Goal: Task Accomplishment & Management: Manage account settings

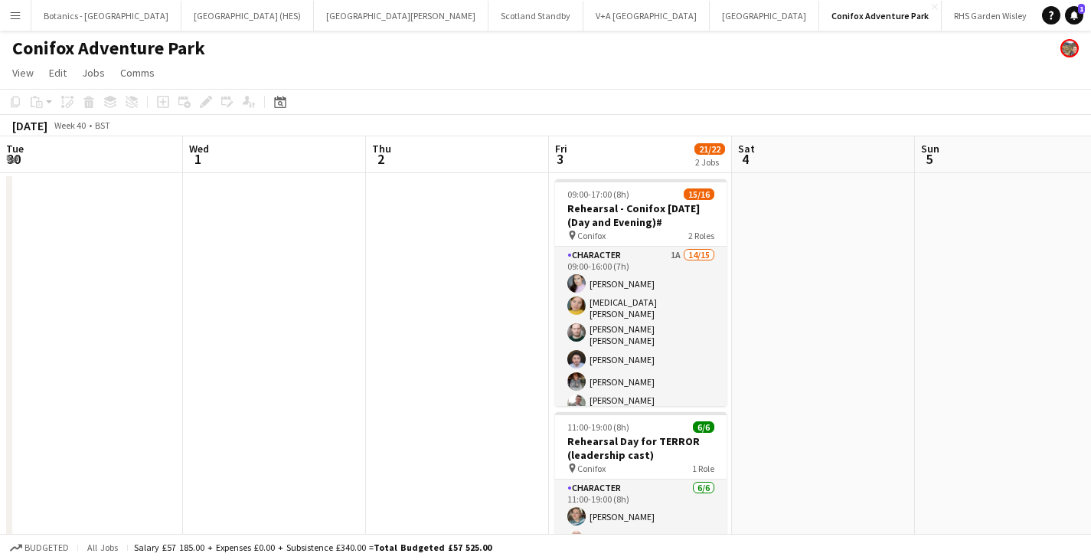
scroll to position [0, 348]
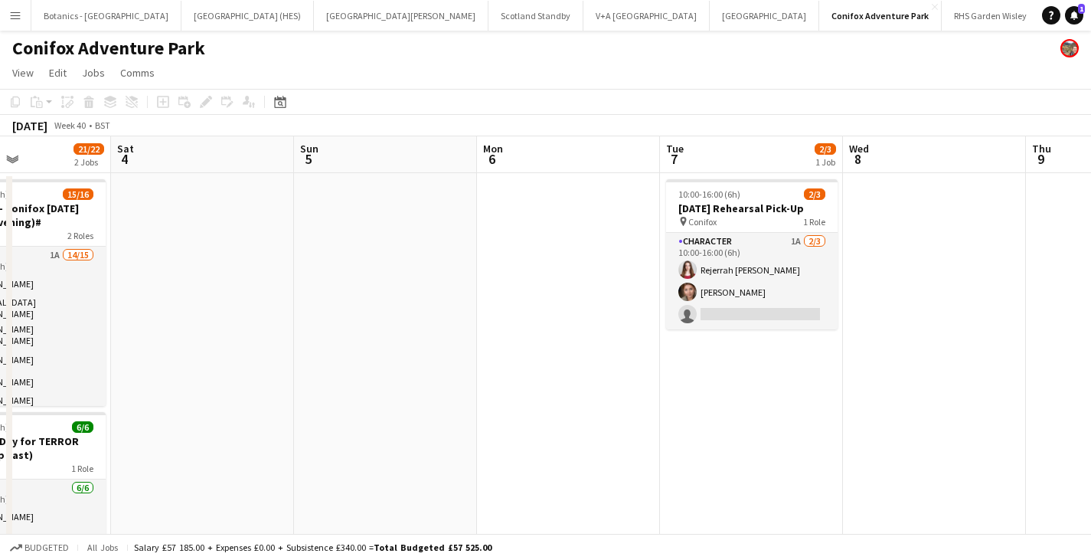
drag, startPoint x: 787, startPoint y: 295, endPoint x: 425, endPoint y: 309, distance: 362.5
click at [97, 309] on app-calendar-viewport "Tue 30 Wed 1 Thu 2 Fri 3 21/22 2 Jobs Sat 4 Sun 5 Mon 6 Tue 7 2/3 1 Job Wed 8 T…" at bounding box center [545, 402] width 1091 height 533
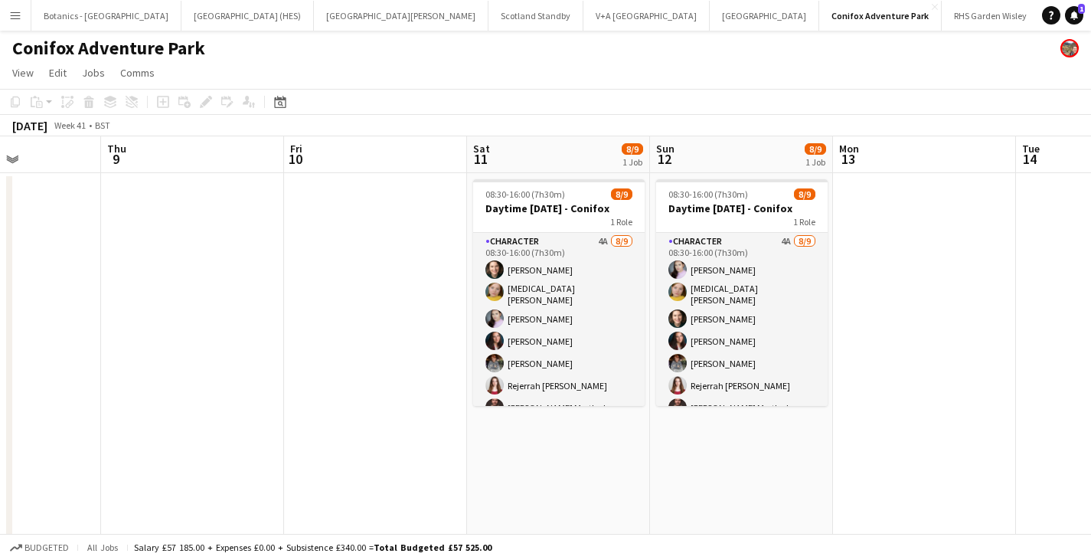
drag, startPoint x: 715, startPoint y: 310, endPoint x: 201, endPoint y: 324, distance: 514.0
click at [201, 324] on app-calendar-viewport "Mon 6 Tue 7 2/3 1 Job Wed 8 Thu 9 Fri 10 Sat 11 8/9 1 Job Sun 12 8/9 1 Job Mon …" at bounding box center [545, 402] width 1091 height 533
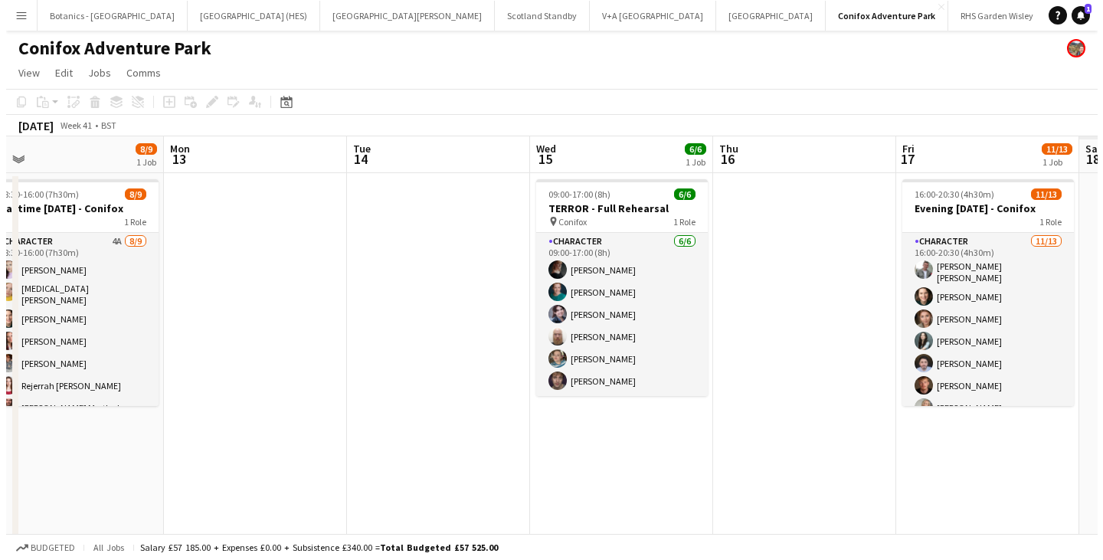
scroll to position [0, 556]
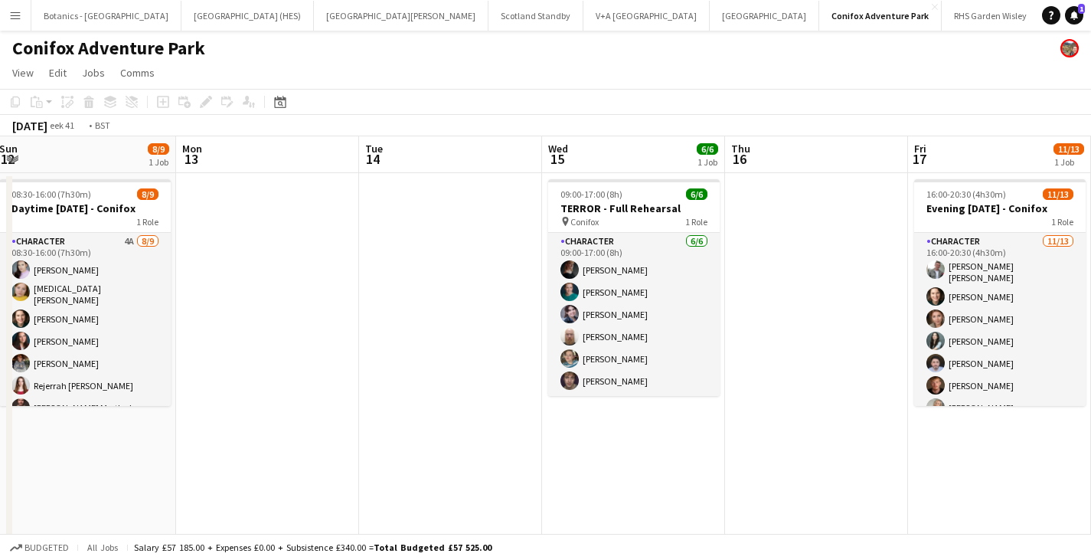
drag, startPoint x: 959, startPoint y: 303, endPoint x: 139, endPoint y: 316, distance: 820.3
click at [139, 316] on app-calendar-viewport "Thu 9 Fri 10 Sat 11 8/9 1 Job Sun 12 8/9 1 Job Mon 13 Tue 14 Wed 15 6/6 1 Job T…" at bounding box center [545, 402] width 1091 height 533
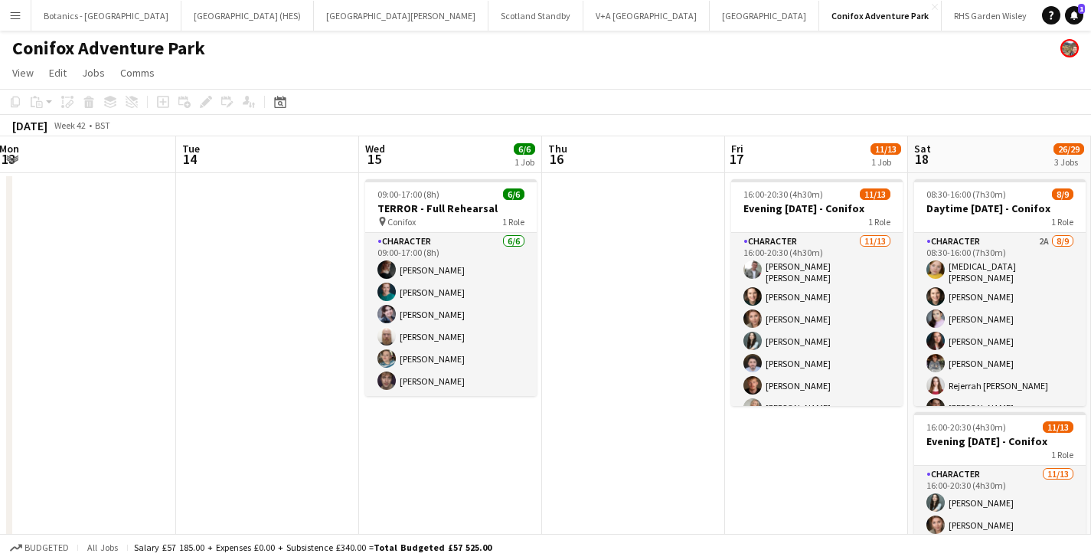
click at [312, 306] on app-date-cell at bounding box center [267, 537] width 183 height 729
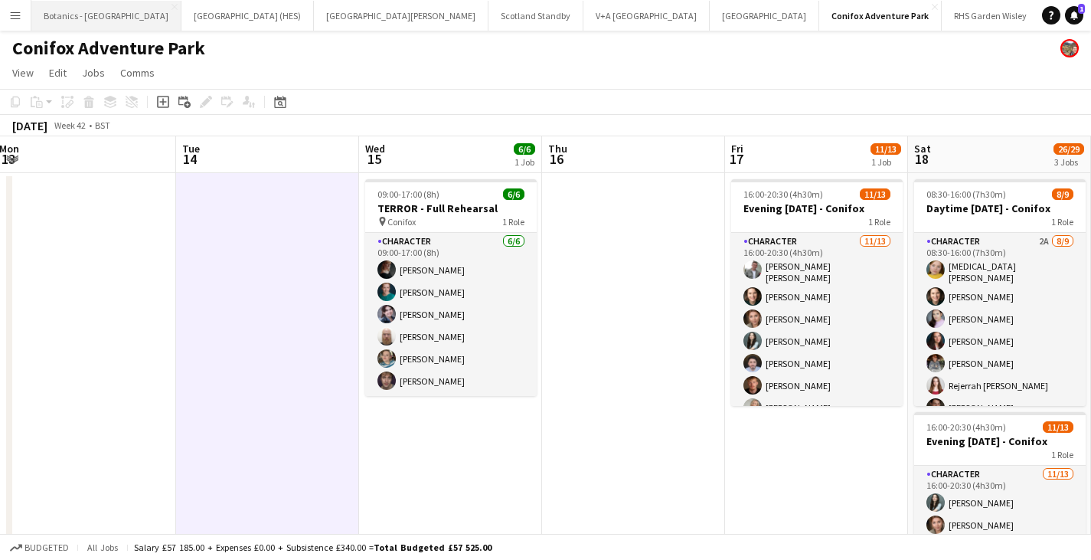
click at [67, 13] on button "Botanics - [GEOGRAPHIC_DATA] Close" at bounding box center [106, 16] width 150 height 30
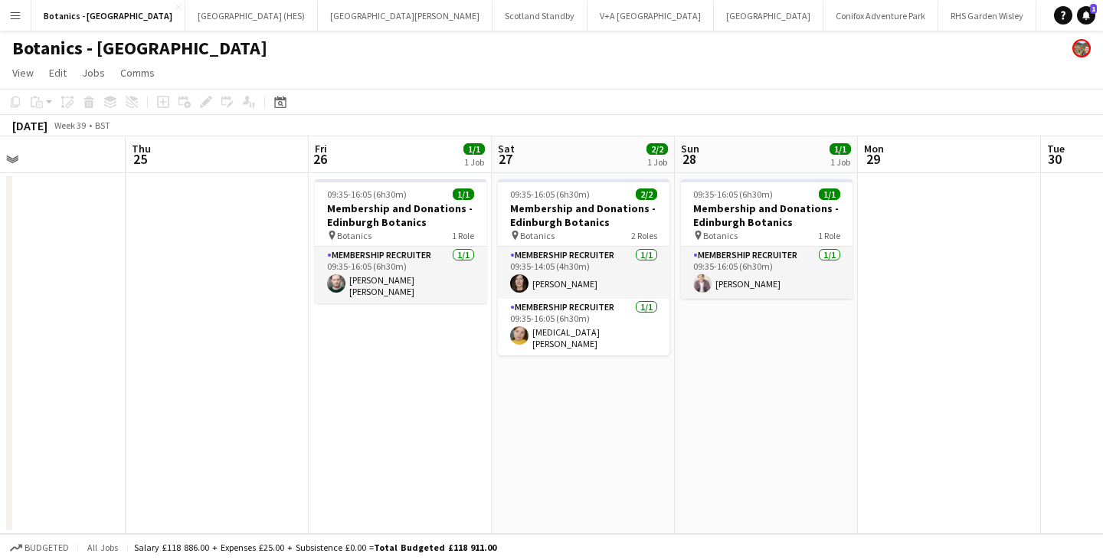
drag, startPoint x: 911, startPoint y: 316, endPoint x: 302, endPoint y: 330, distance: 609.0
click at [302, 329] on app-calendar-viewport "Sun 21 2/2 2 Jobs Mon 22 Tue 23 Wed 24 Thu 25 Fri 26 1/1 1 Job Sat 27 2/2 1 Job…" at bounding box center [551, 334] width 1103 height 397
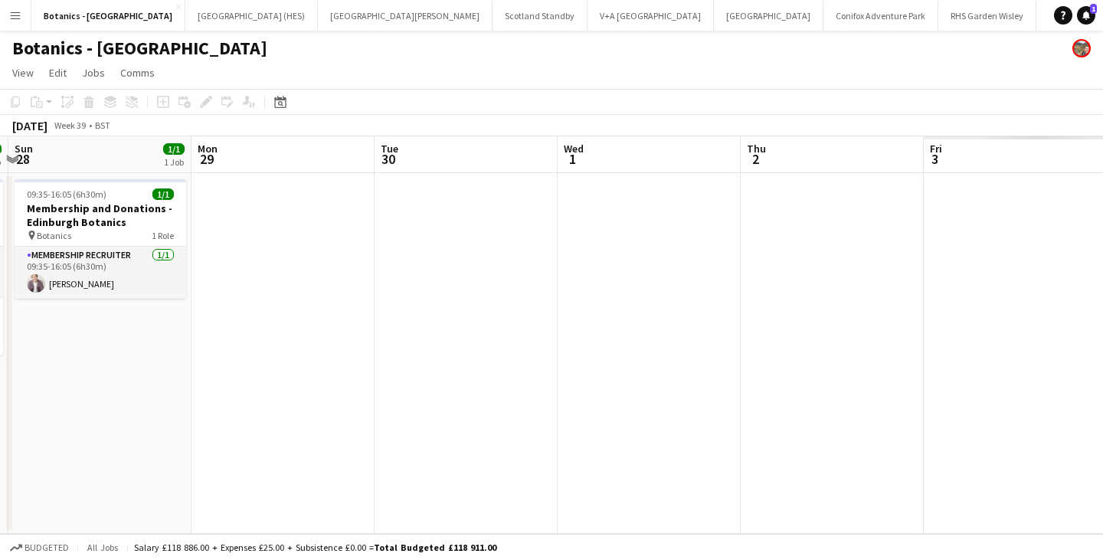
drag, startPoint x: 768, startPoint y: 326, endPoint x: 434, endPoint y: 326, distance: 333.9
click at [287, 333] on app-calendar-viewport "Thu 25 Fri 26 1/1 1 Job Sat 27 2/2 1 Job Sun 28 1/1 1 Job Mon 29 Tue 30 Wed 1 T…" at bounding box center [551, 334] width 1103 height 397
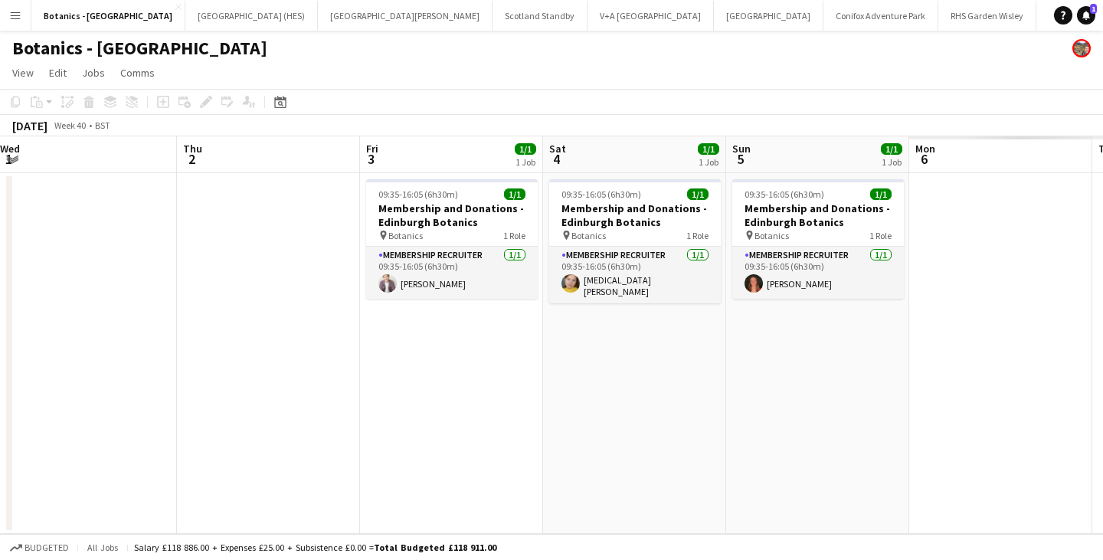
drag, startPoint x: 826, startPoint y: 324, endPoint x: 656, endPoint y: 332, distance: 170.2
click at [207, 330] on app-calendar-viewport "Sun 28 1/1 1 Job Mon 29 Tue 30 Wed 1 Thu 2 Fri 3 1/1 1 Job Sat 4 1/1 1 Job Sun …" at bounding box center [551, 334] width 1103 height 397
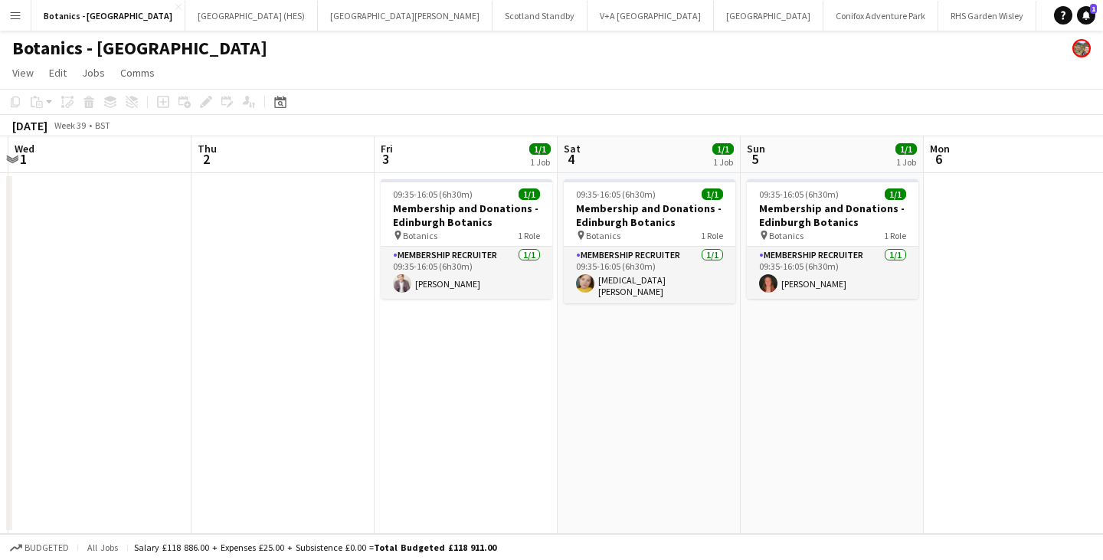
drag, startPoint x: 772, startPoint y: 338, endPoint x: 242, endPoint y: 348, distance: 530.0
click at [242, 348] on app-calendar-viewport "Sun 28 1/1 1 Job Mon 29 Tue 30 Wed 1 Thu 2 Fri 3 1/1 1 Job Sat 4 1/1 1 Job Sun …" at bounding box center [551, 334] width 1103 height 397
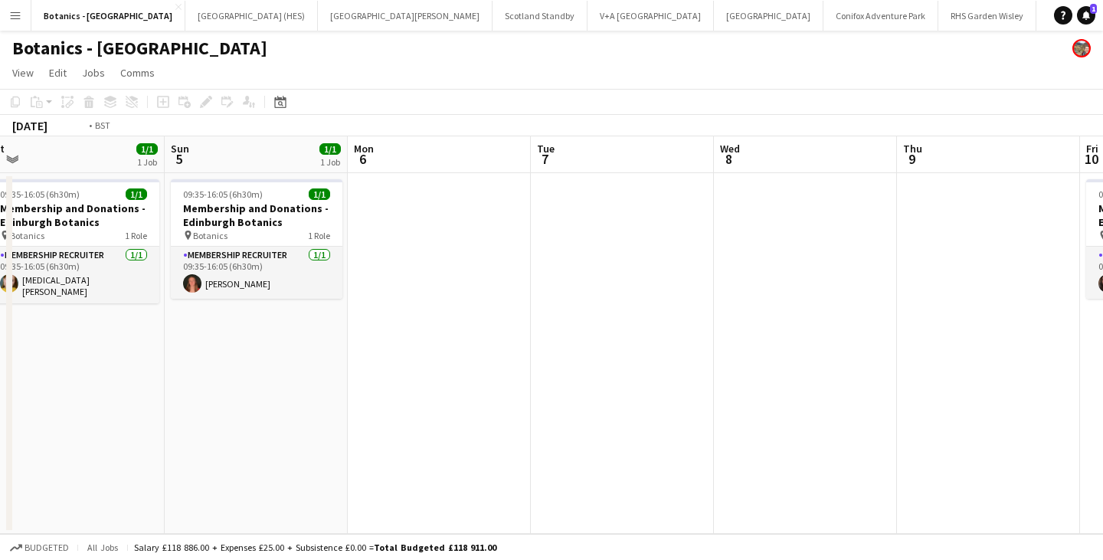
drag, startPoint x: 804, startPoint y: 346, endPoint x: 259, endPoint y: 352, distance: 545.3
click at [250, 352] on app-calendar-viewport "Wed 1 Thu 2 Fri 3 1/1 1 Job Sat 4 1/1 1 Job Sun 5 1/1 1 Job Mon 6 Tue 7 Wed 8 T…" at bounding box center [551, 334] width 1103 height 397
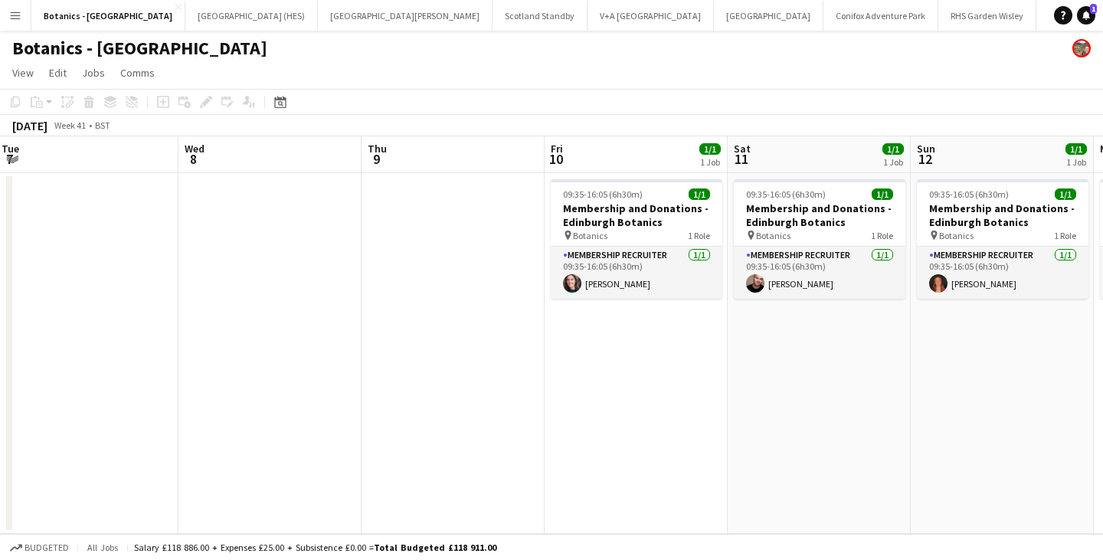
drag, startPoint x: 673, startPoint y: 369, endPoint x: 174, endPoint y: 364, distance: 499.3
click at [166, 365] on app-calendar-viewport "Sat 4 1/1 1 Job Sun 5 1/1 1 Job Mon 6 Tue 7 Wed 8 Thu 9 Fri 10 1/1 1 Job Sat 11…" at bounding box center [551, 334] width 1103 height 397
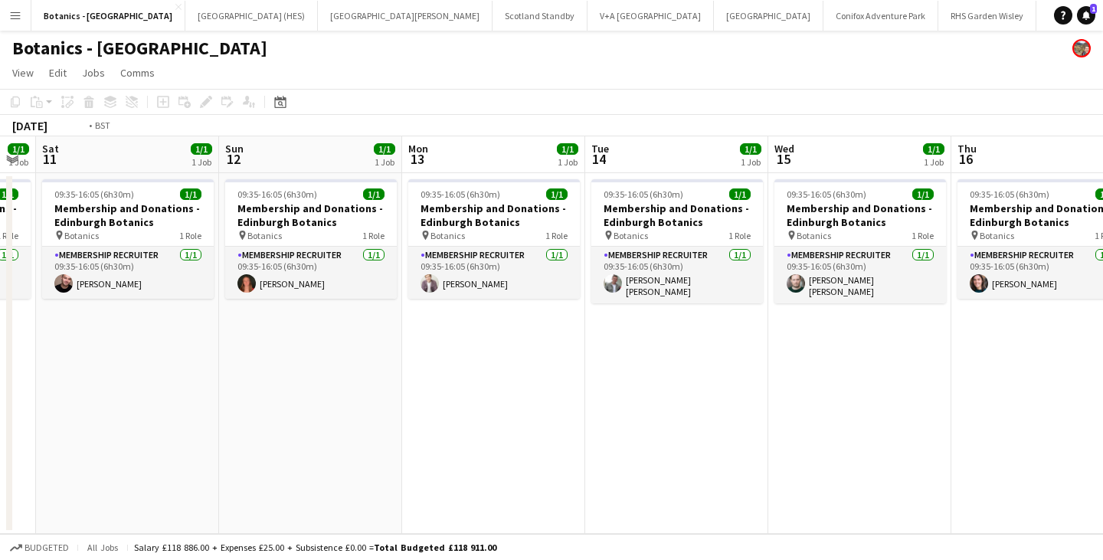
drag, startPoint x: 856, startPoint y: 374, endPoint x: 283, endPoint y: 374, distance: 573.6
click at [283, 374] on app-calendar-viewport "Tue 7 Wed 8 Thu 9 Fri 10 1/1 1 Job Sat 11 1/1 1 Job Sun 12 1/1 1 Job Mon 13 1/1…" at bounding box center [551, 334] width 1103 height 397
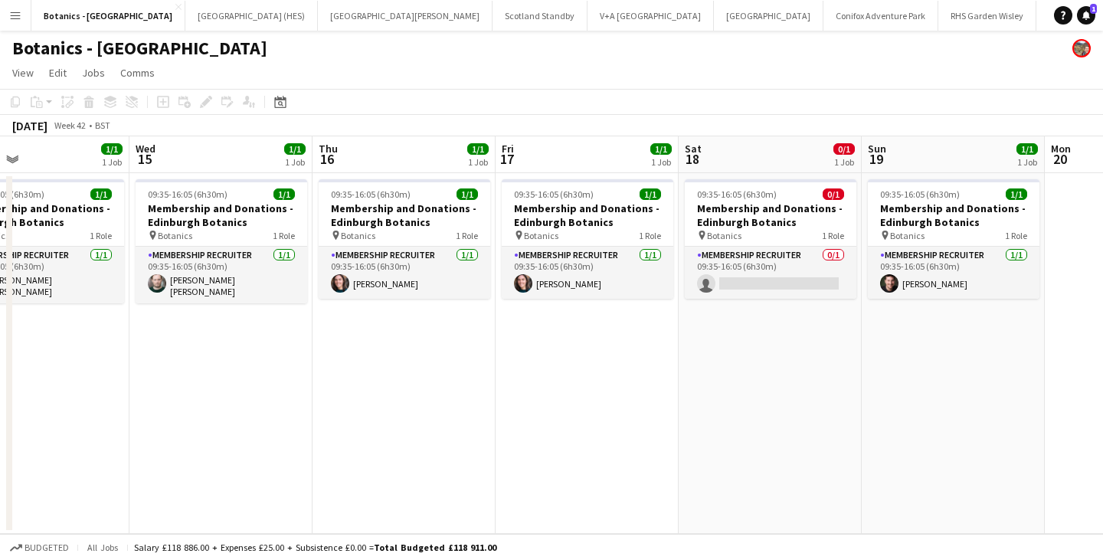
drag, startPoint x: 778, startPoint y: 355, endPoint x: 331, endPoint y: 362, distance: 447.3
click at [331, 362] on app-calendar-viewport "Sat 11 1/1 1 Job Sun 12 1/1 1 Job Mon 13 1/1 1 Job Tue 14 1/1 1 Job Wed 15 1/1 …" at bounding box center [551, 334] width 1103 height 397
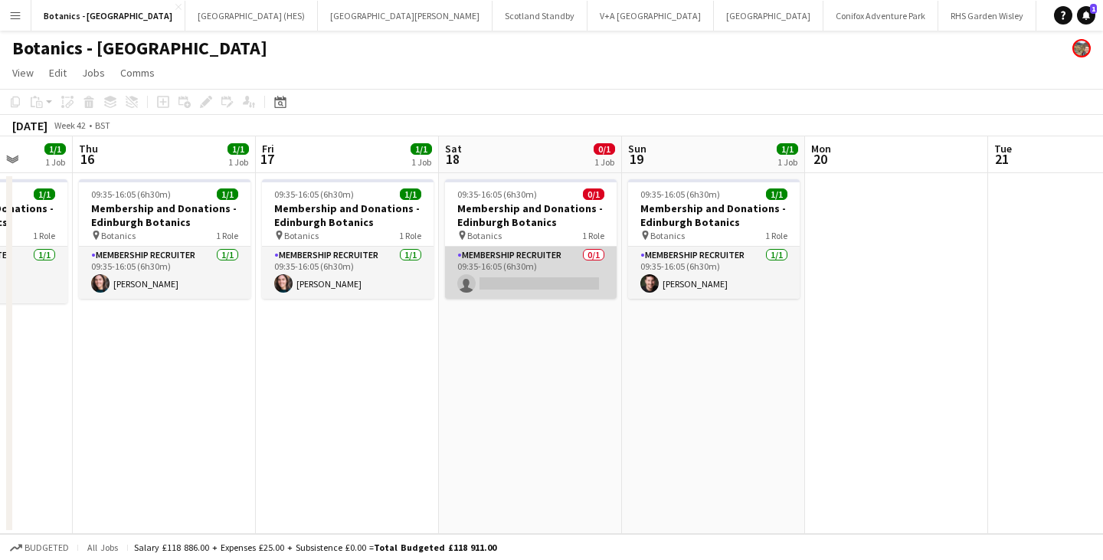
click at [509, 280] on app-card-role "Membership Recruiter 0/1 09:35-16:05 (6h30m) single-neutral-actions" at bounding box center [531, 273] width 172 height 52
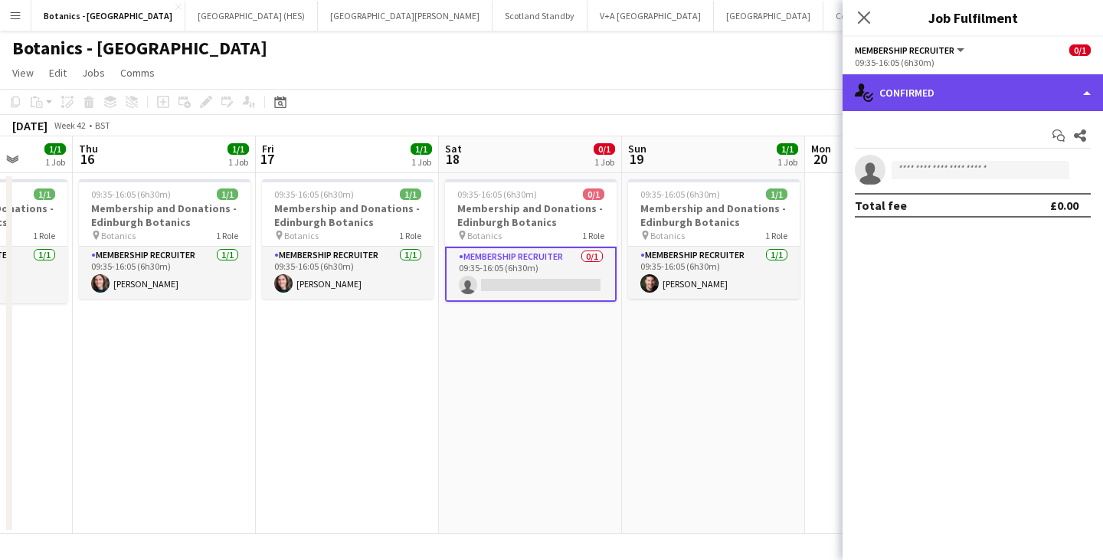
click at [994, 94] on div "single-neutral-actions-check-2 Confirmed" at bounding box center [972, 92] width 260 height 37
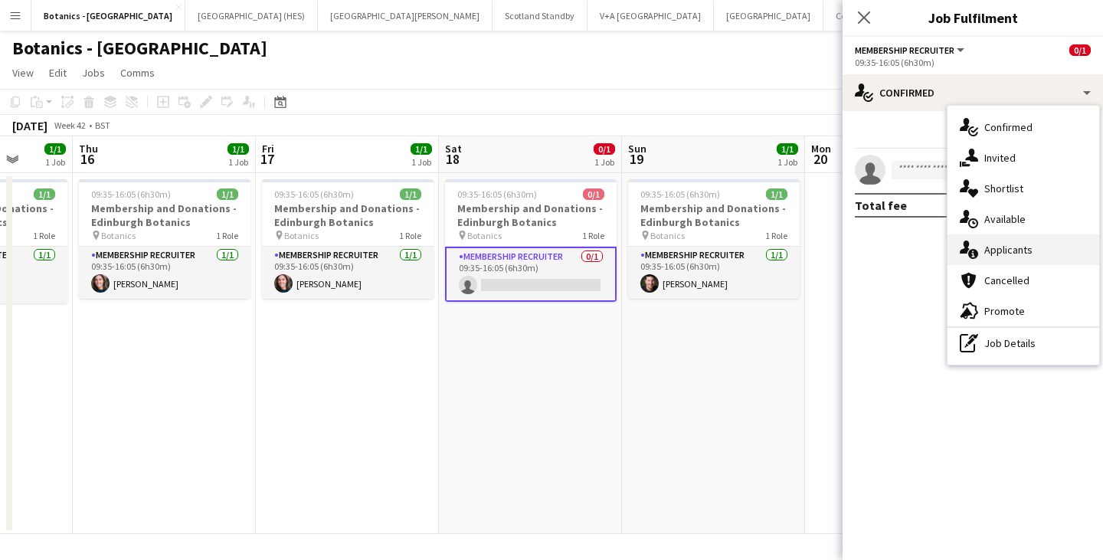
click at [1014, 246] on span "Applicants" at bounding box center [1008, 250] width 48 height 14
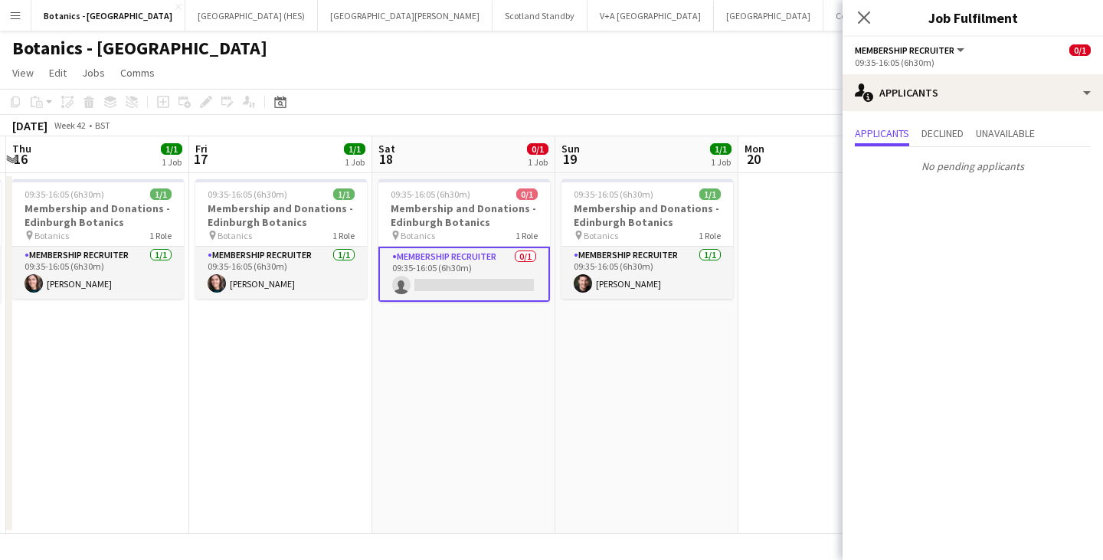
drag, startPoint x: 756, startPoint y: 354, endPoint x: 387, endPoint y: 368, distance: 369.4
click at [383, 368] on app-calendar-viewport "Mon 13 1/1 1 Job Tue 14 1/1 1 Job Wed 15 1/1 1 Job Thu 16 1/1 1 Job Fri 17 1/1 …" at bounding box center [551, 334] width 1103 height 397
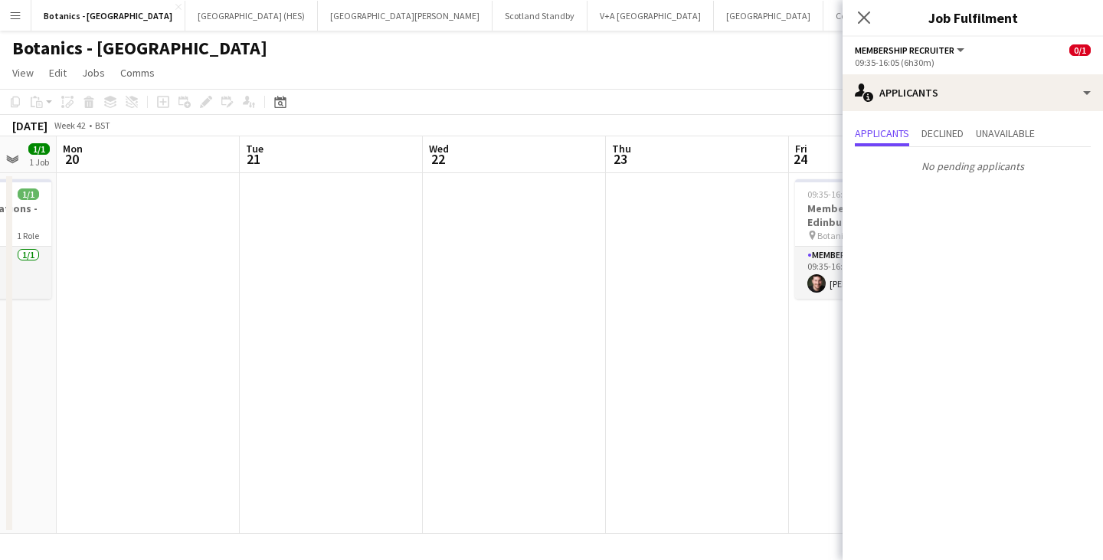
drag, startPoint x: 616, startPoint y: 352, endPoint x: 213, endPoint y: 357, distance: 403.6
click at [212, 358] on app-calendar-viewport "Fri 17 1/1 1 Job Sat 18 0/1 1 Job Sun 19 1/1 1 Job Mon 20 Tue 21 Wed 22 Thu 23 …" at bounding box center [551, 334] width 1103 height 397
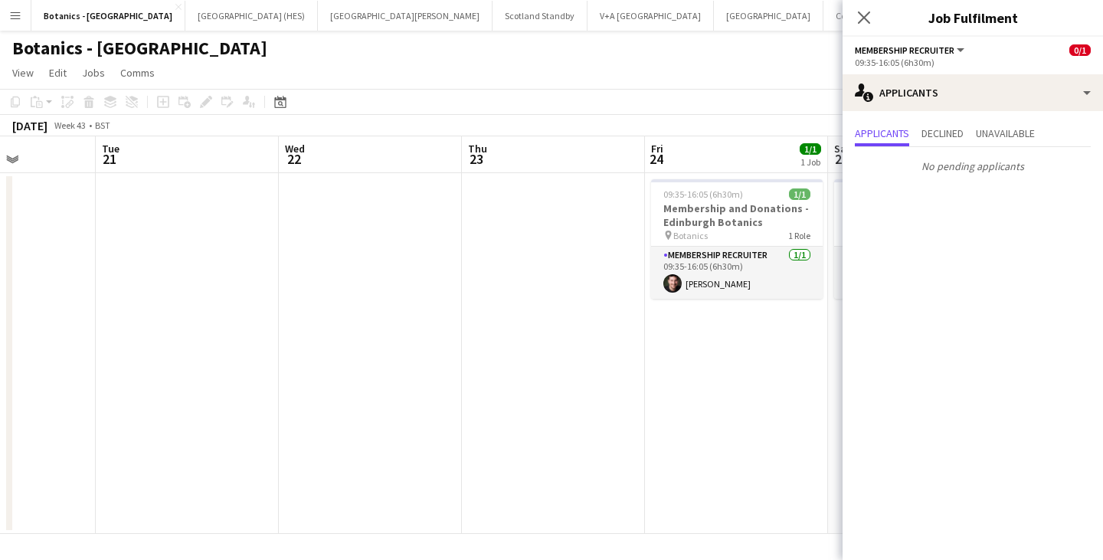
drag, startPoint x: 679, startPoint y: 338, endPoint x: 325, endPoint y: 351, distance: 354.0
click at [325, 351] on app-calendar-viewport "Fri 17 1/1 1 Job Sat 18 0/1 1 Job Sun 19 1/1 1 Job Mon 20 Tue 21 Wed 22 Thu 23 …" at bounding box center [551, 334] width 1103 height 397
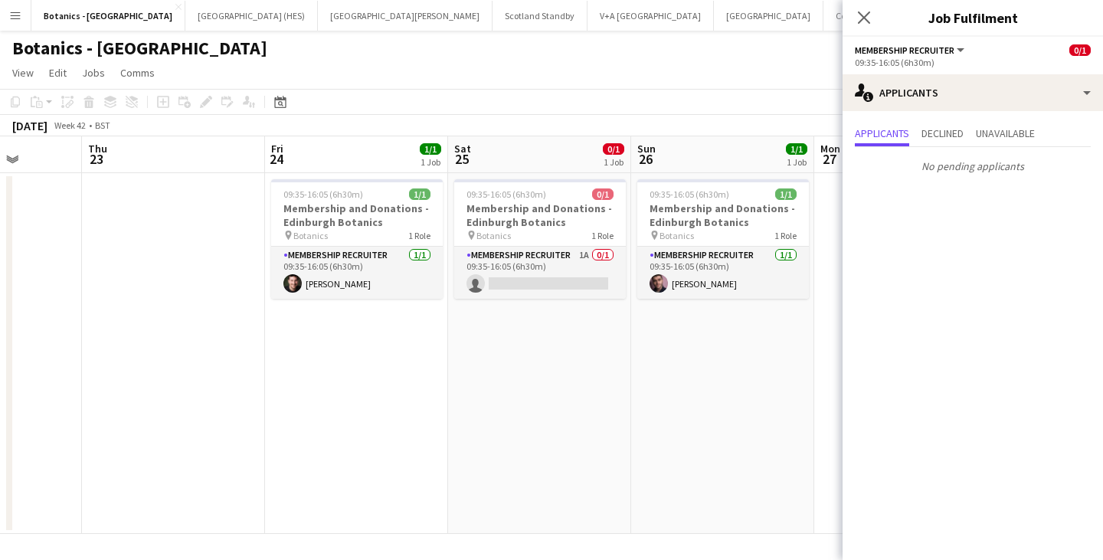
drag, startPoint x: 698, startPoint y: 346, endPoint x: 395, endPoint y: 349, distance: 303.3
click at [395, 349] on app-calendar-viewport "Sun 19 1/1 1 Job Mon 20 Tue 21 Wed 22 Thu 23 Fri 24 1/1 1 Job Sat 25 0/1 1 Job …" at bounding box center [551, 334] width 1103 height 397
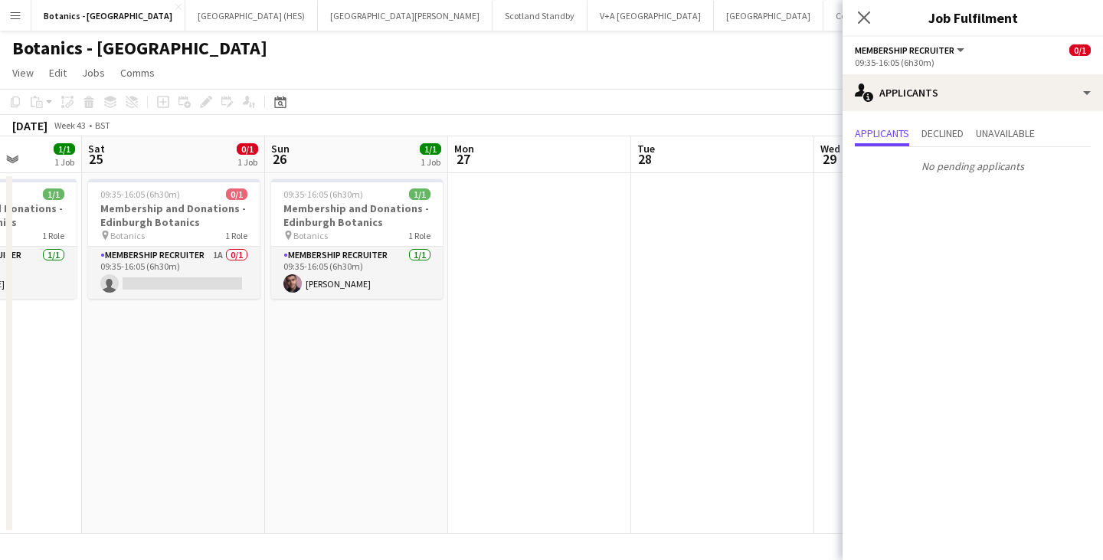
scroll to position [0, 481]
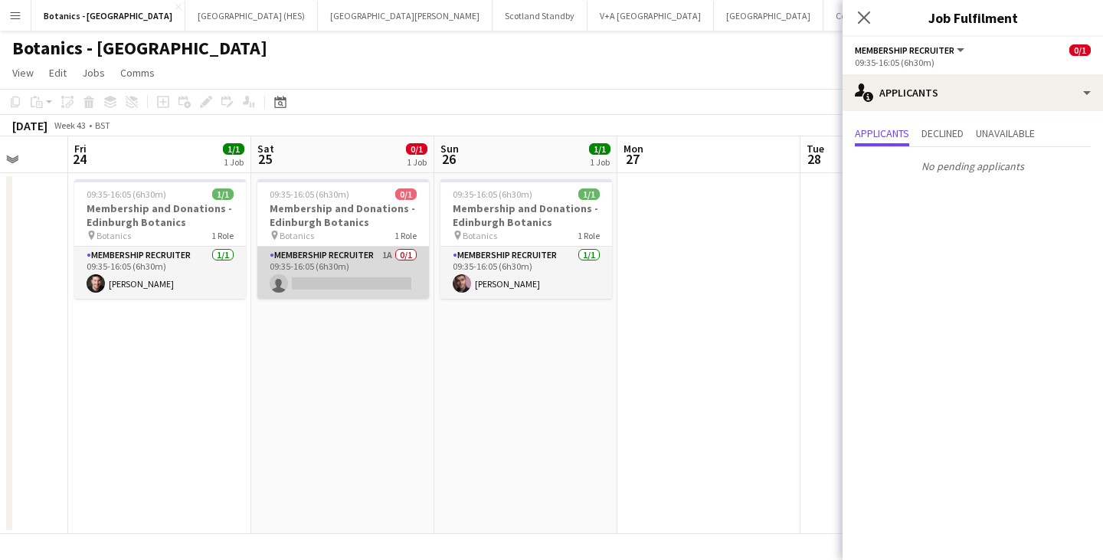
click at [341, 256] on app-card-role "Membership Recruiter 1A 0/1 09:35-16:05 (6h30m) single-neutral-actions" at bounding box center [343, 273] width 172 height 52
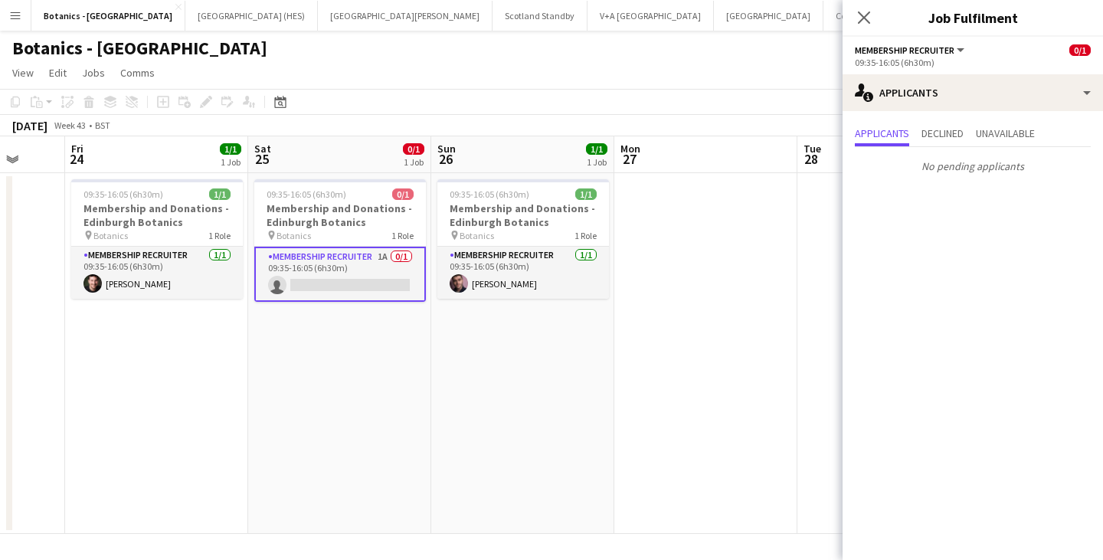
drag, startPoint x: 634, startPoint y: 347, endPoint x: 258, endPoint y: 363, distance: 376.4
click at [258, 363] on app-calendar-viewport "Tue 21 Wed 22 Thu 23 Fri 24 1/1 1 Job Sat 25 0/1 1 Job Sun 26 1/1 1 Job Mon 27 …" at bounding box center [551, 334] width 1103 height 397
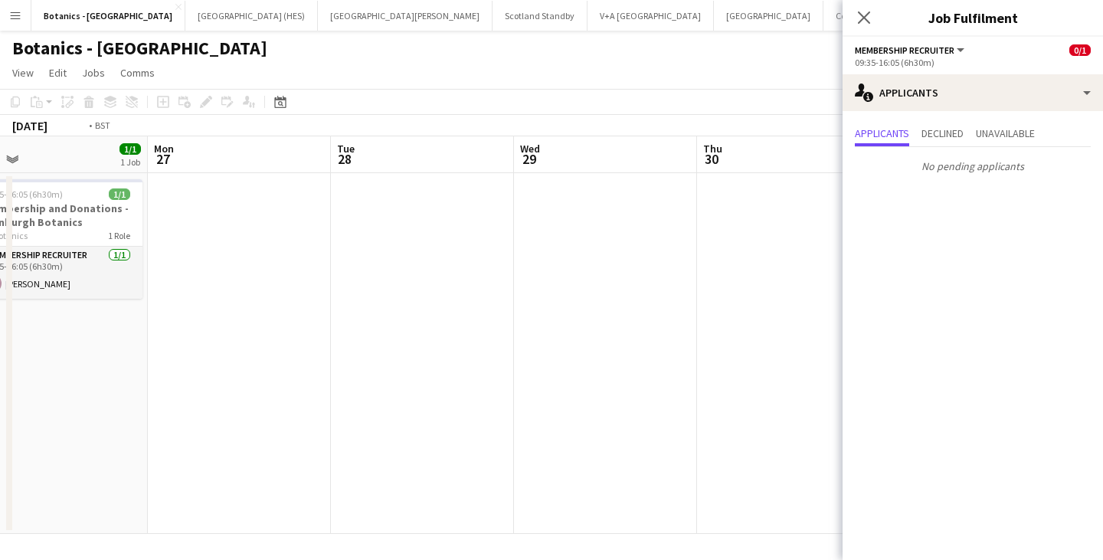
drag, startPoint x: 585, startPoint y: 351, endPoint x: 259, endPoint y: 356, distance: 326.3
click at [259, 356] on app-calendar-viewport "Thu 23 Fri 24 1/1 1 Job Sat 25 0/1 1 Job Sun 26 1/1 1 Job Mon 27 Tue 28 Wed 29 …" at bounding box center [551, 334] width 1103 height 397
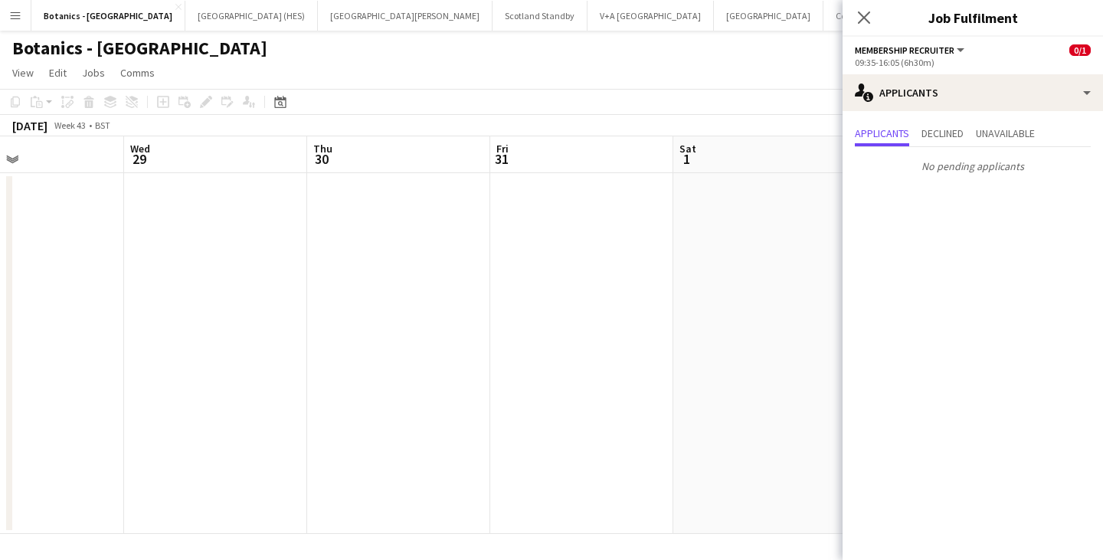
drag, startPoint x: 636, startPoint y: 344, endPoint x: 467, endPoint y: 351, distance: 169.4
click at [467, 351] on app-calendar-viewport "Sat 25 0/1 1 Job Sun 26 1/1 1 Job Mon 27 Tue 28 Wed 29 Thu 30 Fri 31 Sat 1 Sun …" at bounding box center [551, 334] width 1103 height 397
click at [185, 20] on button "[GEOGRAPHIC_DATA] (HES) Close" at bounding box center [251, 16] width 132 height 30
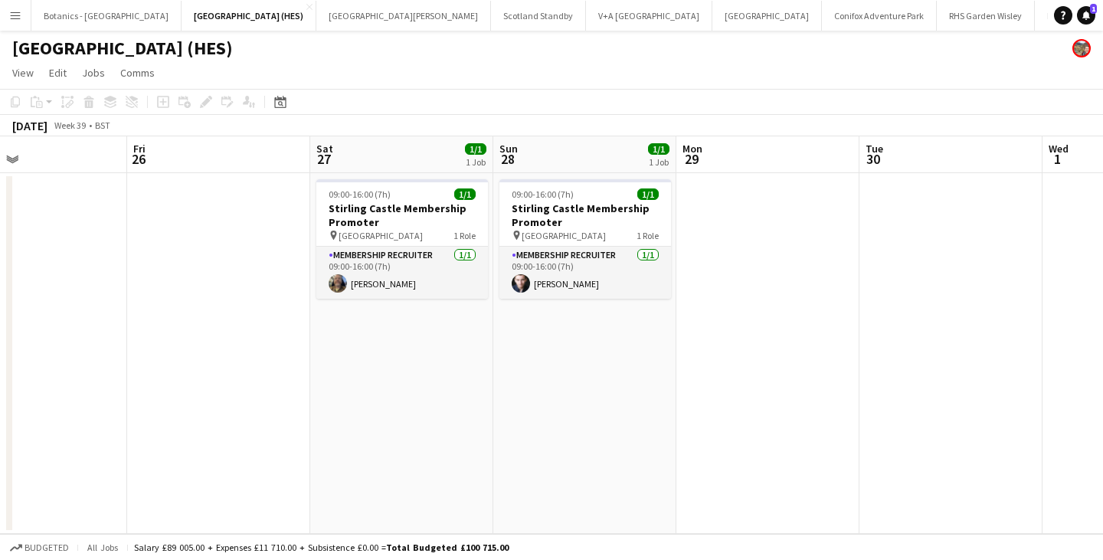
drag, startPoint x: 804, startPoint y: 302, endPoint x: 136, endPoint y: 345, distance: 669.9
click at [106, 343] on app-calendar-viewport "Mon 22 Tue 23 Wed 24 Thu 25 Fri 26 Sat 27 1/1 1 Job Sun 28 1/1 1 Job Mon 29 Tue…" at bounding box center [551, 334] width 1103 height 397
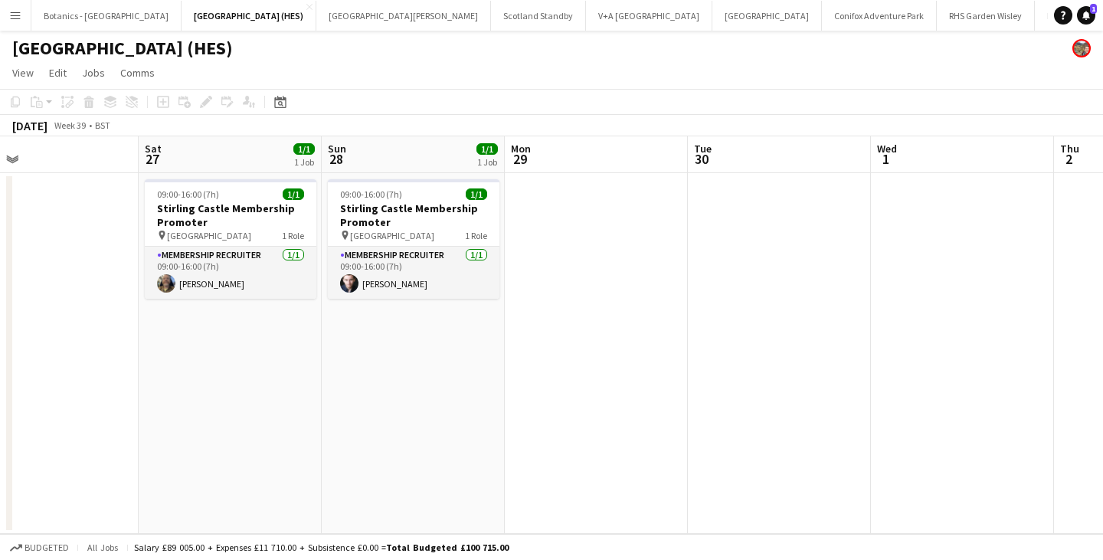
drag, startPoint x: 499, startPoint y: 375, endPoint x: 55, endPoint y: 378, distance: 443.4
click at [55, 378] on app-calendar-viewport "Tue 23 Wed 24 Thu 25 Fri 26 Sat 27 1/1 1 Job Sun 28 1/1 1 Job Mon 29 Tue 30 Wed…" at bounding box center [551, 334] width 1103 height 397
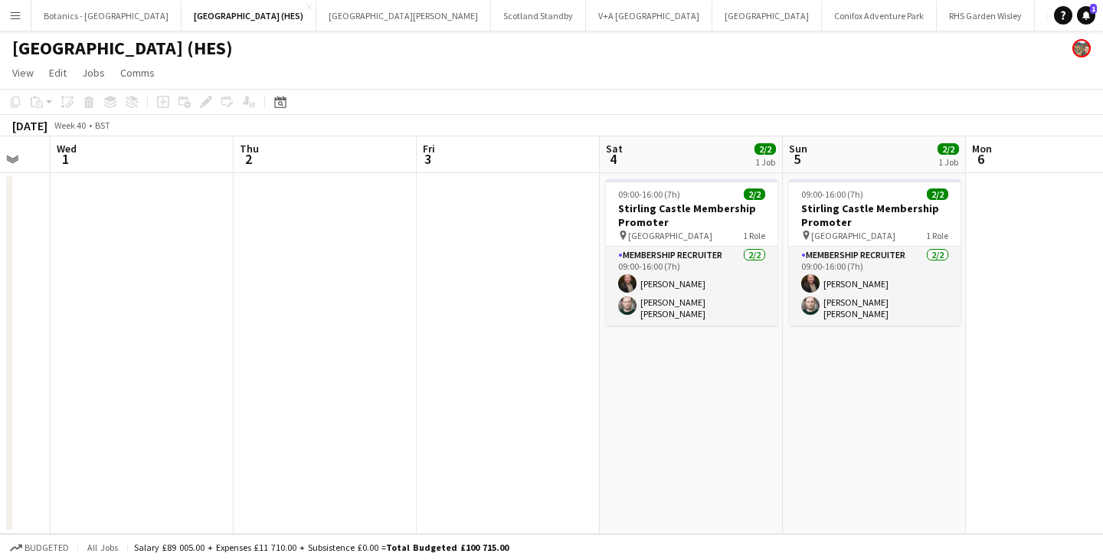
drag, startPoint x: 348, startPoint y: 377, endPoint x: 267, endPoint y: 361, distance: 82.6
click at [204, 370] on app-calendar-viewport "Sun 28 1/1 1 Job Mon 29 Tue 30 Wed 1 Thu 2 Fri 3 Sat 4 2/2 1 Job Sun 5 2/2 1 Jo…" at bounding box center [551, 334] width 1103 height 397
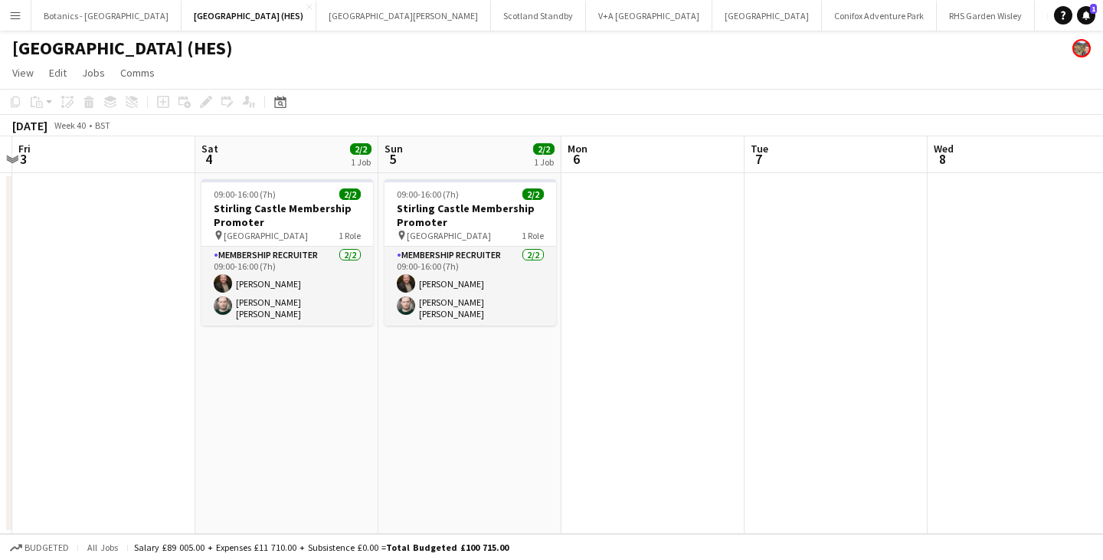
drag, startPoint x: 715, startPoint y: 348, endPoint x: 559, endPoint y: 360, distance: 156.7
click at [262, 371] on app-calendar-viewport "Tue 30 Wed 1 Thu 2 Fri 3 Sat 4 2/2 1 Job Sun 5 2/2 1 Job Mon 6 Tue 7 Wed 8 Thu …" at bounding box center [551, 334] width 1103 height 397
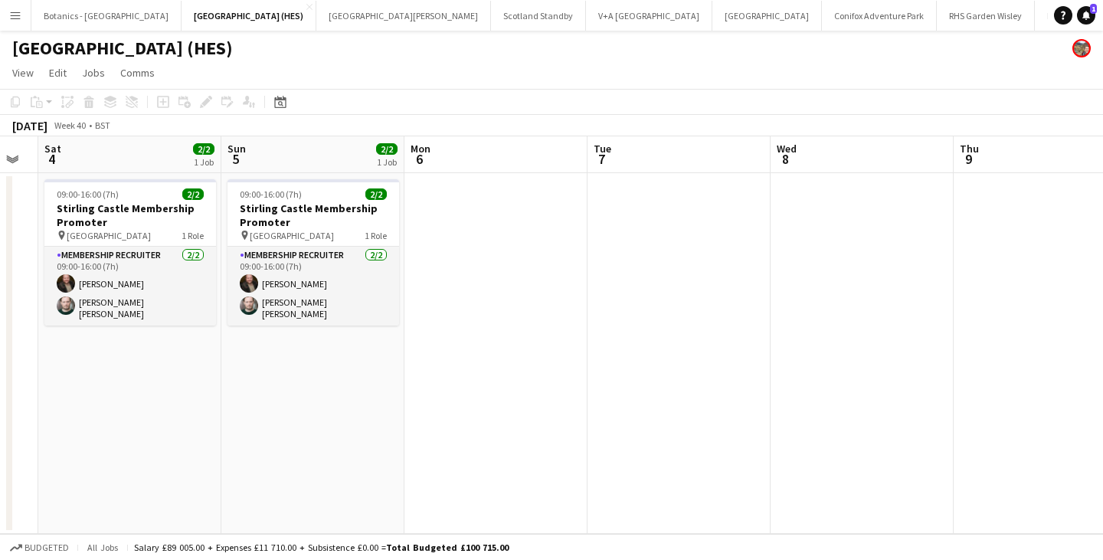
drag, startPoint x: 733, startPoint y: 358, endPoint x: 289, endPoint y: 371, distance: 444.3
click at [292, 371] on app-calendar-viewport "Wed 1 Thu 2 Fri 3 Sat 4 2/2 1 Job Sun 5 2/2 1 Job Mon 6 Tue 7 Wed 8 Thu 9 Fri 1…" at bounding box center [551, 334] width 1103 height 397
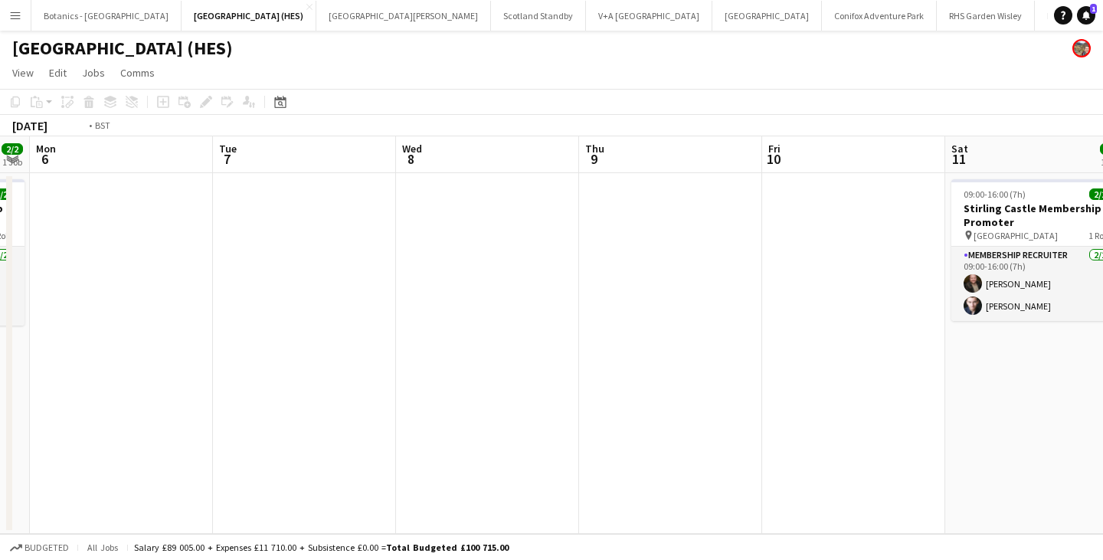
drag, startPoint x: 826, startPoint y: 355, endPoint x: 222, endPoint y: 364, distance: 604.3
click at [222, 364] on app-calendar-viewport "Fri 3 Sat 4 2/2 1 Job Sun 5 2/2 1 Job Mon 6 Tue 7 Wed 8 Thu 9 Fri 10 Sat 11 2/2…" at bounding box center [551, 334] width 1103 height 397
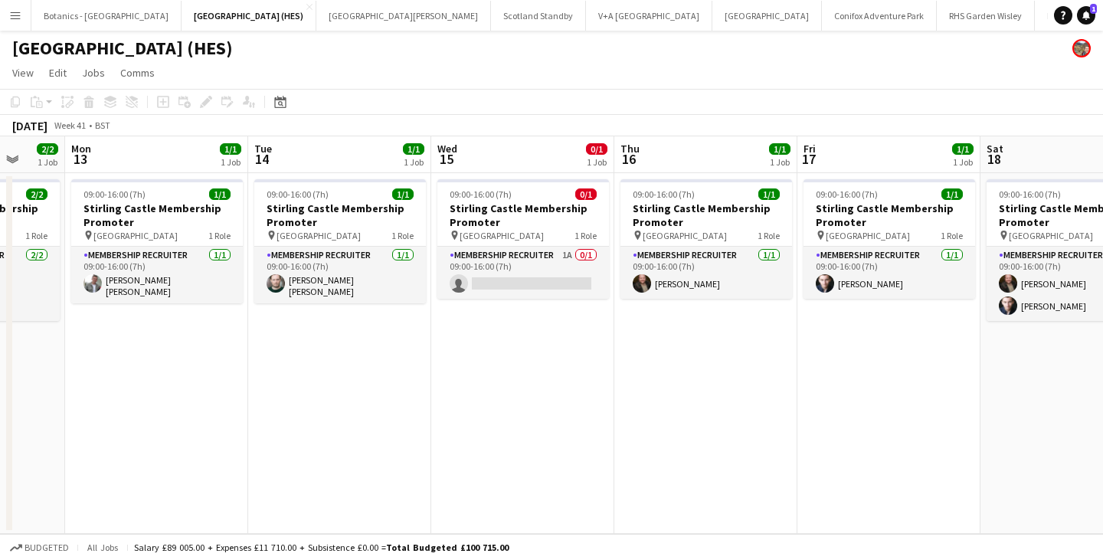
scroll to position [0, 461]
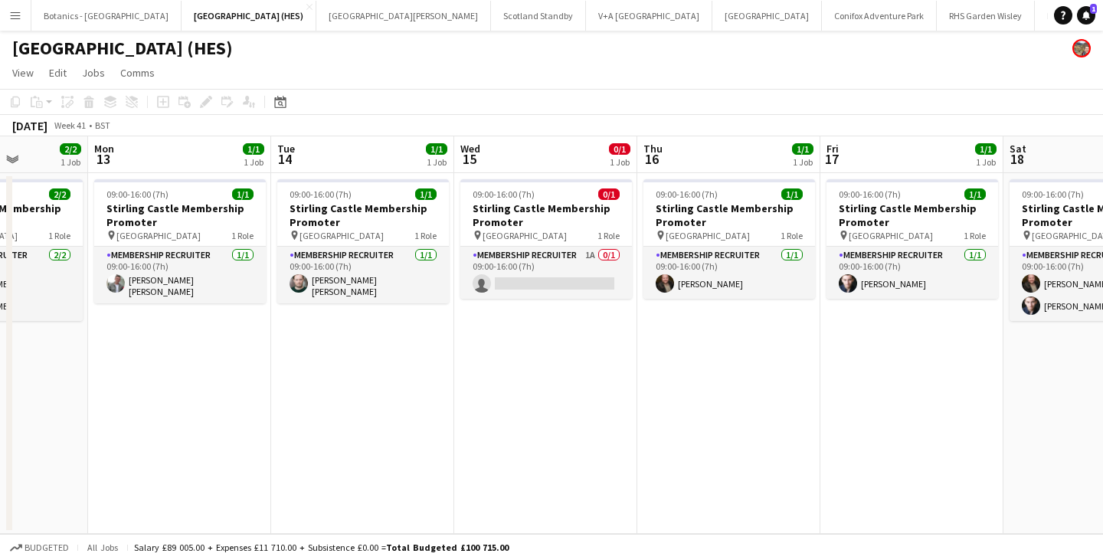
drag, startPoint x: 807, startPoint y: 348, endPoint x: 217, endPoint y: 356, distance: 589.7
click at [201, 359] on app-calendar-viewport "Fri 10 Sat 11 2/2 1 Job Sun 12 2/2 1 Job Mon 13 1/1 1 Job Tue 14 1/1 1 Job Wed …" at bounding box center [551, 334] width 1103 height 397
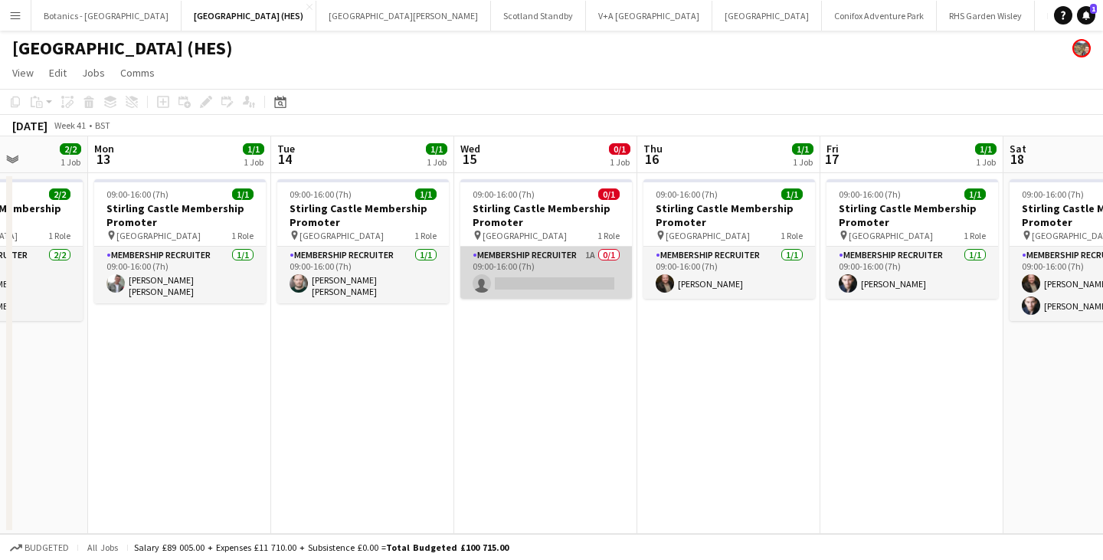
click at [522, 284] on app-card-role "Membership Recruiter 1A 0/1 09:00-16:00 (7h) single-neutral-actions" at bounding box center [546, 273] width 172 height 52
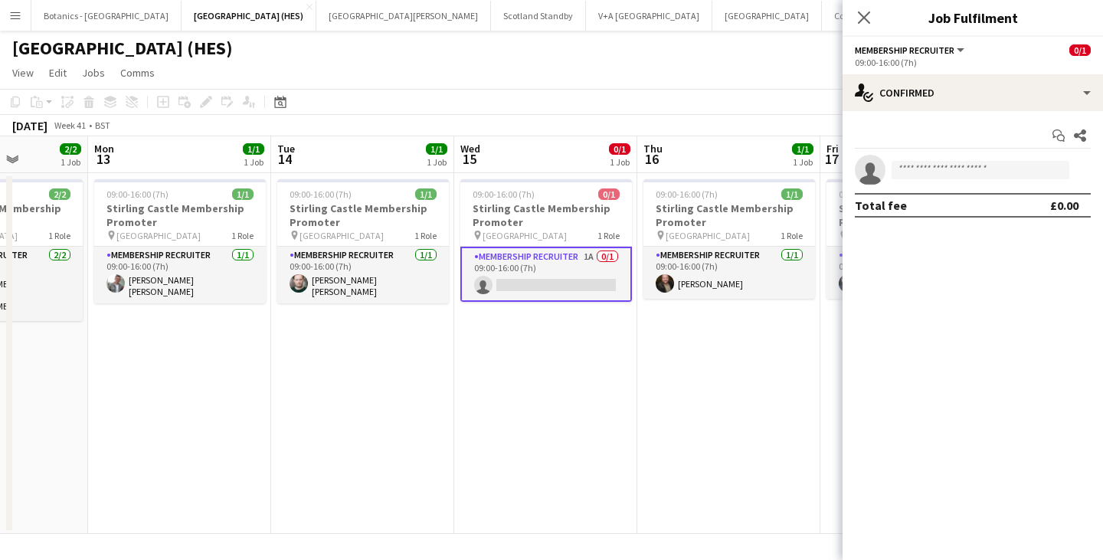
click at [996, 74] on app-options-switcher "Membership Recruiter All roles Membership Recruiter 0/1 09:00-16:00 (7h)" at bounding box center [972, 56] width 260 height 38
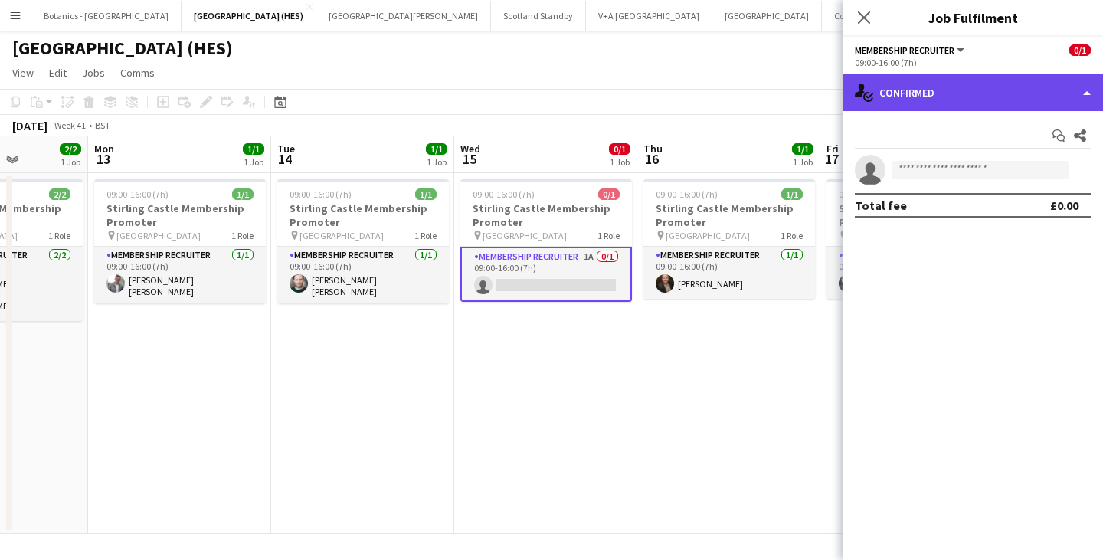
click at [999, 86] on div "single-neutral-actions-check-2 Confirmed" at bounding box center [972, 92] width 260 height 37
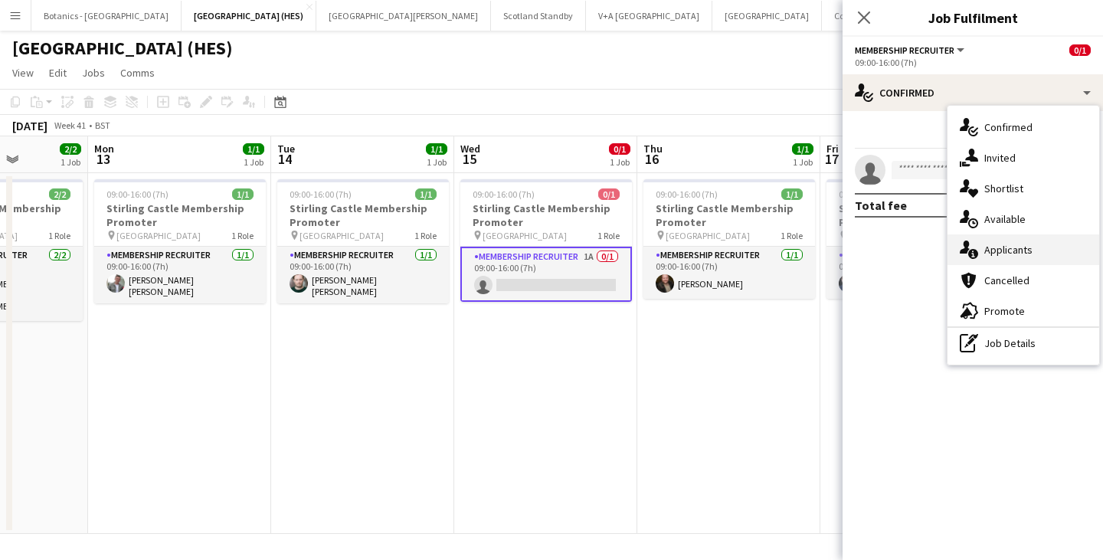
click at [991, 249] on span "Applicants" at bounding box center [1008, 250] width 48 height 14
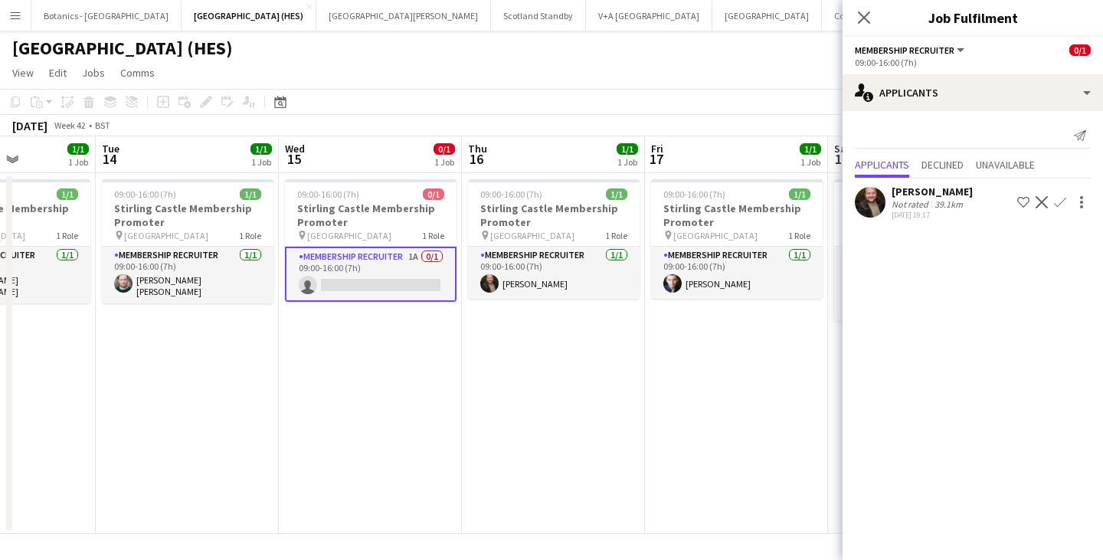
scroll to position [0, 488]
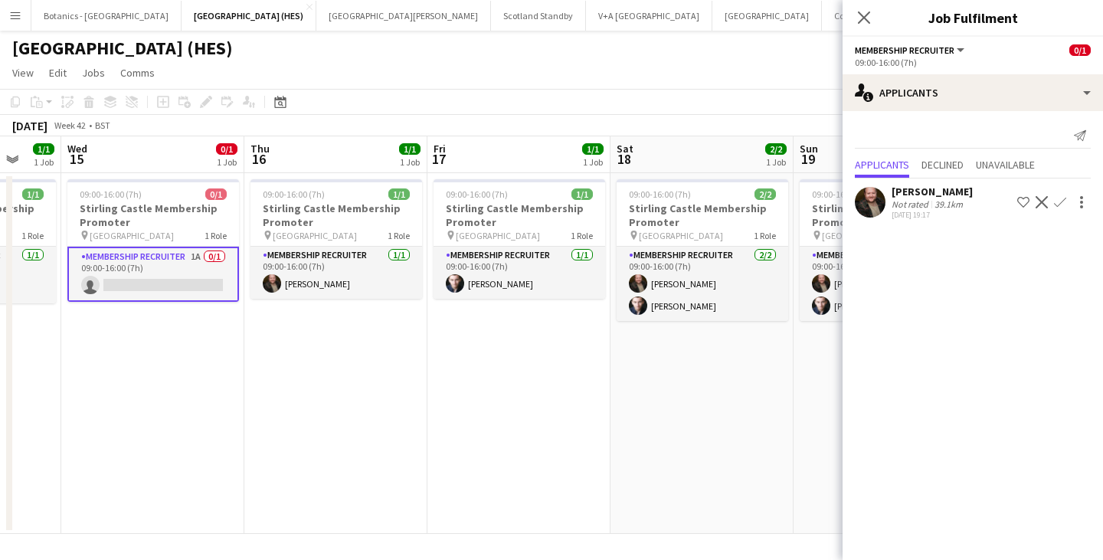
drag, startPoint x: 675, startPoint y: 371, endPoint x: 283, endPoint y: 382, distance: 392.2
click at [283, 382] on app-calendar-viewport "Sun 12 2/2 1 Job Mon 13 1/1 1 Job Tue 14 1/1 1 Job Wed 15 0/1 1 Job Thu 16 1/1 …" at bounding box center [551, 334] width 1103 height 397
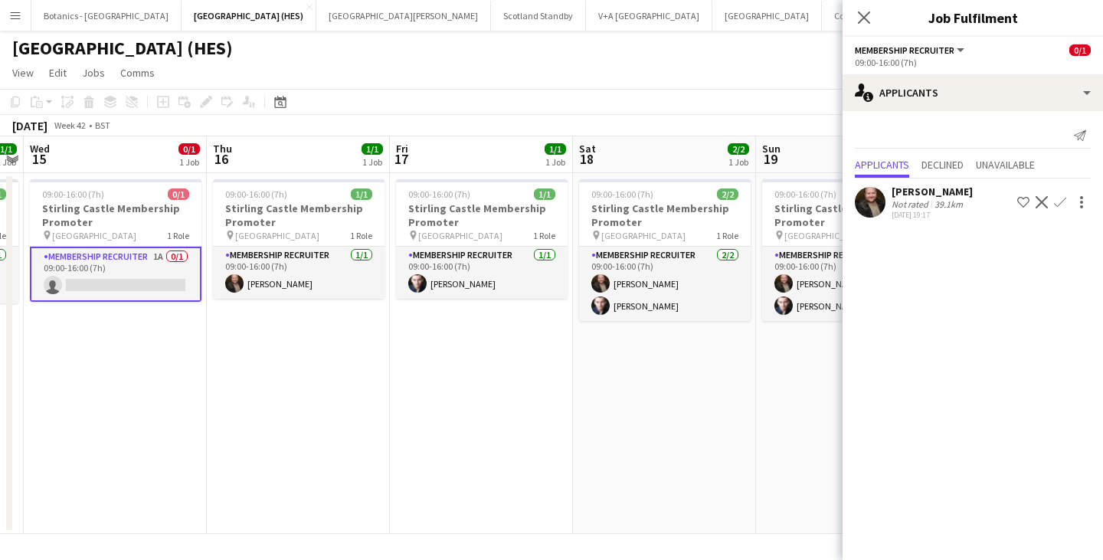
drag, startPoint x: 738, startPoint y: 338, endPoint x: 195, endPoint y: 368, distance: 544.6
click at [152, 368] on app-calendar-viewport "Sun 12 2/2 1 Job Mon 13 1/1 1 Job Tue 14 1/1 1 Job Wed 15 0/1 1 Job Thu 16 1/1 …" at bounding box center [551, 334] width 1103 height 397
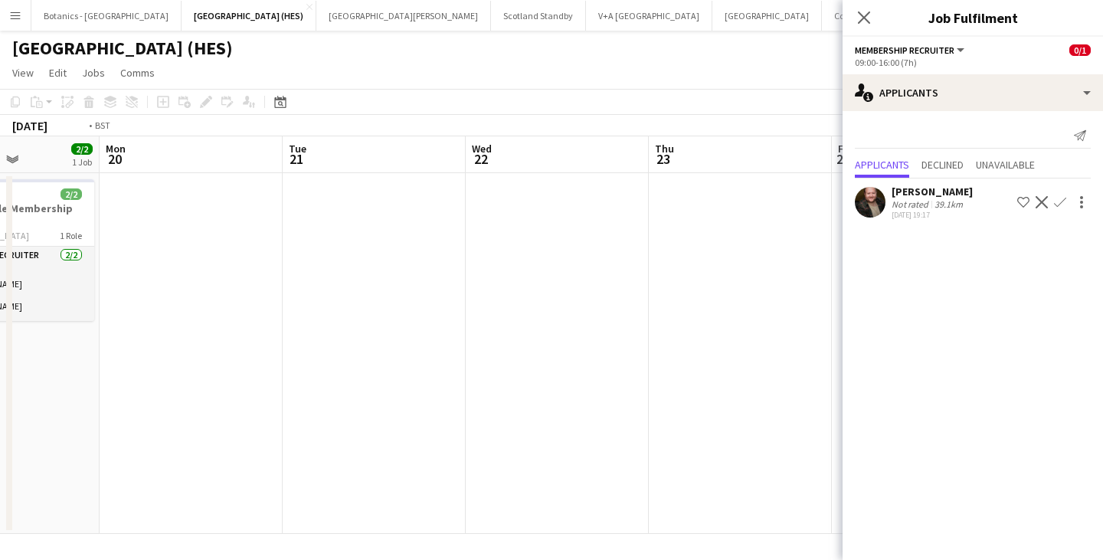
drag, startPoint x: 482, startPoint y: 372, endPoint x: 50, endPoint y: 386, distance: 432.9
click at [38, 386] on app-calendar-viewport "Thu 16 1/1 1 Job Fri 17 1/1 1 Job Sat 18 2/2 1 Job Sun 19 2/2 1 Job Mon 20 Tue …" at bounding box center [551, 334] width 1103 height 397
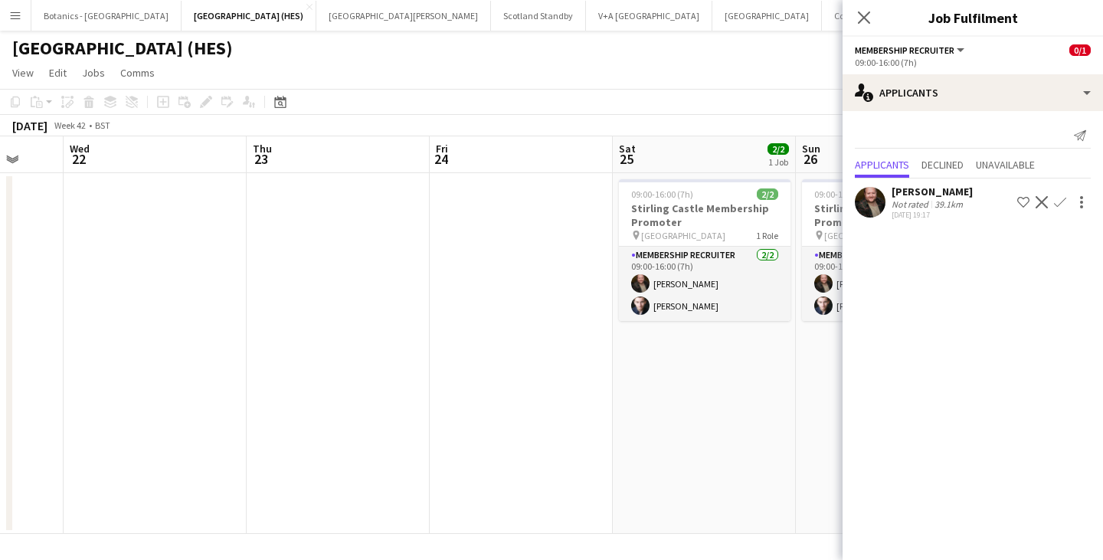
drag, startPoint x: 625, startPoint y: 378, endPoint x: 42, endPoint y: 384, distance: 582.8
click at [38, 384] on app-calendar-viewport "Sat 18 2/2 1 Job Sun 19 2/2 1 Job Mon 20 Tue 21 Wed 22 Thu 23 Fri 24 Sat 25 2/2…" at bounding box center [551, 334] width 1103 height 397
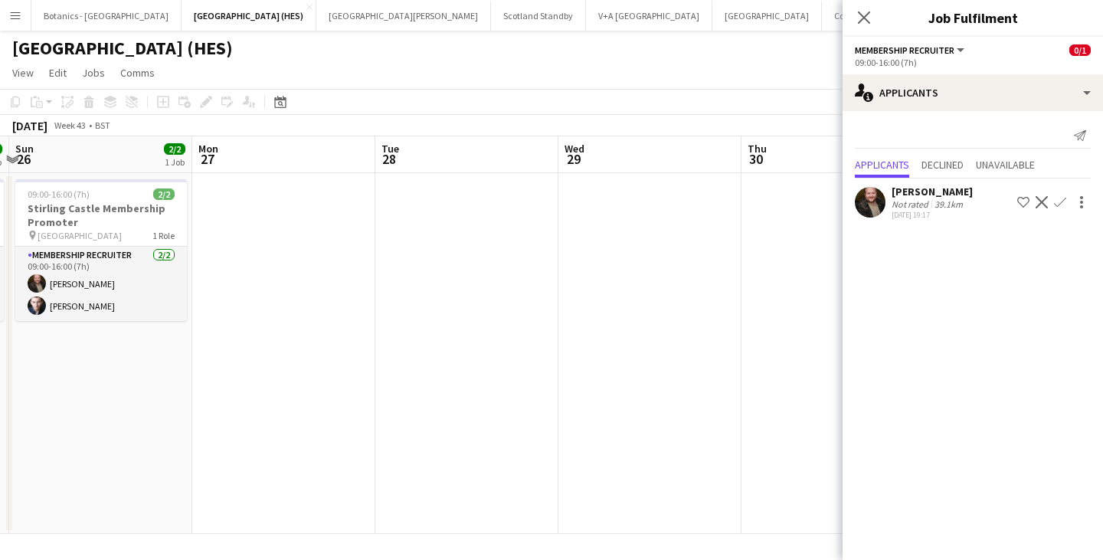
drag, startPoint x: 512, startPoint y: 379, endPoint x: 112, endPoint y: 384, distance: 399.8
click at [106, 384] on app-calendar-viewport "Thu 23 Fri 24 Sat 25 2/2 1 Job Sun 26 2/2 1 Job Mon 27 Tue 28 Wed 29 Thu 30 Fri…" at bounding box center [551, 334] width 1103 height 397
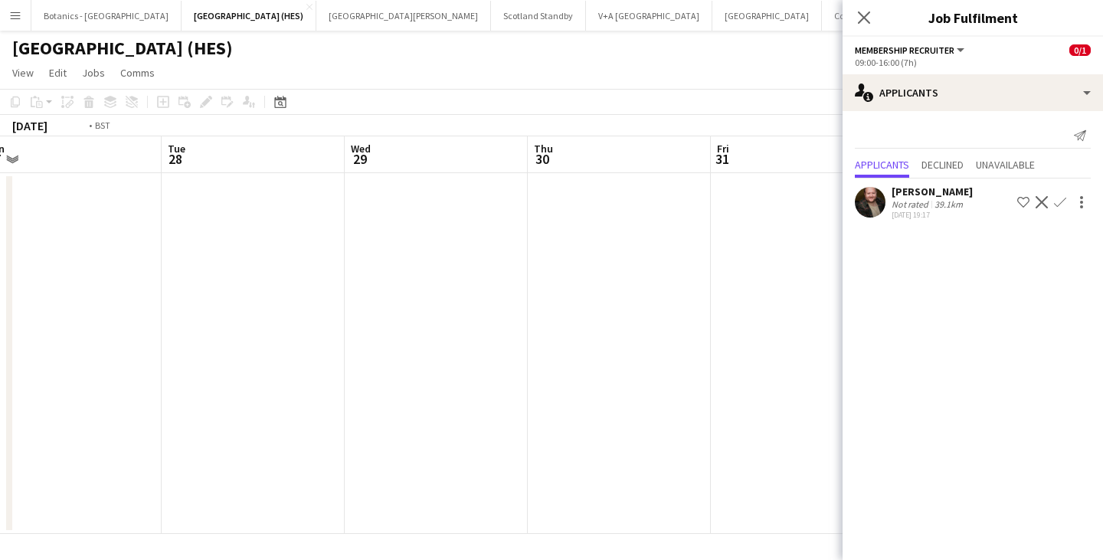
drag, startPoint x: 442, startPoint y: 382, endPoint x: 254, endPoint y: 391, distance: 187.8
click at [168, 392] on app-calendar-viewport "Fri 24 Sat 25 2/2 1 Job Sun 26 2/2 1 Job Mon 27 Tue 28 Wed 29 Thu 30 Fri 31 Sat…" at bounding box center [551, 334] width 1103 height 397
drag, startPoint x: 452, startPoint y: 392, endPoint x: 297, endPoint y: 391, distance: 154.7
click at [210, 397] on app-calendar-viewport "Sat 25 2/2 1 Job Sun 26 2/2 1 Job Mon 27 Tue 28 Wed 29 Thu 30 Fri 31 Sat 1 Sun …" at bounding box center [551, 334] width 1103 height 397
drag, startPoint x: 373, startPoint y: 390, endPoint x: 260, endPoint y: 372, distance: 114.7
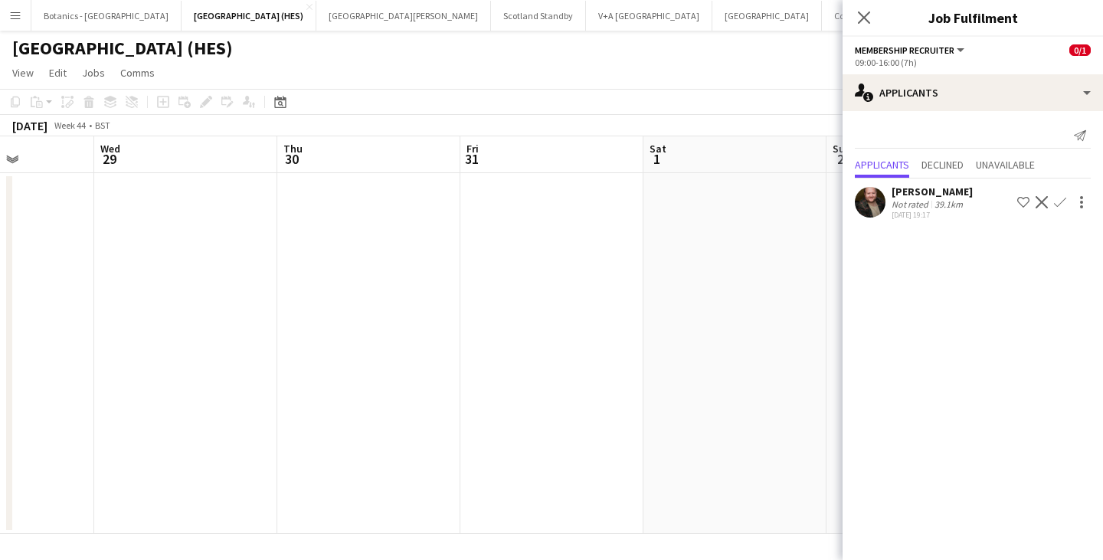
click at [247, 390] on app-calendar-viewport "Sun 26 2/2 1 Job Mon 27 Tue 28 Wed 29 Thu 30 Fri 31 Sat 1 Sun 2 Mon 3 Tue 4 Wed…" at bounding box center [551, 334] width 1103 height 397
click at [316, 15] on button "[GEOGRAPHIC_DATA][PERSON_NAME] [GEOGRAPHIC_DATA] Close" at bounding box center [403, 16] width 175 height 30
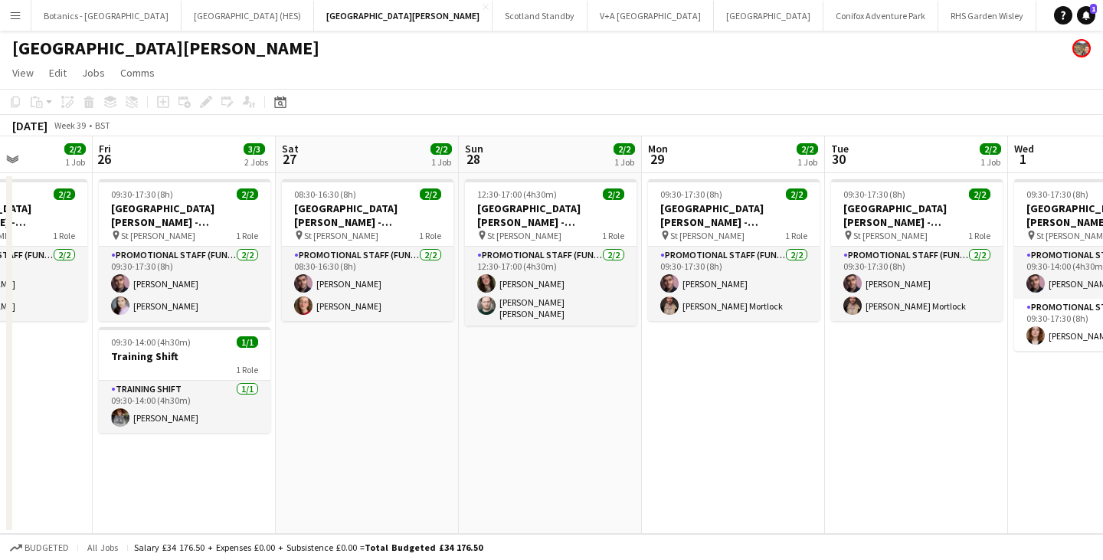
drag
click at [204, 361] on app-calendar-viewport "Tue 23 Wed 24 2/2 1 Job Thu 25 2/2 1 Job Fri 26 3/3 2 Jobs Sat 27 2/2 1 Job Sun…" at bounding box center [551, 334] width 1103 height 397
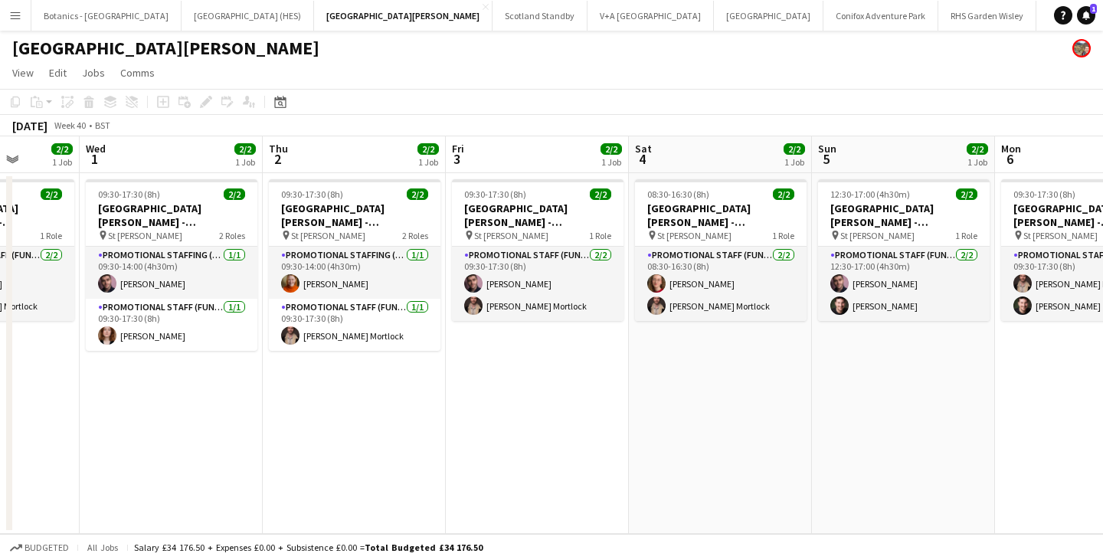
click at [117, 358] on app-calendar-viewport "Sun 28 2/2 1 Job Mon 29 2/2 1 Job Tue 30 2/2 1 Job Wed 1 2/2 1 Job Thu 2 2/2 1 …" at bounding box center [551, 334] width 1103 height 397
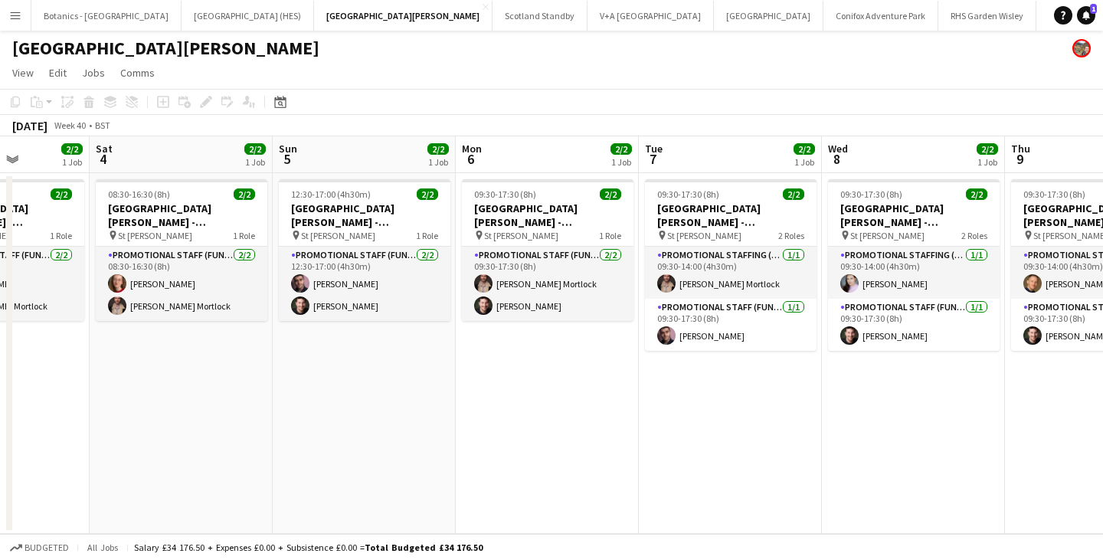
click at [270, 364] on app-calendar-viewport "Wed 1 2/2 1 Job Thu 2 2/2 1 Job Fri 3 2/2 1 Job Sat 4 2/2 1 Job Sun 5 2/2 1 Job…" at bounding box center [551, 334] width 1103 height 397
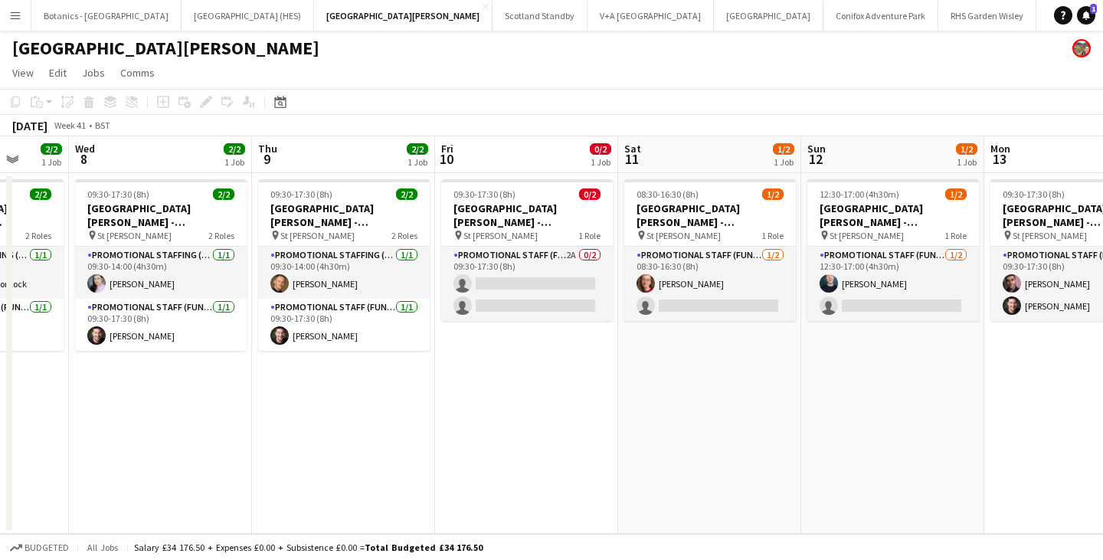
scroll to position [0, 522]
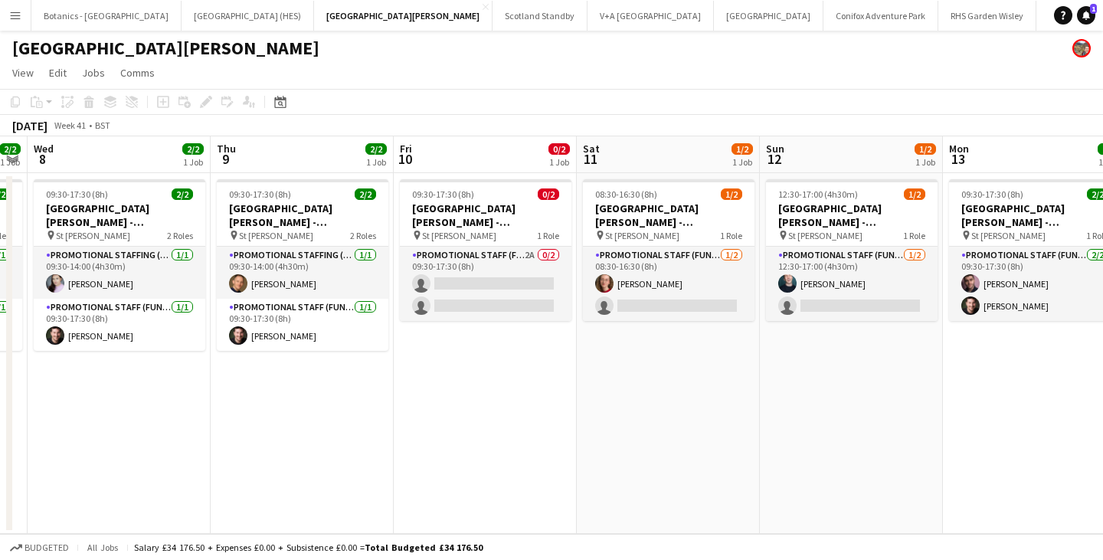
click at [287, 364] on app-calendar-viewport "Sun 5 2/2 1 Job Mon 6 2/2 1 Job Tue 7 2/2 1 Job Wed 8 2/2 1 Job Thu 9 2/2 1 Job…" at bounding box center [551, 334] width 1103 height 397
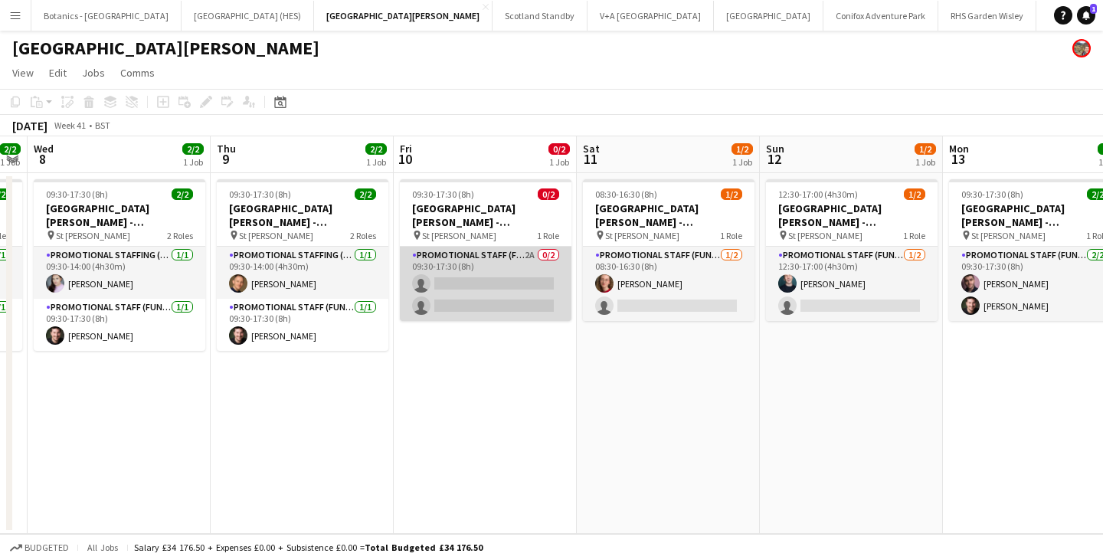
click at [540, 275] on app-card-role "Promotional Staff (Fundraiser) 2A 0/2 09:30-17:30 (8h) single-neutral-actions s…" at bounding box center [486, 284] width 172 height 74
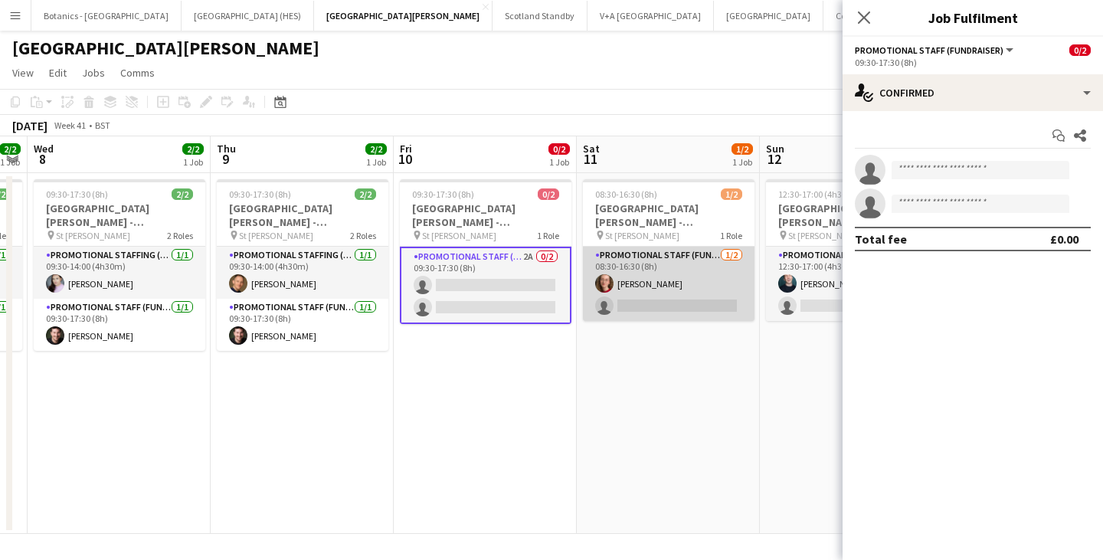
click at [678, 284] on app-card-role "Promotional Staff (Fundraiser) [DATE] 08:30-16:30 (8h) [PERSON_NAME] single-neu…" at bounding box center [669, 284] width 172 height 74
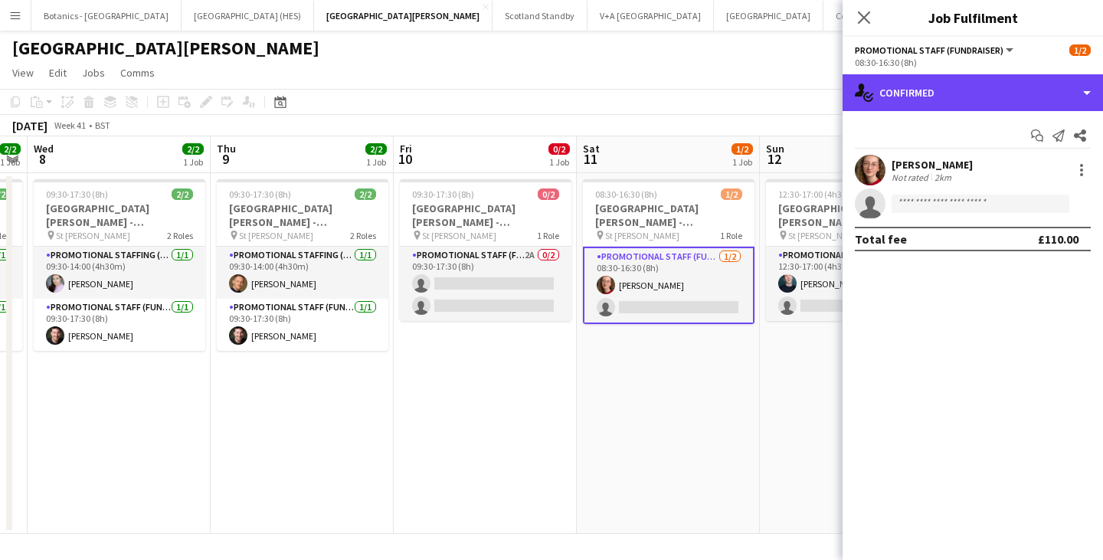
drag, startPoint x: 922, startPoint y: 87, endPoint x: 949, endPoint y: 123, distance: 44.9
click at [922, 87] on div "single-neutral-actions-check-2 Confirmed" at bounding box center [972, 92] width 260 height 37
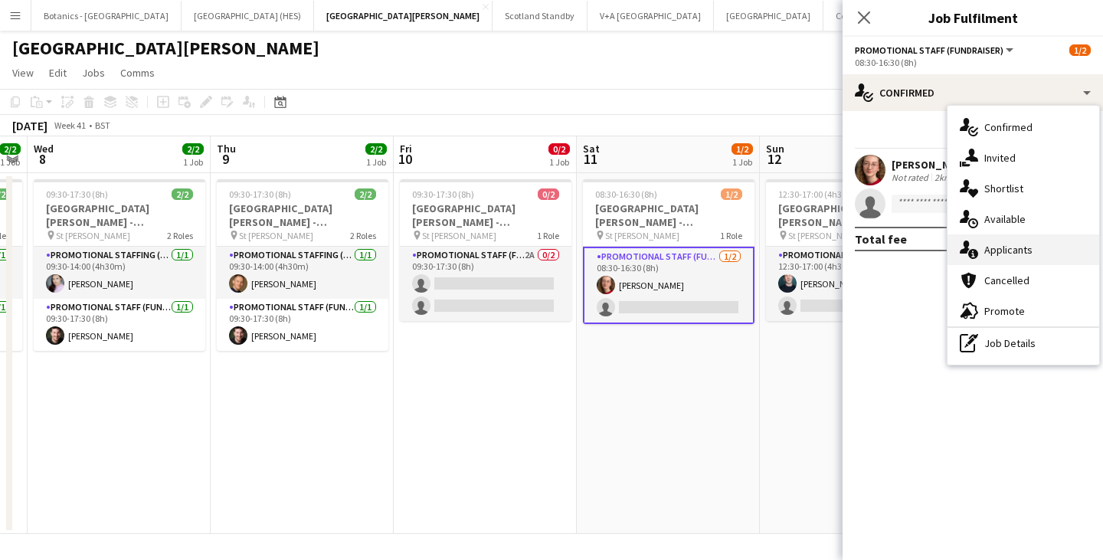
click at [986, 251] on span "Applicants" at bounding box center [1008, 250] width 48 height 14
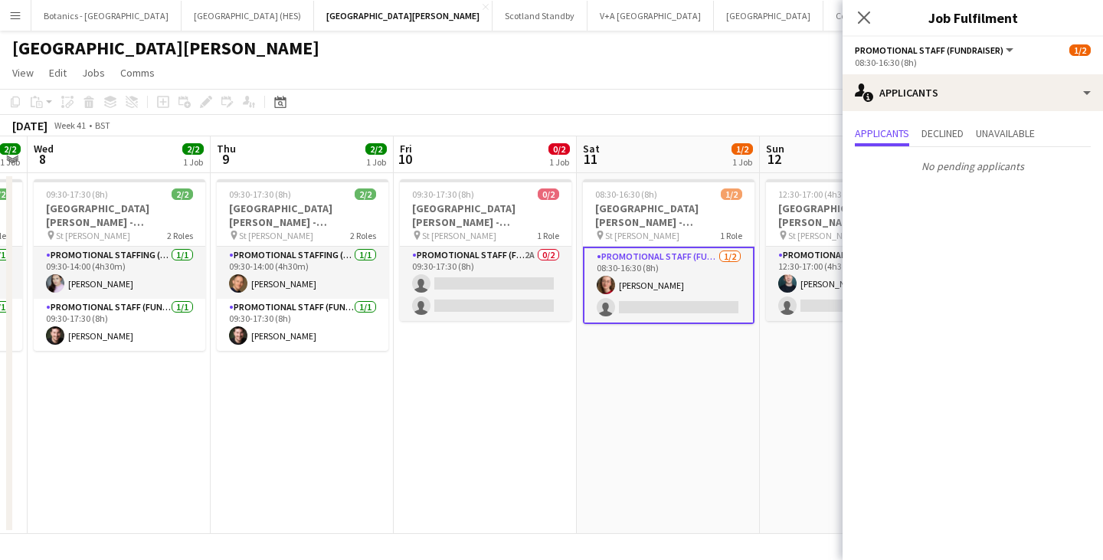
click at [686, 299] on app-card-role "Promotional Staff (Fundraiser) [DATE] 08:30-16:30 (8h) [PERSON_NAME] single-neu…" at bounding box center [669, 285] width 172 height 77
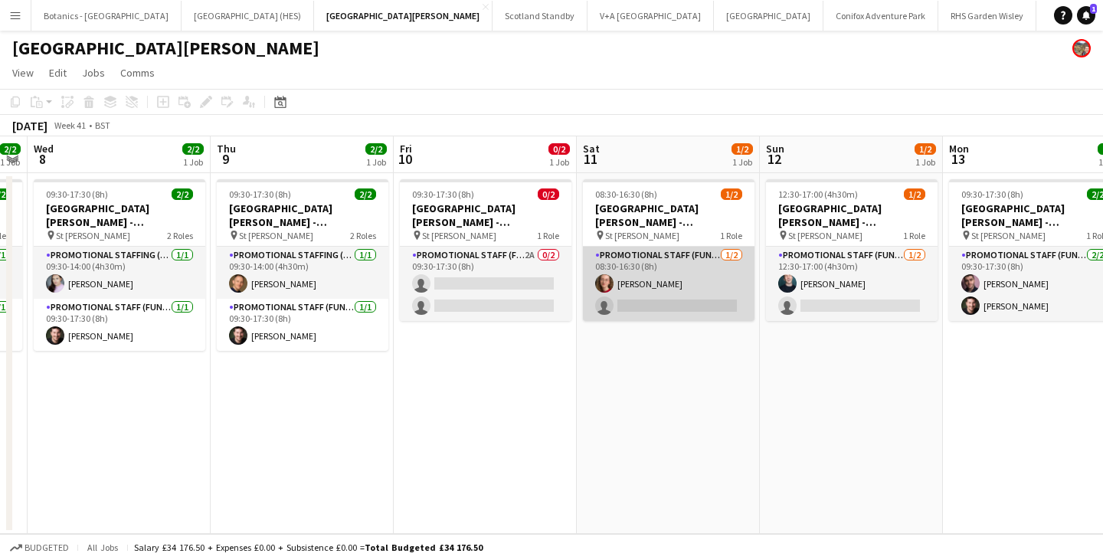
click at [680, 286] on app-card-role "Promotional Staff (Fundraiser) [DATE] 08:30-16:30 (8h) [PERSON_NAME] single-neu…" at bounding box center [669, 284] width 172 height 74
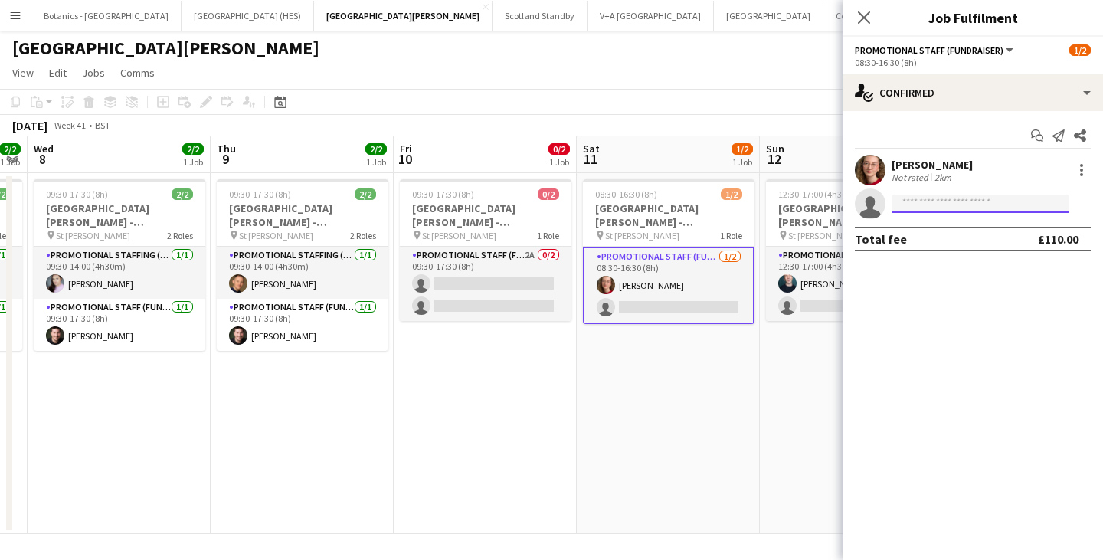
click at [931, 199] on input at bounding box center [980, 204] width 178 height 18
type input "*****"
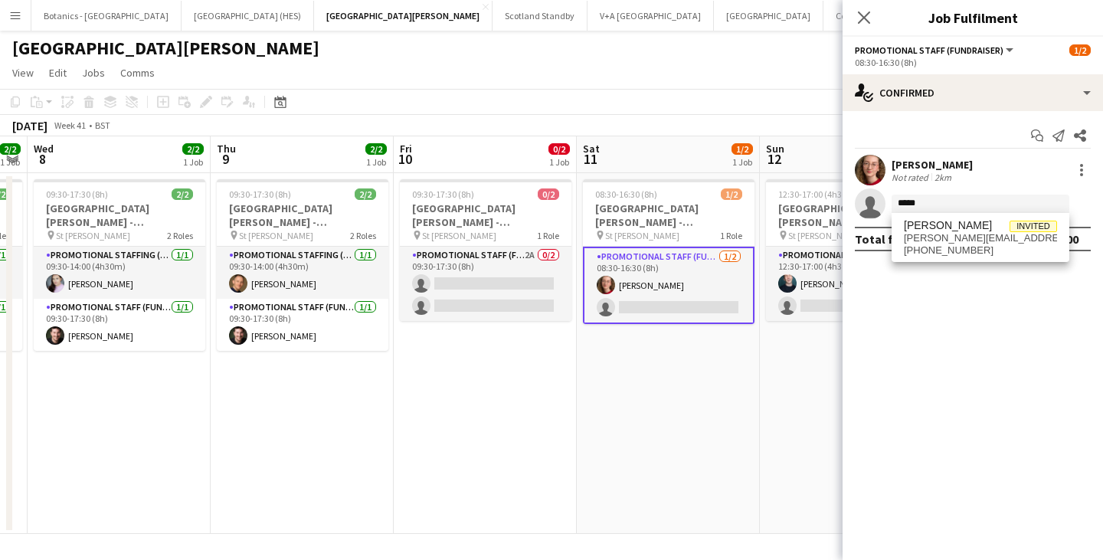
click at [657, 371] on app-date-cell "08:30-16:30 (8h) 1/2 [GEOGRAPHIC_DATA][PERSON_NAME] - Fundraising pin St [PERSO…" at bounding box center [668, 353] width 183 height 361
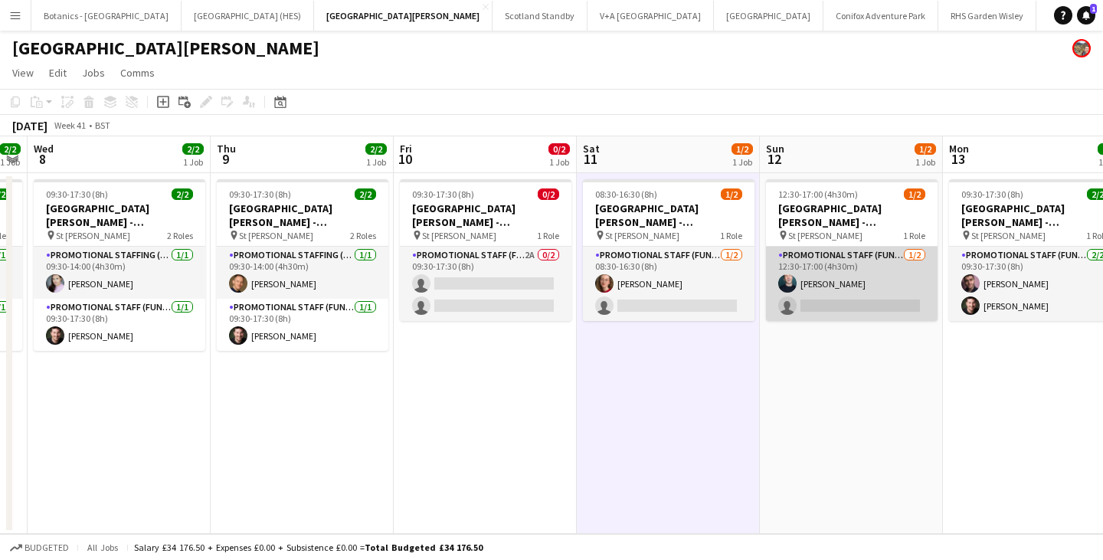
click at [930, 281] on app-card-role "Promotional Staff (Fundraiser) [DATE] 12:30-17:00 (4h30m) [PERSON_NAME] single-…" at bounding box center [852, 284] width 172 height 74
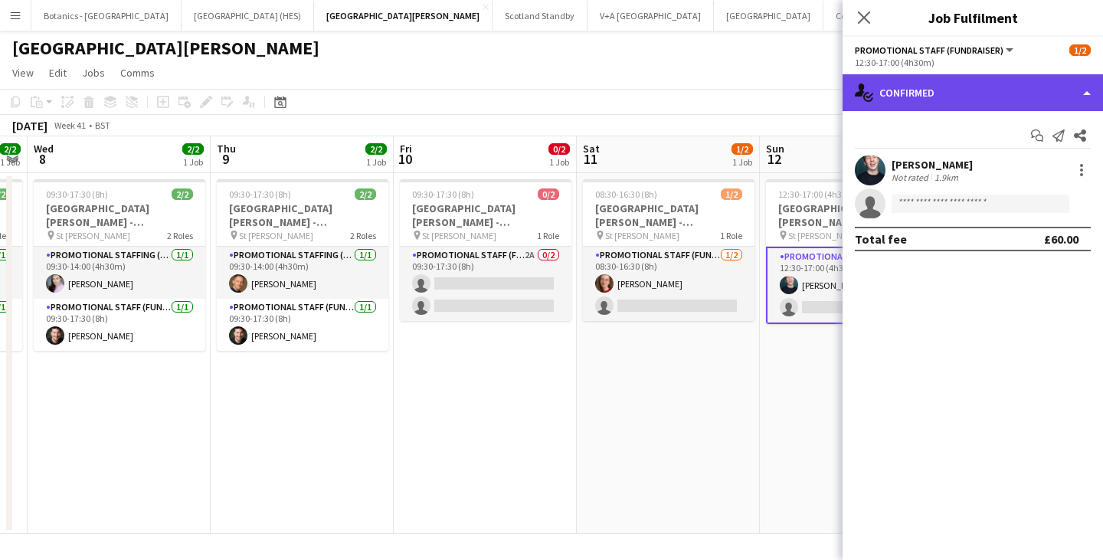
click at [947, 92] on div "single-neutral-actions-check-2 Confirmed" at bounding box center [972, 92] width 260 height 37
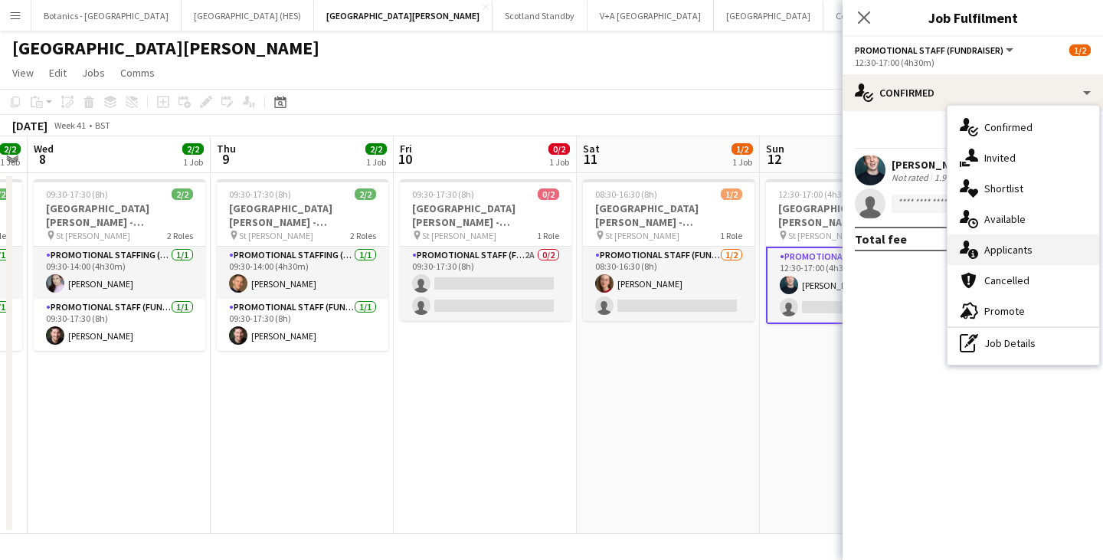
click at [1030, 245] on span "Applicants" at bounding box center [1008, 250] width 48 height 14
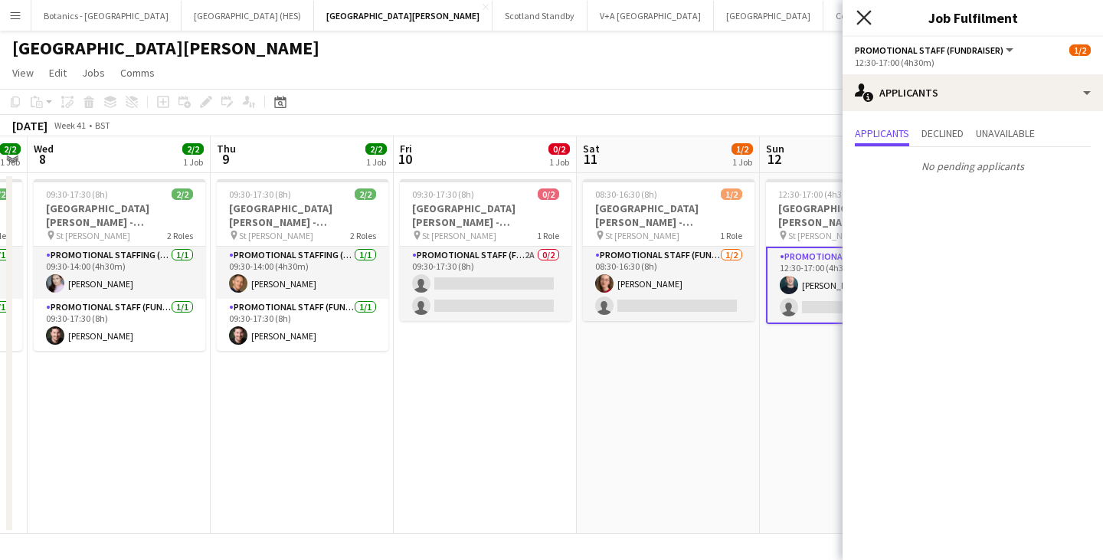
click at [863, 21] on icon "Close pop-in" at bounding box center [863, 17] width 15 height 15
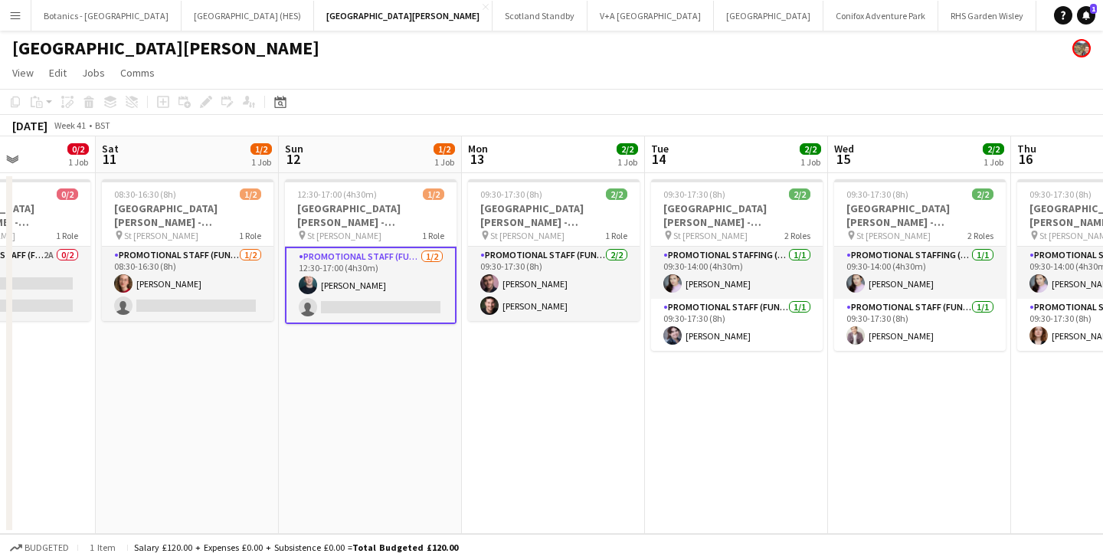
drag, startPoint x: 922, startPoint y: 414, endPoint x: 434, endPoint y: 422, distance: 487.9
click at [434, 422] on app-calendar-viewport "Wed 8 2/2 1 Job Thu 9 2/2 1 Job Fri 10 0/2 1 Job Sat 11 1/2 1 Job Sun 12 1/2 1 …" at bounding box center [551, 334] width 1103 height 397
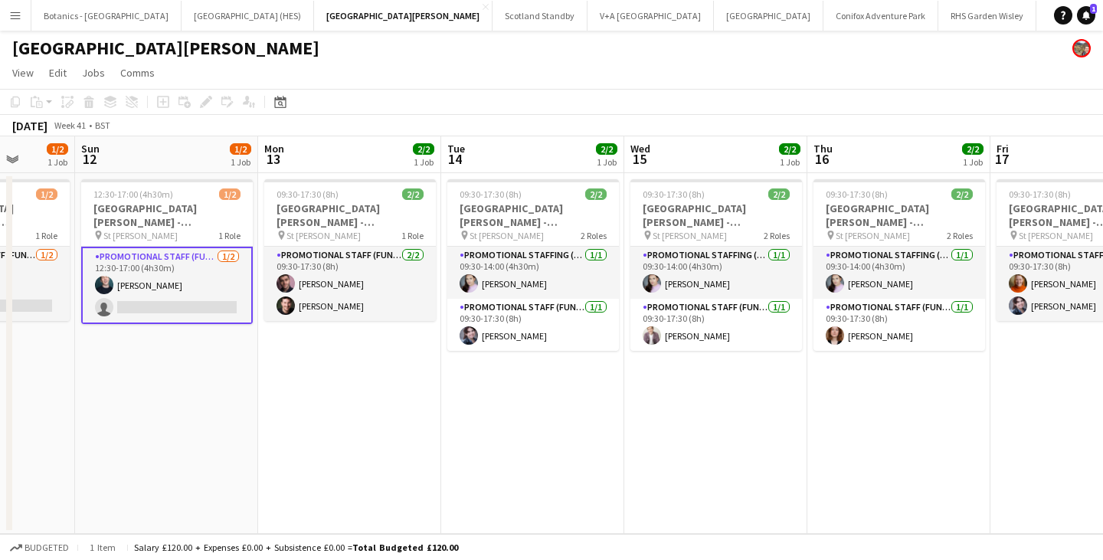
drag, startPoint x: 859, startPoint y: 391, endPoint x: 479, endPoint y: 401, distance: 380.7
click at [479, 401] on app-calendar-viewport "Thu 9 2/2 1 Job Fri 10 0/2 1 Job Sat 11 1/2 1 Job Sun 12 1/2 1 Job Mon 13 2/2 1…" at bounding box center [551, 334] width 1103 height 397
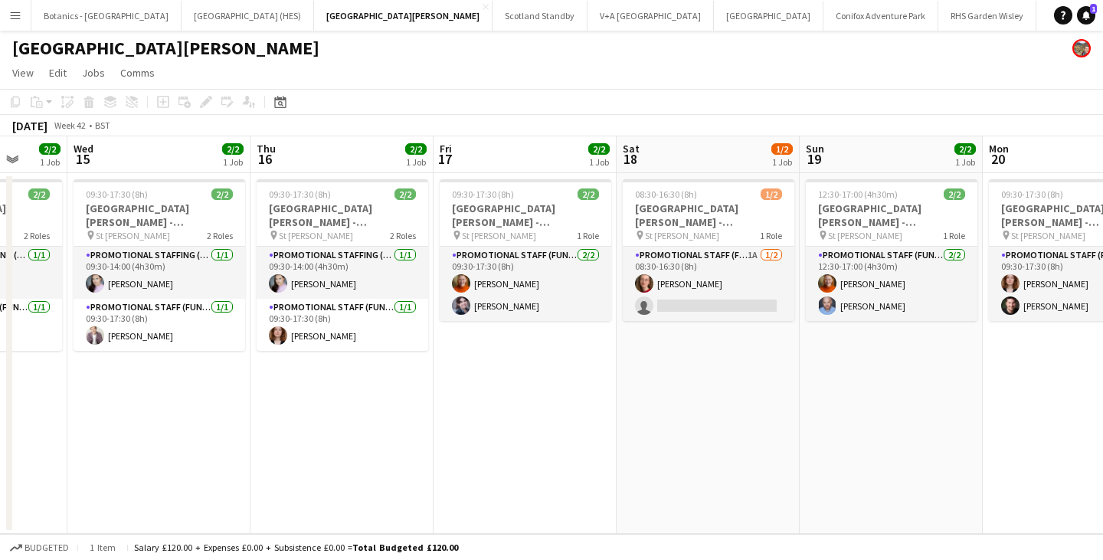
scroll to position [0, 480]
drag, startPoint x: 834, startPoint y: 374, endPoint x: 463, endPoint y: 393, distance: 371.9
click at [463, 393] on app-calendar-viewport "Sun 12 1/2 1 Job Mon 13 2/2 1 Job Tue 14 2/2 1 Job Wed 15 2/2 1 Job Thu 16 2/2 …" at bounding box center [551, 334] width 1103 height 397
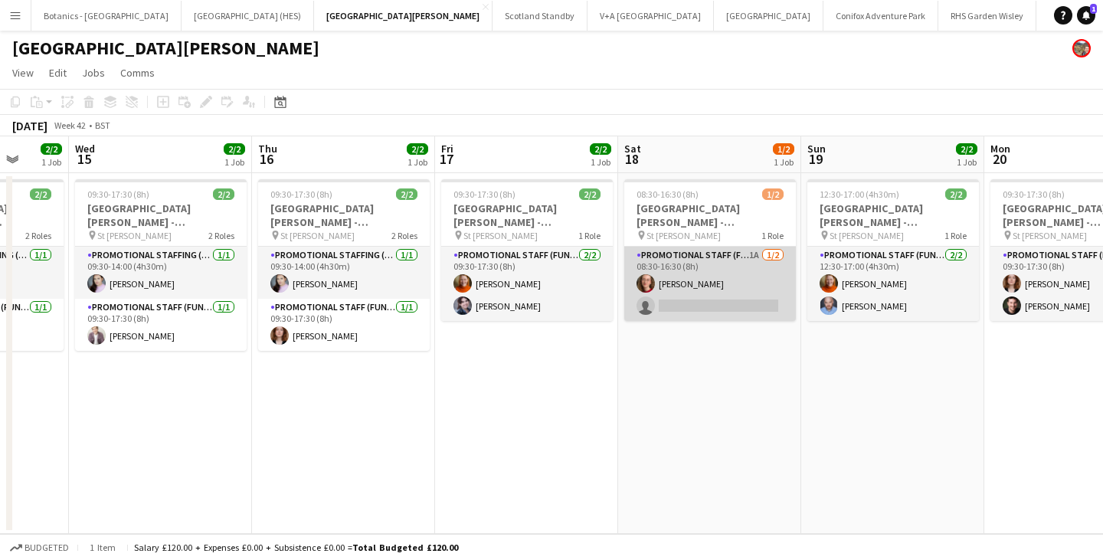
click at [723, 299] on app-card-role "Promotional Staff (Fundraiser) 1A [DATE] 08:30-16:30 (8h) [PERSON_NAME] single-…" at bounding box center [710, 284] width 172 height 74
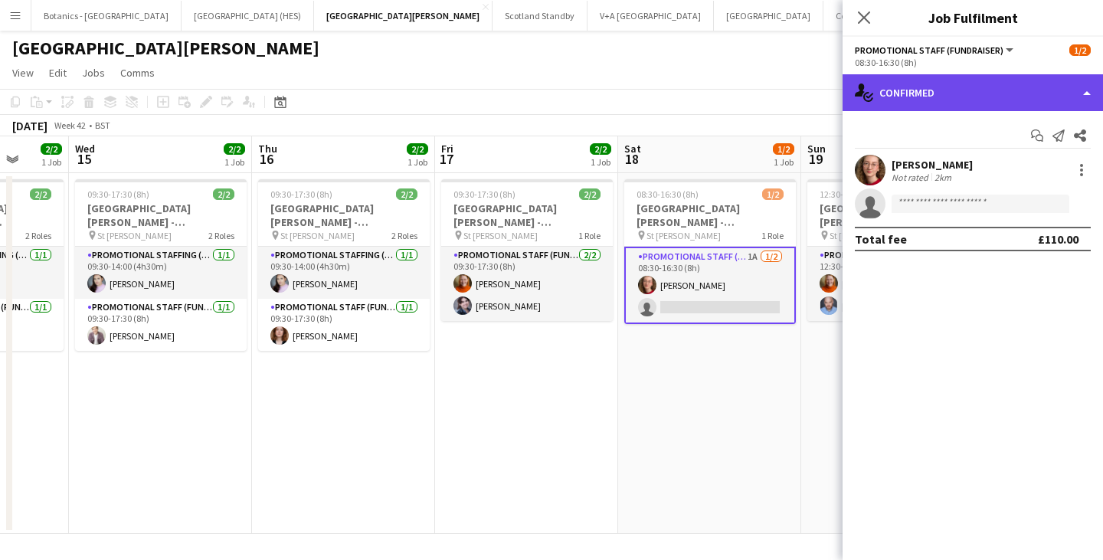
click at [927, 107] on div "single-neutral-actions-check-2 Confirmed" at bounding box center [972, 92] width 260 height 37
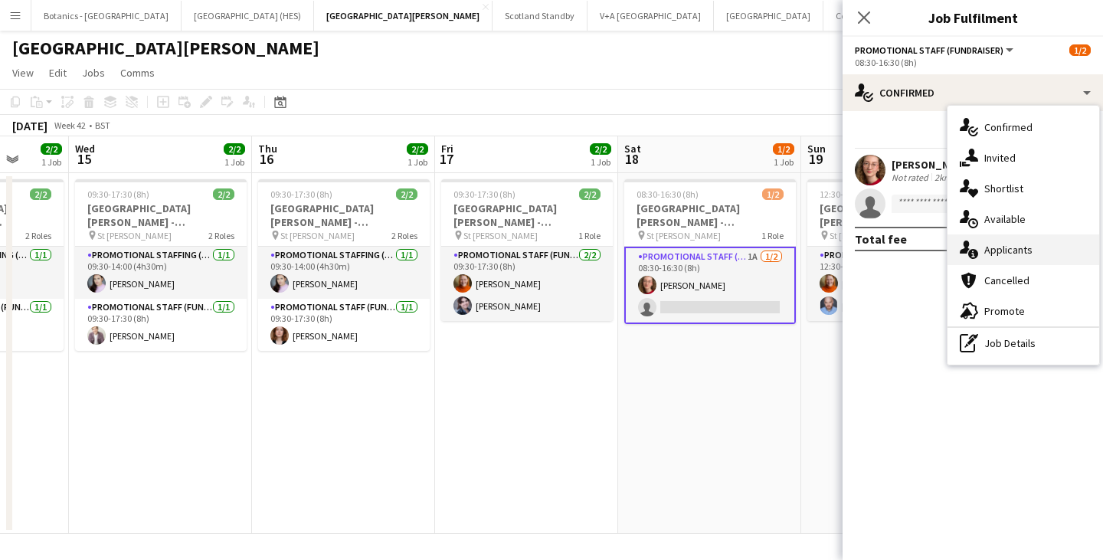
click at [985, 245] on span "Applicants" at bounding box center [1008, 250] width 48 height 14
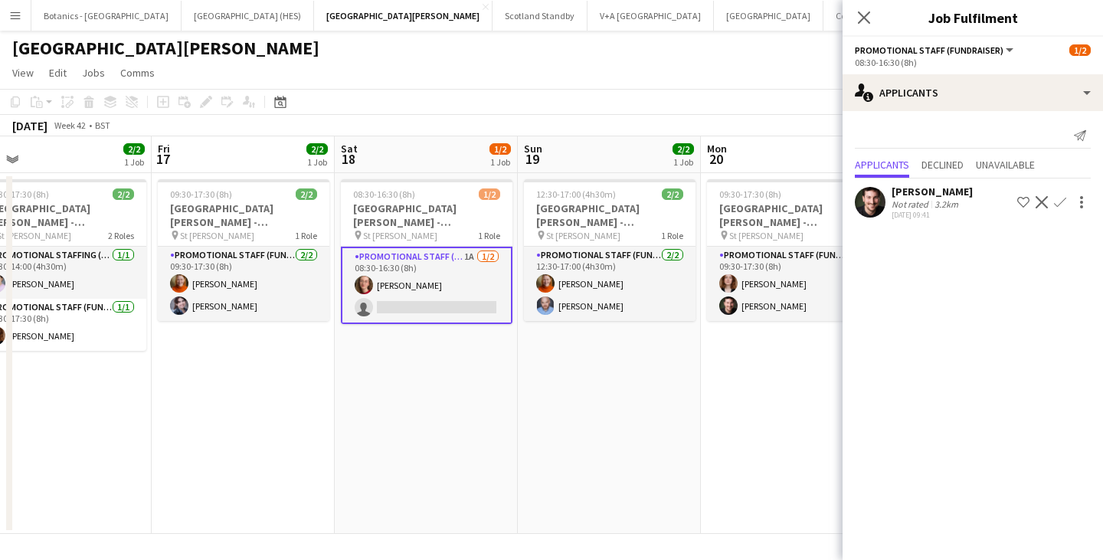
scroll to position [0, 587]
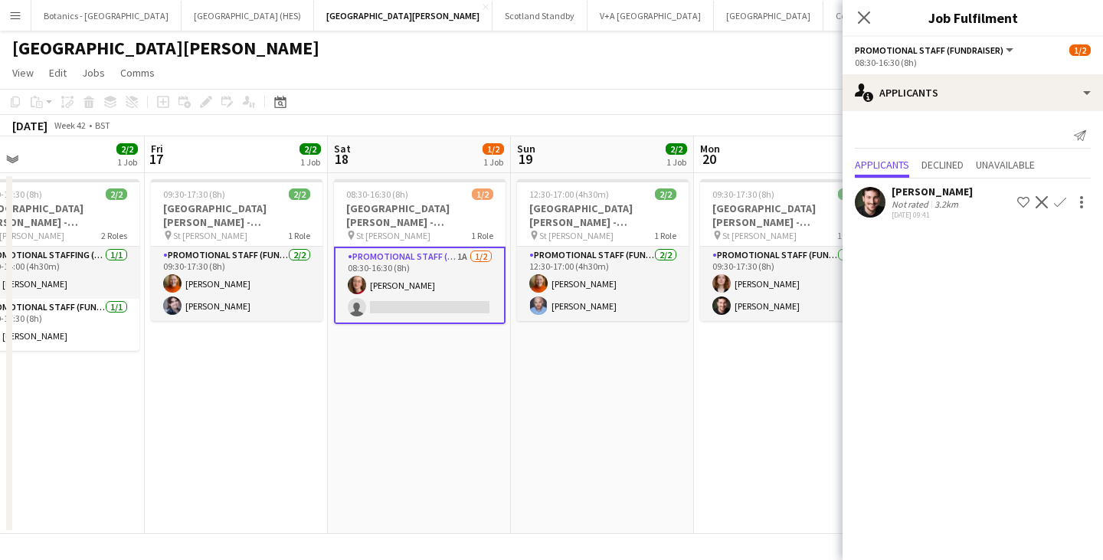
drag, startPoint x: 777, startPoint y: 365, endPoint x: 487, endPoint y: 374, distance: 290.4
click at [487, 374] on app-calendar-viewport "Mon 13 2/2 1 Job Tue 14 2/2 1 Job Wed 15 2/2 1 Job Thu 16 2/2 1 Job Fri 17 2/2 …" at bounding box center [551, 334] width 1103 height 397
drag, startPoint x: 1062, startPoint y: 195, endPoint x: 1062, endPoint y: 208, distance: 12.3
click at [1062, 195] on button "Confirm" at bounding box center [1060, 202] width 18 height 18
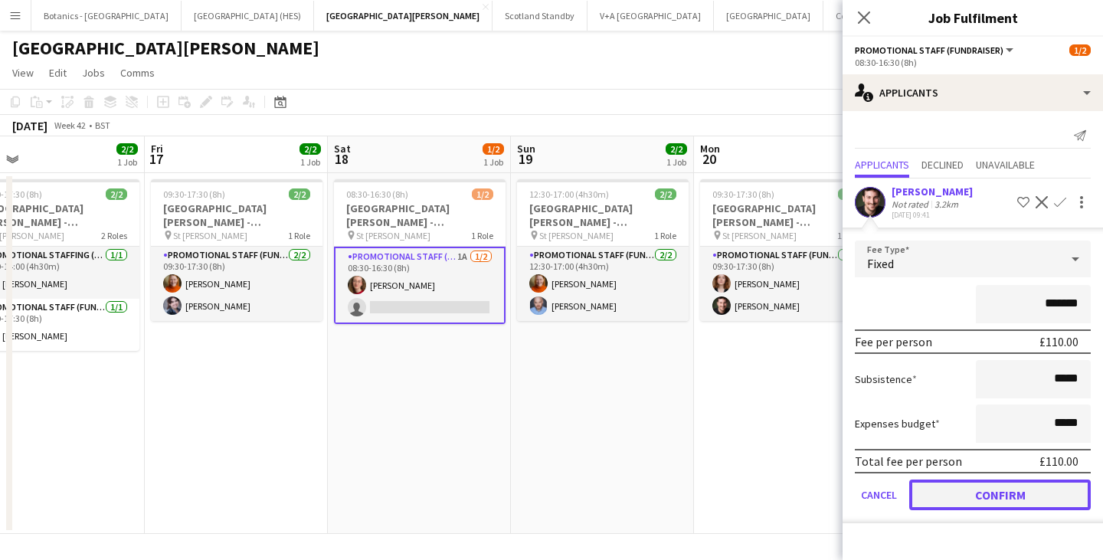
click at [1014, 495] on button "Confirm" at bounding box center [999, 494] width 181 height 31
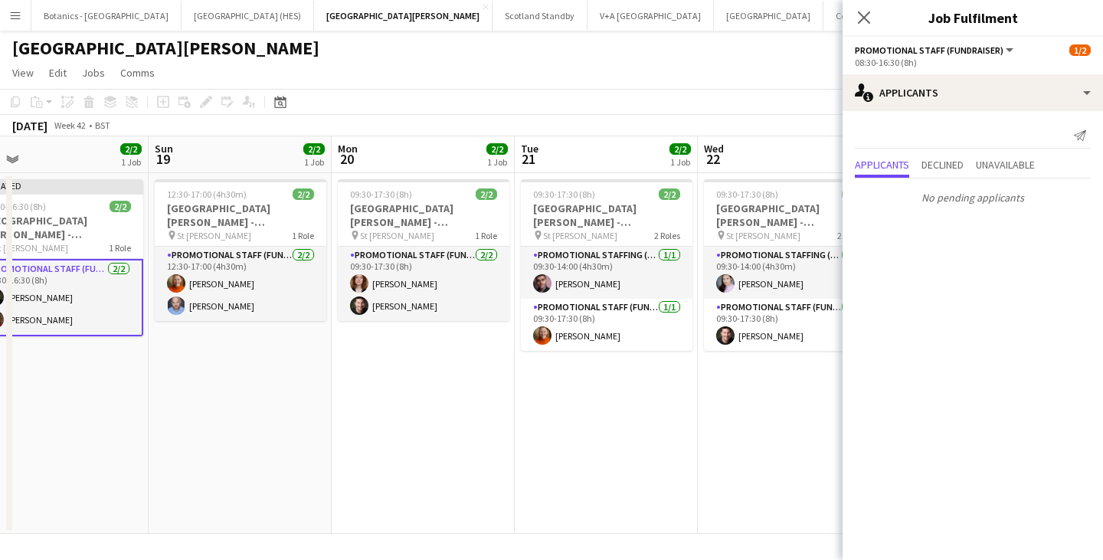
drag, startPoint x: 481, startPoint y: 367, endPoint x: 366, endPoint y: 368, distance: 114.9
click at [366, 368] on app-calendar-viewport "Wed 15 2/2 1 Job Thu 16 2/2 1 Job Fri 17 2/2 1 Job Sat 18 2/2 1 Job Sun 19 2/2 …" at bounding box center [551, 334] width 1103 height 397
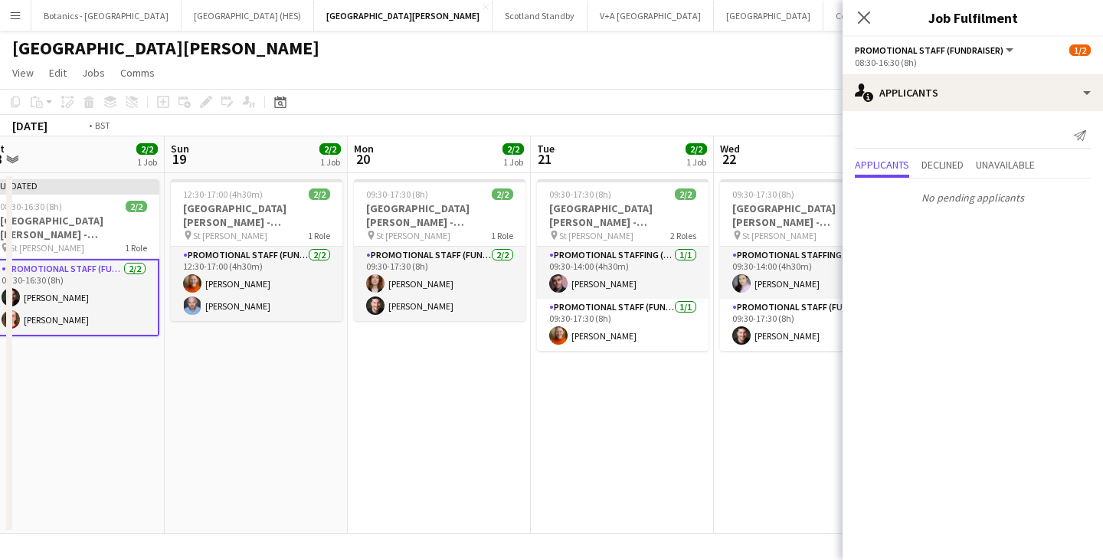
drag, startPoint x: 644, startPoint y: 365, endPoint x: 307, endPoint y: 371, distance: 337.0
click at [307, 371] on app-calendar-viewport "Wed 15 2/2 1 Job Thu 16 2/2 1 Job Fri 17 2/2 1 Job Sat 18 2/2 1 Job Sun 19 2/2 …" at bounding box center [551, 334] width 1103 height 397
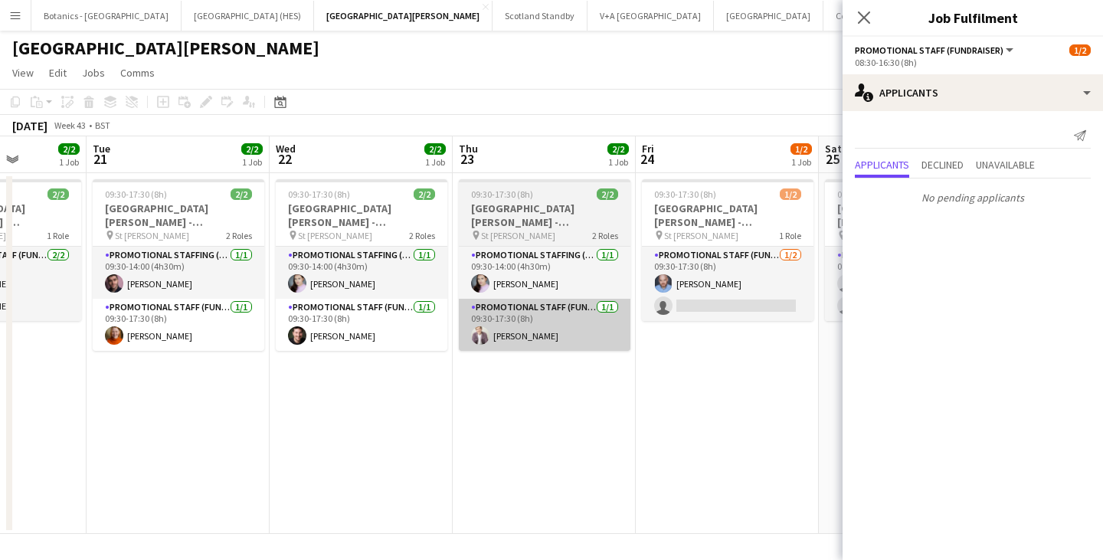
drag, startPoint x: 580, startPoint y: 357, endPoint x: 424, endPoint y: 344, distance: 156.8
click at [360, 368] on app-calendar-viewport "Sat 18 2/2 1 Job Sun 19 2/2 1 Job Mon 20 2/2 1 Job Tue 21 2/2 1 Job Wed 22 2/2 …" at bounding box center [551, 334] width 1103 height 397
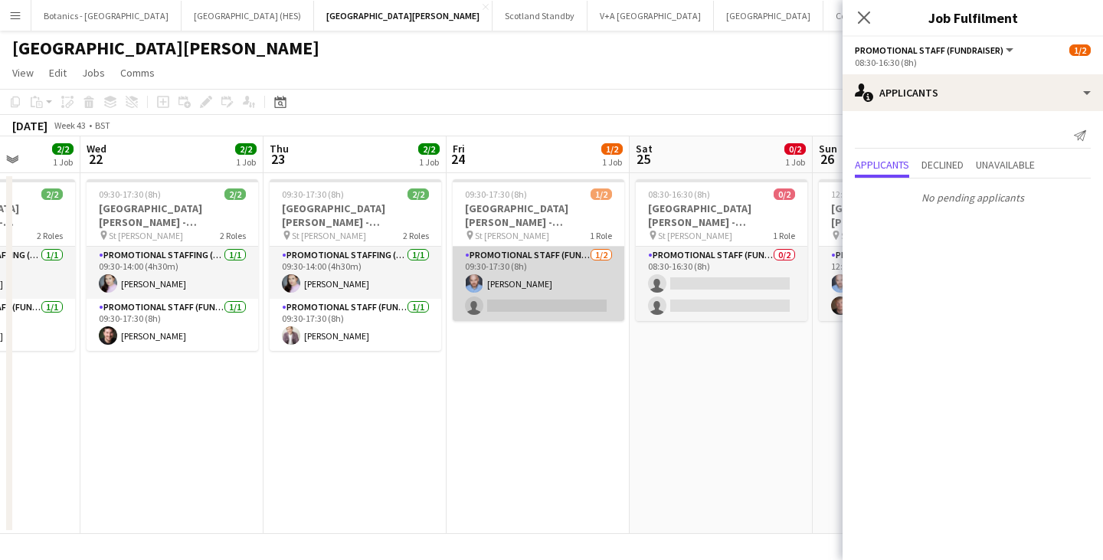
click at [478, 289] on app-user-avatar at bounding box center [474, 283] width 18 height 18
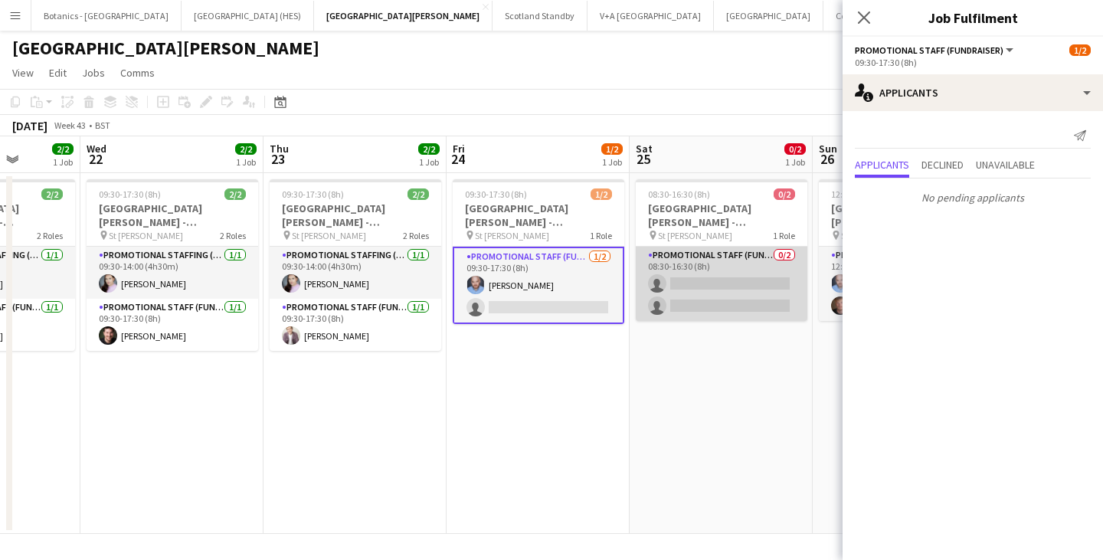
click at [686, 298] on app-card-role "Promotional Staff (Fundraiser) 0/2 08:30-16:30 (8h) single-neutral-actions sing…" at bounding box center [722, 284] width 172 height 74
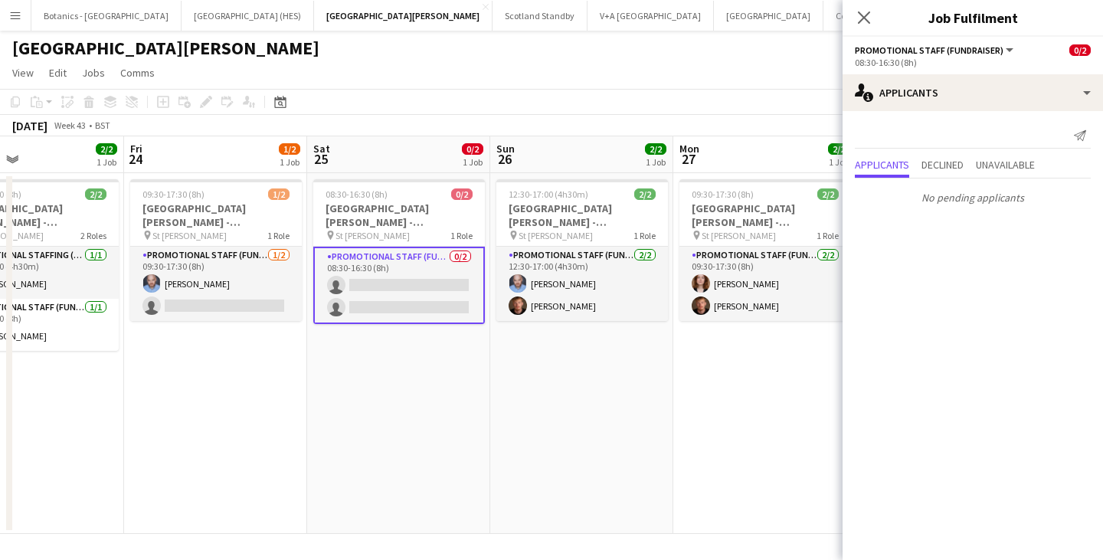
drag, startPoint x: 770, startPoint y: 352, endPoint x: 446, endPoint y: 369, distance: 323.6
click at [446, 369] on app-calendar-viewport "Mon 20 2/2 1 Job Tue 21 2/2 1 Job Wed 22 2/2 1 Job Thu 23 2/2 1 Job Fri 24 1/2 …" at bounding box center [551, 334] width 1103 height 397
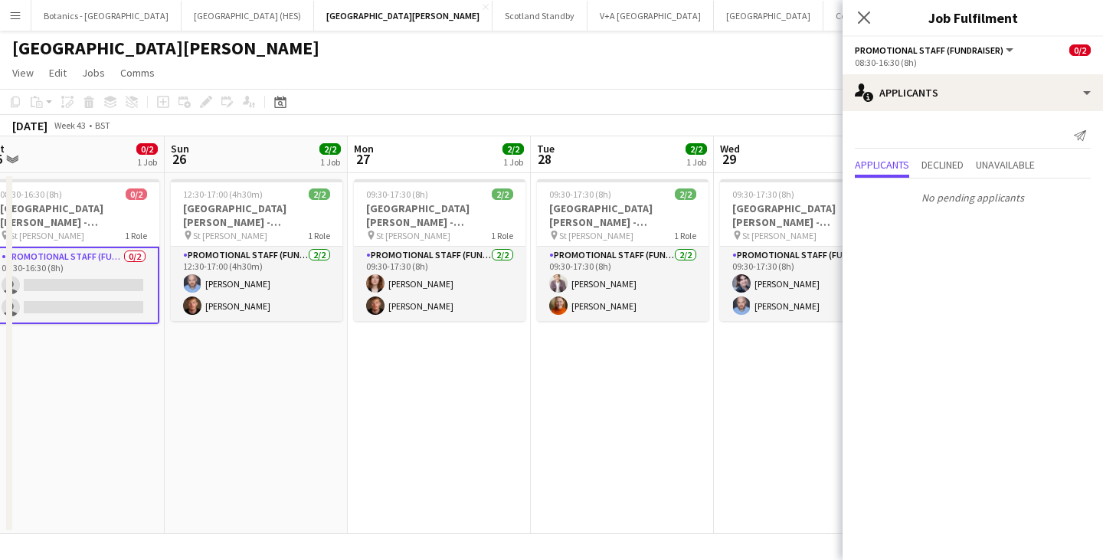
drag, startPoint x: 694, startPoint y: 363, endPoint x: 366, endPoint y: 368, distance: 327.8
click at [366, 368] on app-calendar-viewport "Wed 22 2/2 1 Job Thu 23 2/2 1 Job Fri 24 1/2 1 Job Sat 25 0/2 1 Job Sun 26 2/2 …" at bounding box center [551, 334] width 1103 height 397
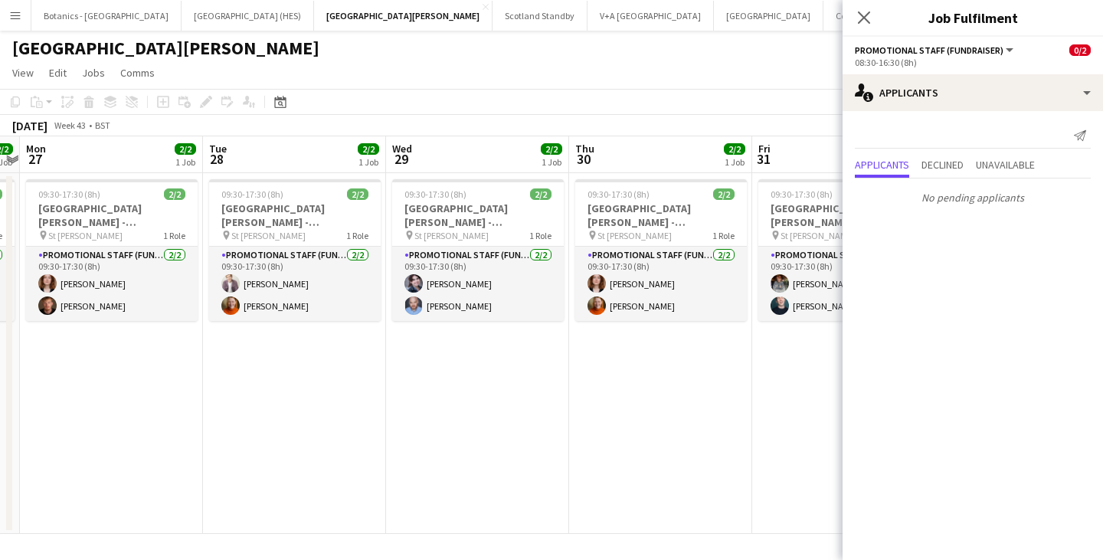
drag, startPoint x: 708, startPoint y: 345, endPoint x: 381, endPoint y: 362, distance: 327.5
click at [381, 362] on app-calendar-viewport "Fri 24 1/2 1 Job Sat 25 0/2 1 Job Sun 26 2/2 1 Job Mon 27 2/2 1 Job Tue 28 2/2 …" at bounding box center [551, 334] width 1103 height 397
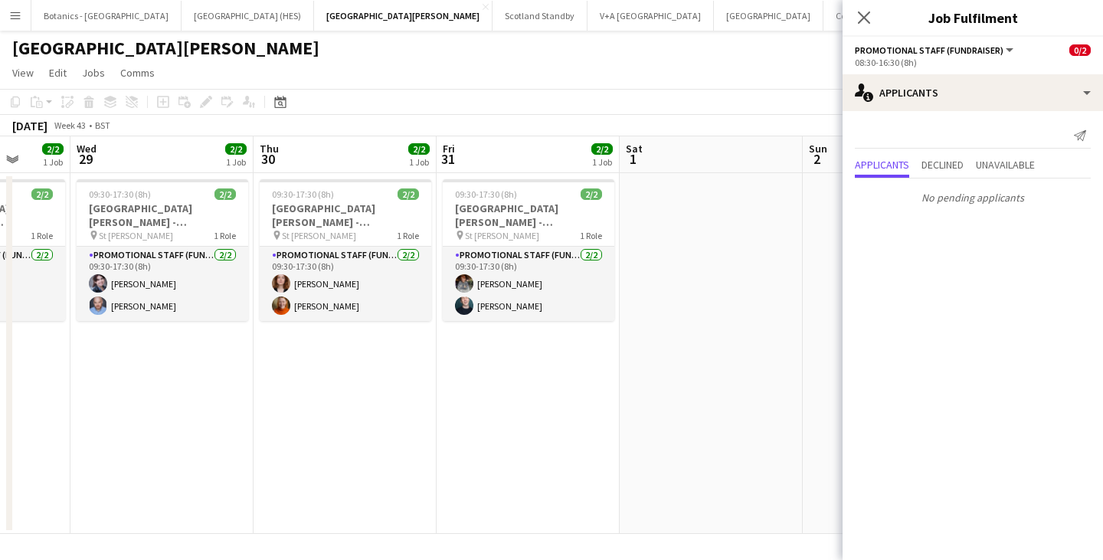
drag, startPoint x: 696, startPoint y: 344, endPoint x: 383, endPoint y: 358, distance: 313.6
click at [383, 358] on app-calendar-viewport "Sun 26 2/2 1 Job Mon 27 2/2 1 Job Tue 28 2/2 1 Job Wed 29 2/2 1 Job Thu 30 2/2 …" at bounding box center [551, 334] width 1103 height 397
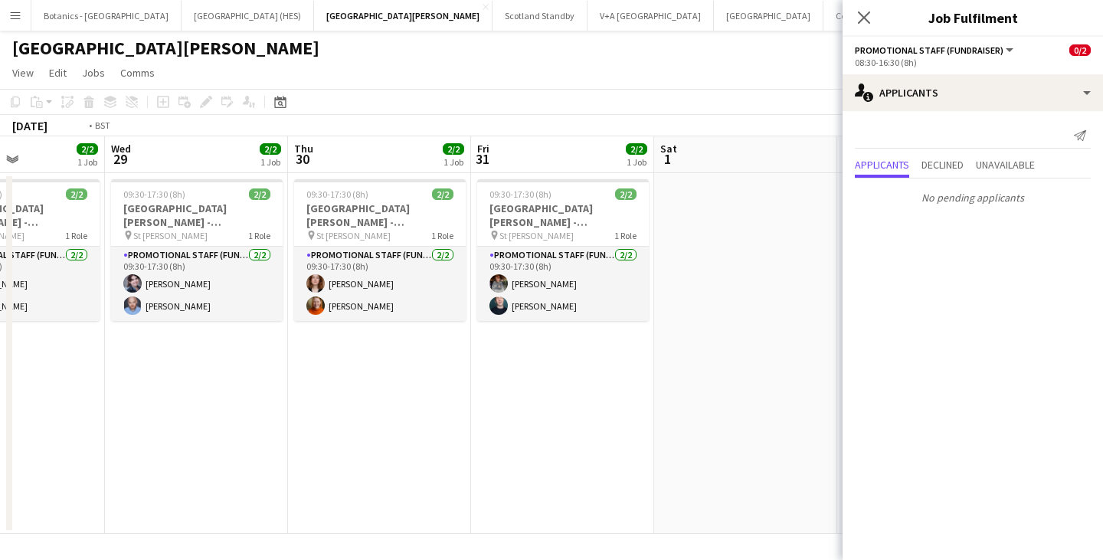
drag, startPoint x: 282, startPoint y: 366, endPoint x: 683, endPoint y: 366, distance: 401.3
click at [683, 366] on app-calendar-viewport "Sun 26 2/2 1 Job Mon 27 2/2 1 Job Tue 28 2/2 1 Job Wed 29 2/2 1 Job Thu 30 2/2 …" at bounding box center [551, 334] width 1103 height 397
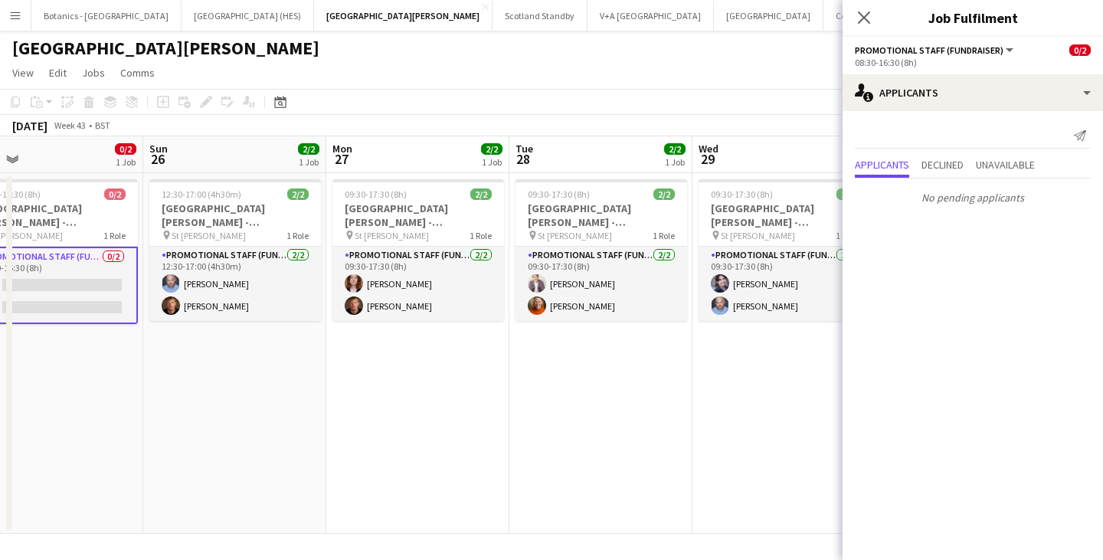
drag, startPoint x: 351, startPoint y: 373, endPoint x: 571, endPoint y: 374, distance: 220.6
click at [571, 374] on app-calendar-viewport "Thu 23 2/2 1 Job Fri 24 1/2 1 Job Sat 25 0/2 1 Job Sun 26 2/2 1 Job Mon 27 2/2 …" at bounding box center [551, 334] width 1103 height 397
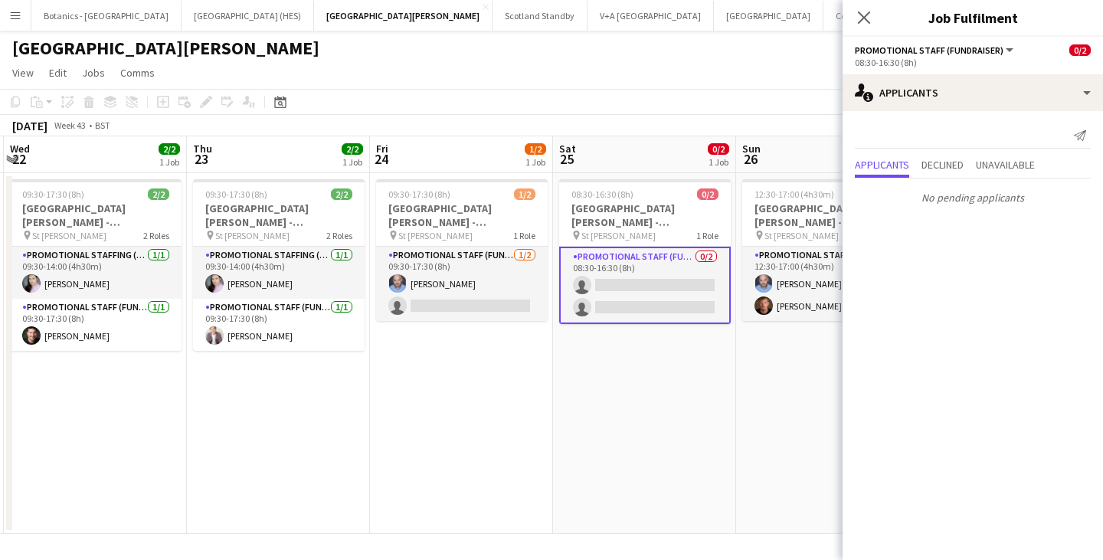
scroll to position [0, 430]
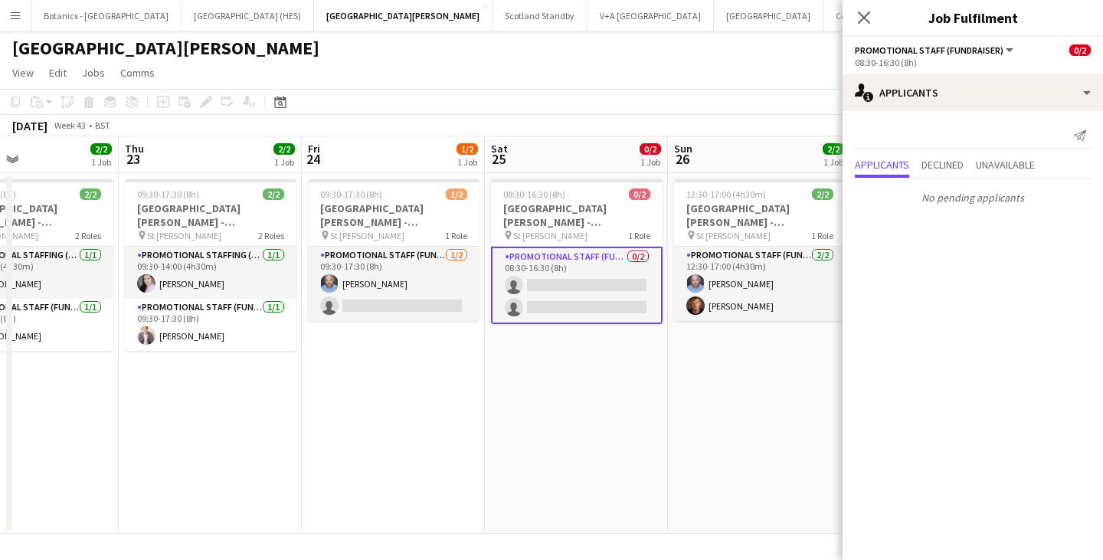
drag, startPoint x: 264, startPoint y: 370, endPoint x: 789, endPoint y: 356, distance: 524.8
click at [789, 356] on app-calendar-viewport "Mon 20 2/2 1 Job Tue 21 2/2 1 Job Wed 22 2/2 1 Job Thu 23 2/2 1 Job Fri 24 1/2 …" at bounding box center [551, 334] width 1103 height 397
click at [607, 371] on app-date-cell "08:30-16:30 (8h) 0/2 [GEOGRAPHIC_DATA][PERSON_NAME] - Fundraising pin St [PERSO…" at bounding box center [576, 353] width 183 height 361
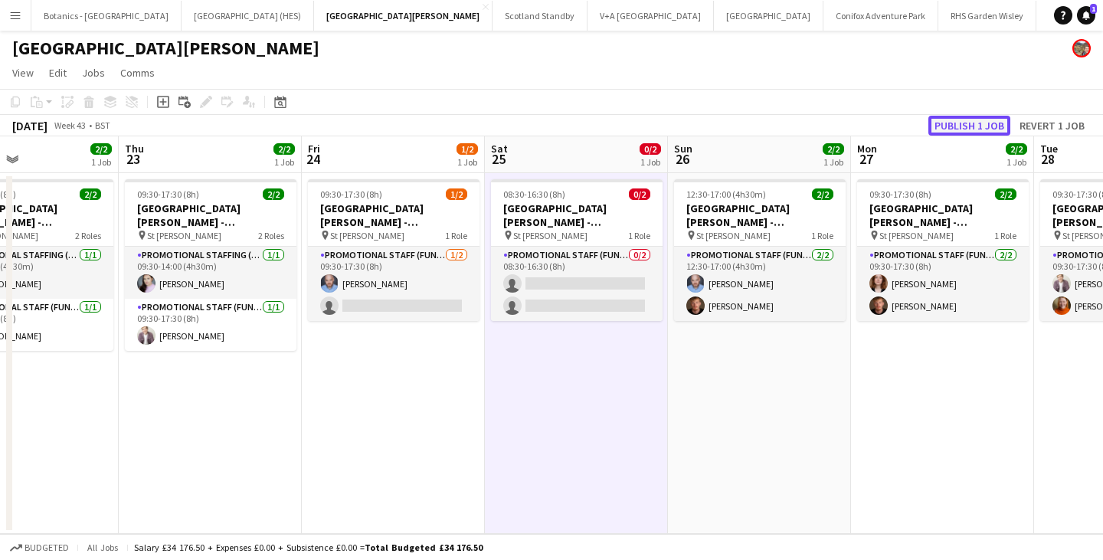
click at [976, 133] on button "Publish 1 job" at bounding box center [969, 126] width 82 height 20
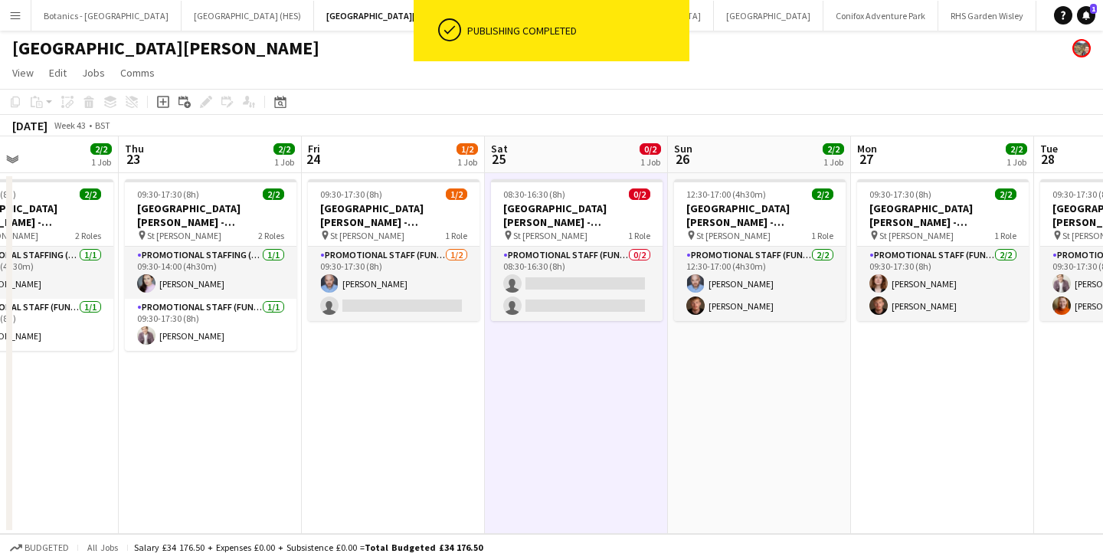
click at [802, 423] on app-date-cell "12:30-17:00 (4h30m) 2/2 [GEOGRAPHIC_DATA][PERSON_NAME] - Fundraising pin St [PE…" at bounding box center [759, 353] width 183 height 361
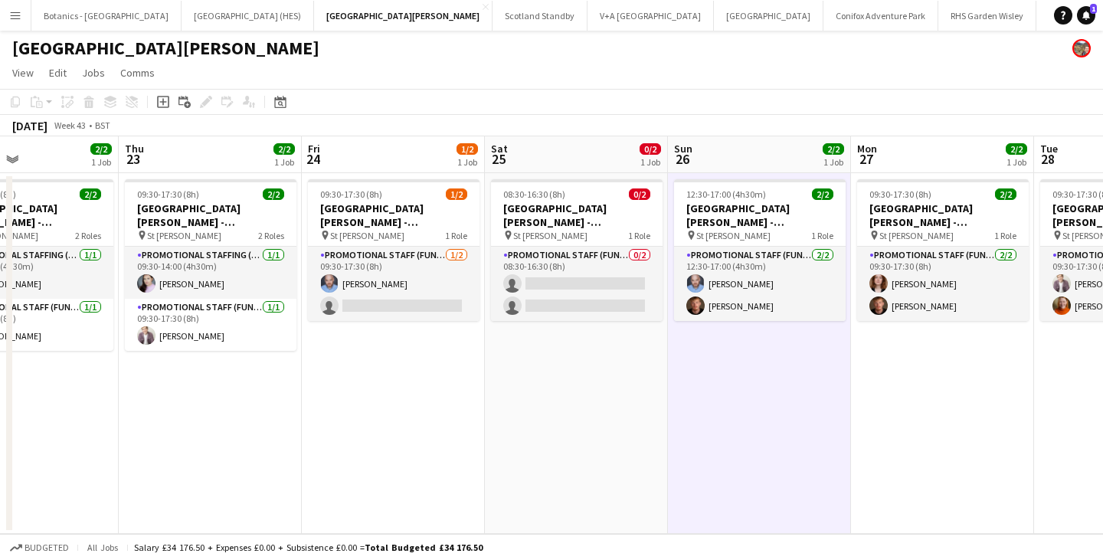
click at [495, 423] on app-date-cell "08:30-16:30 (8h) 0/2 [GEOGRAPHIC_DATA][PERSON_NAME] - Fundraising pin St [PERSO…" at bounding box center [576, 353] width 183 height 361
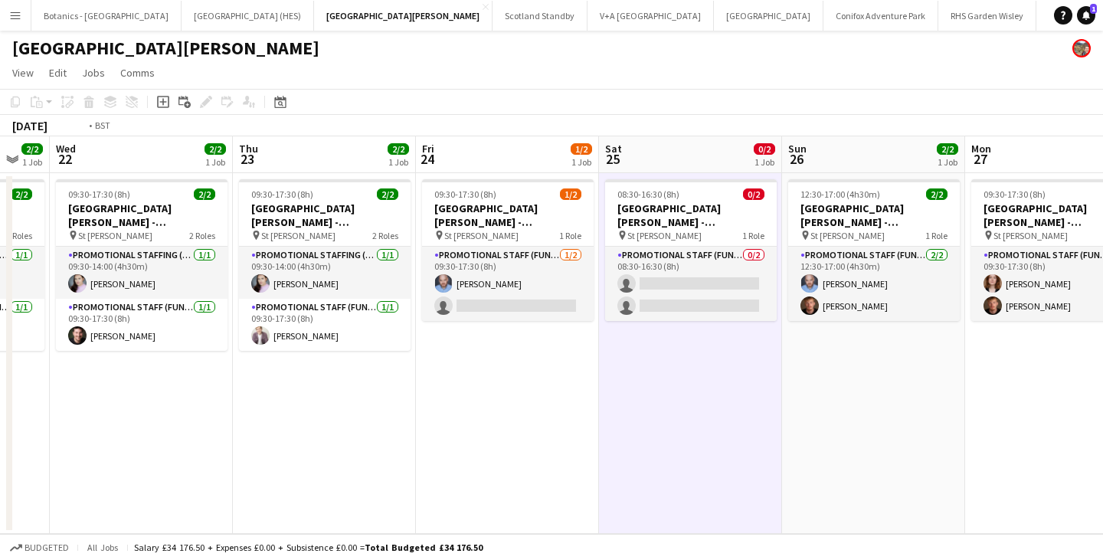
drag, startPoint x: 266, startPoint y: 438, endPoint x: 746, endPoint y: 443, distance: 479.4
click at [747, 443] on app-calendar-viewport "Mon 20 2/2 1 Job Tue 21 2/2 1 Job Wed 22 2/2 1 Job Thu 23 2/2 1 Job Fri 24 1/2 …" at bounding box center [551, 334] width 1103 height 397
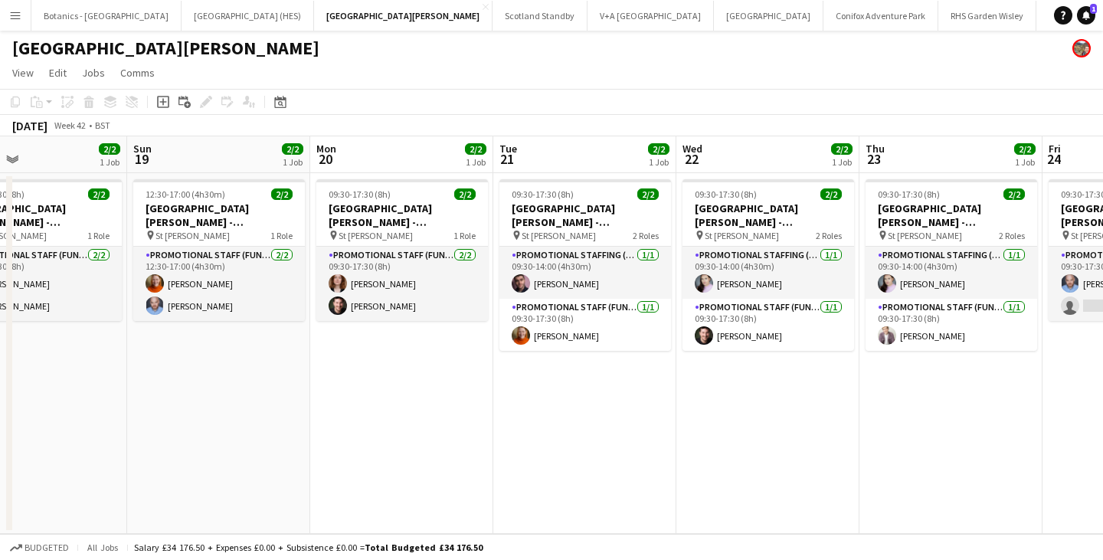
drag, startPoint x: 240, startPoint y: 423, endPoint x: 332, endPoint y: 433, distance: 92.4
click at [737, 411] on app-calendar-viewport "Thu 16 2/2 1 Job Fri 17 2/2 1 Job Sat 18 2/2 1 Job Sun 19 2/2 1 Job Mon 20 2/2 …" at bounding box center [551, 334] width 1103 height 397
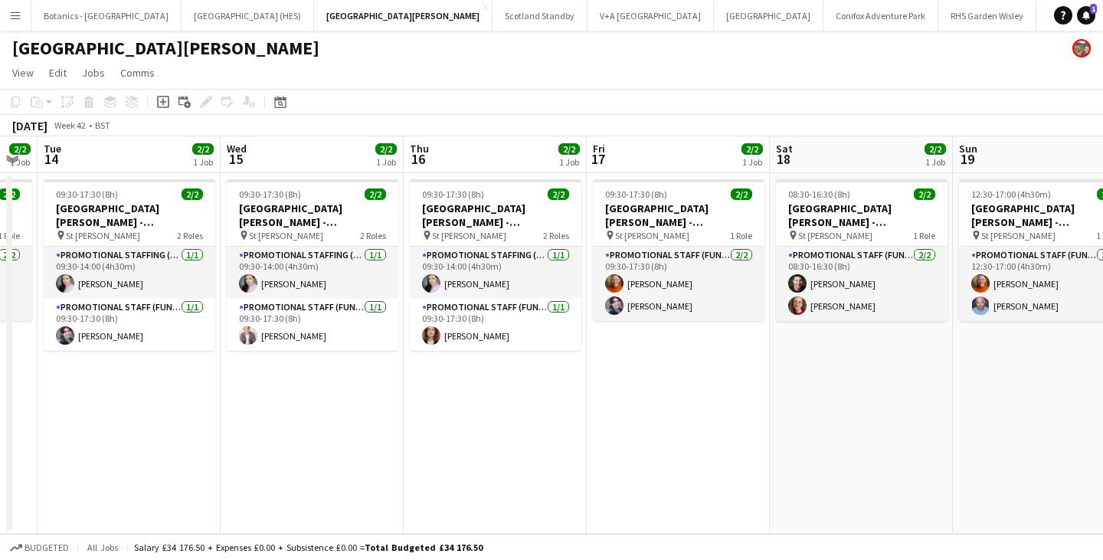
drag, startPoint x: 306, startPoint y: 441, endPoint x: 770, endPoint y: 427, distance: 463.5
click at [793, 425] on app-calendar-viewport "Sun 12 1/2 1 Job Mon 13 2/2 1 Job Tue 14 2/2 1 Job Wed 15 2/2 1 Job Thu 16 2/2 …" at bounding box center [551, 334] width 1103 height 397
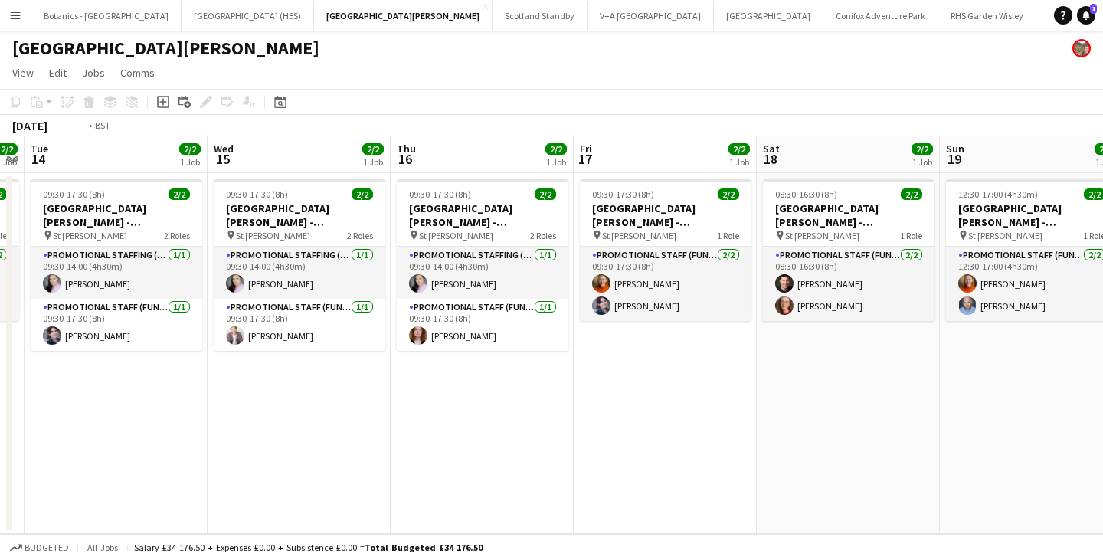
drag, startPoint x: 259, startPoint y: 454, endPoint x: 807, endPoint y: 432, distance: 548.8
click at [807, 432] on app-calendar-viewport "Sun 12 1/2 1 Job Mon 13 2/2 1 Job Tue 14 2/2 1 Job Wed 15 2/2 1 Job Thu 16 2/2 …" at bounding box center [551, 334] width 1103 height 397
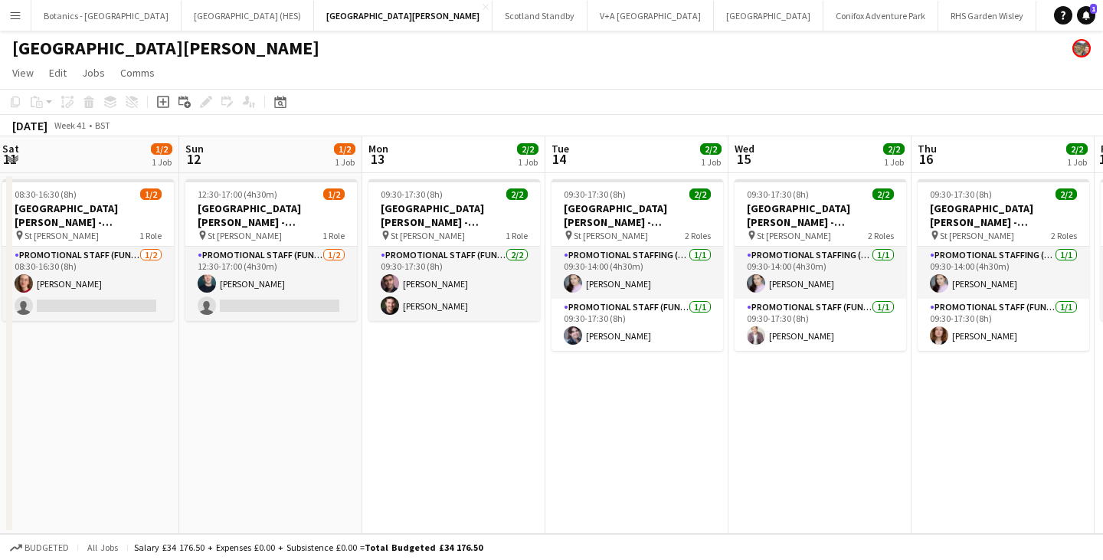
drag, startPoint x: 301, startPoint y: 452, endPoint x: 679, endPoint y: 431, distance: 378.1
click at [784, 422] on app-calendar-viewport "Thu 9 2/2 1 Job Fri 10 0/2 1 Job Sat 11 1/2 1 Job Sun 12 1/2 1 Job Mon 13 2/2 1…" at bounding box center [551, 334] width 1103 height 397
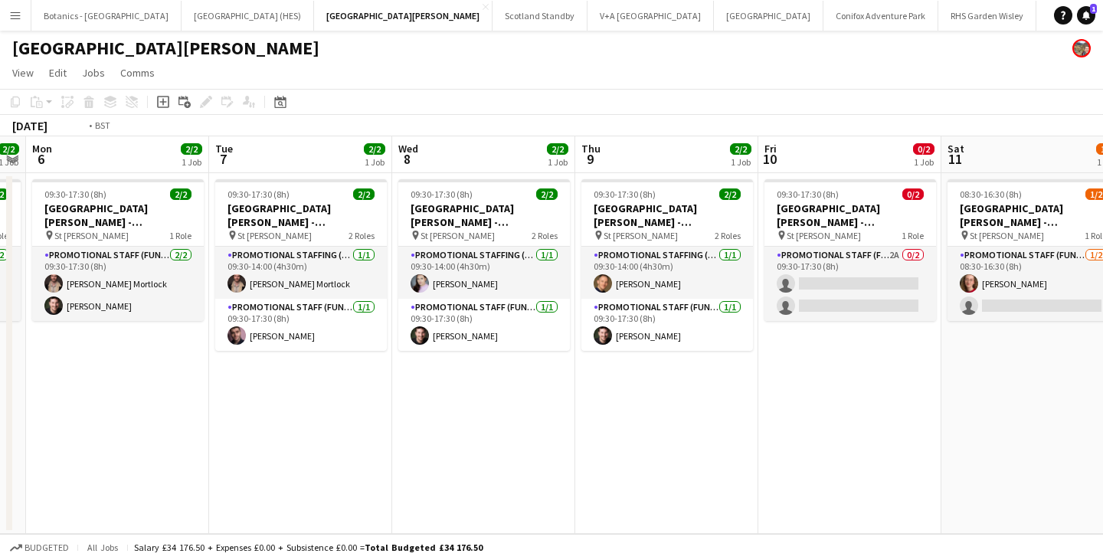
drag, startPoint x: 319, startPoint y: 435, endPoint x: 740, endPoint y: 408, distance: 422.0
click at [740, 408] on app-calendar-viewport "Sat 4 2/2 1 Job Sun 5 2/2 1 Job Mon 6 2/2 1 Job Tue 7 2/2 1 Job Wed 8 2/2 1 Job…" at bounding box center [551, 334] width 1103 height 397
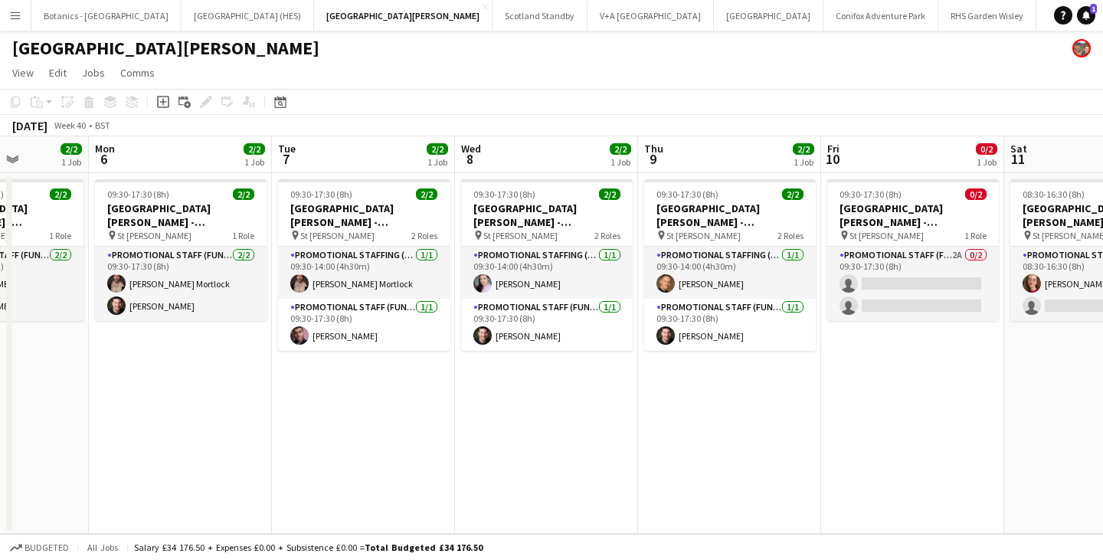
scroll to position [0, 428]
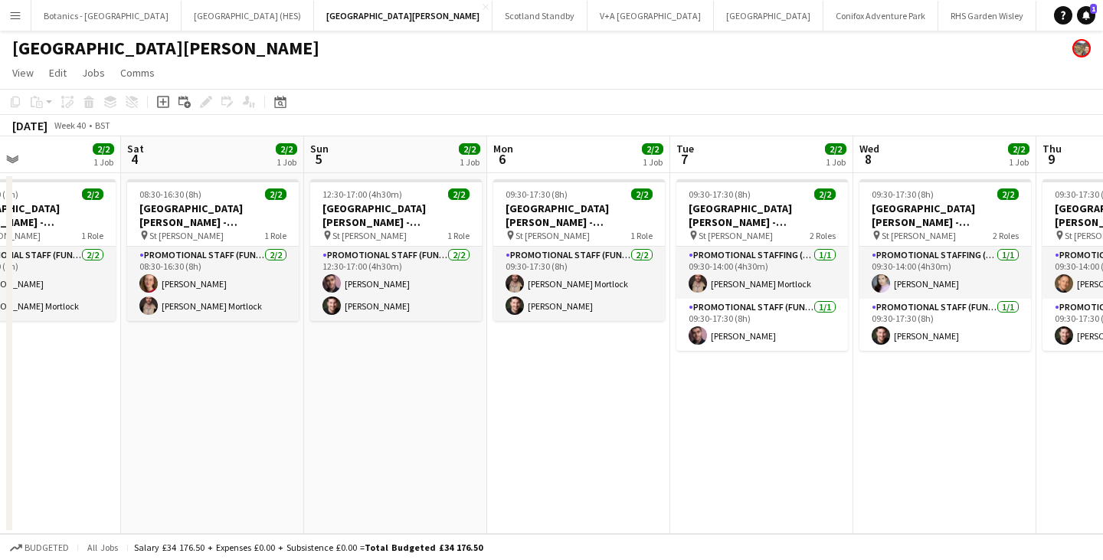
drag, startPoint x: 500, startPoint y: 416, endPoint x: 829, endPoint y: 410, distance: 328.6
click at [829, 410] on app-calendar-viewport "Wed 1 2/2 1 Job Thu 2 2/2 1 Job Fri 3 2/2 1 Job Sat 4 2/2 1 Job Sun 5 2/2 1 Job…" at bounding box center [551, 334] width 1103 height 397
click at [4, 8] on button "Menu" at bounding box center [15, 15] width 31 height 31
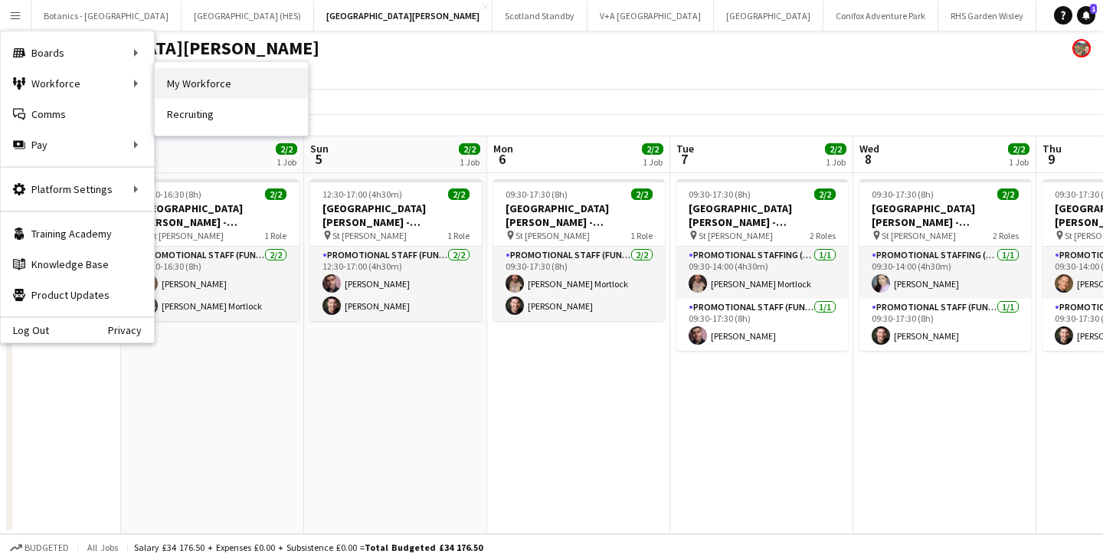
click at [247, 90] on link "My Workforce" at bounding box center [231, 83] width 153 height 31
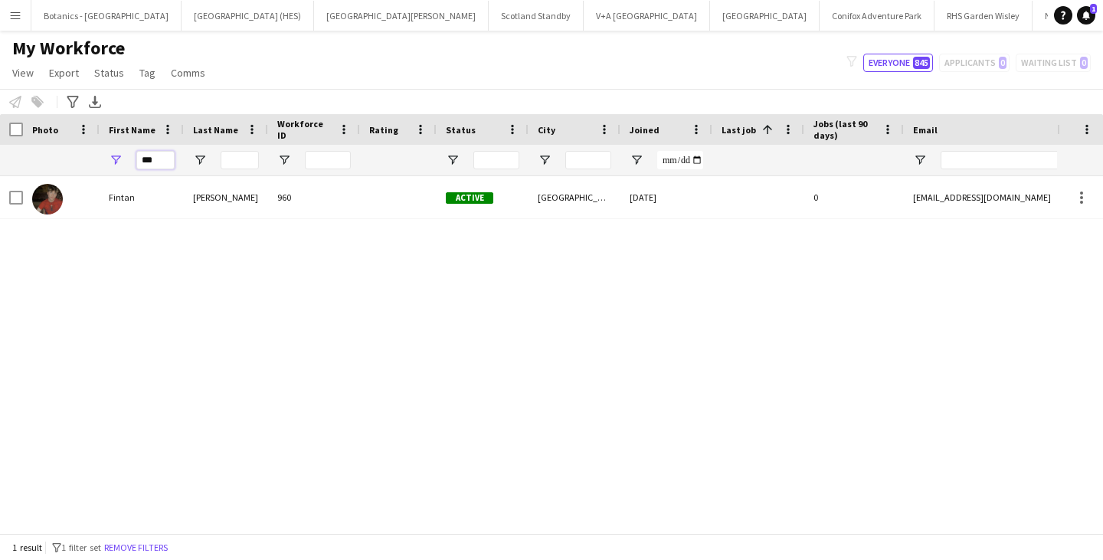
drag, startPoint x: 135, startPoint y: 162, endPoint x: 69, endPoint y: 162, distance: 65.9
click at [69, 162] on div "***" at bounding box center [830, 160] width 1660 height 31
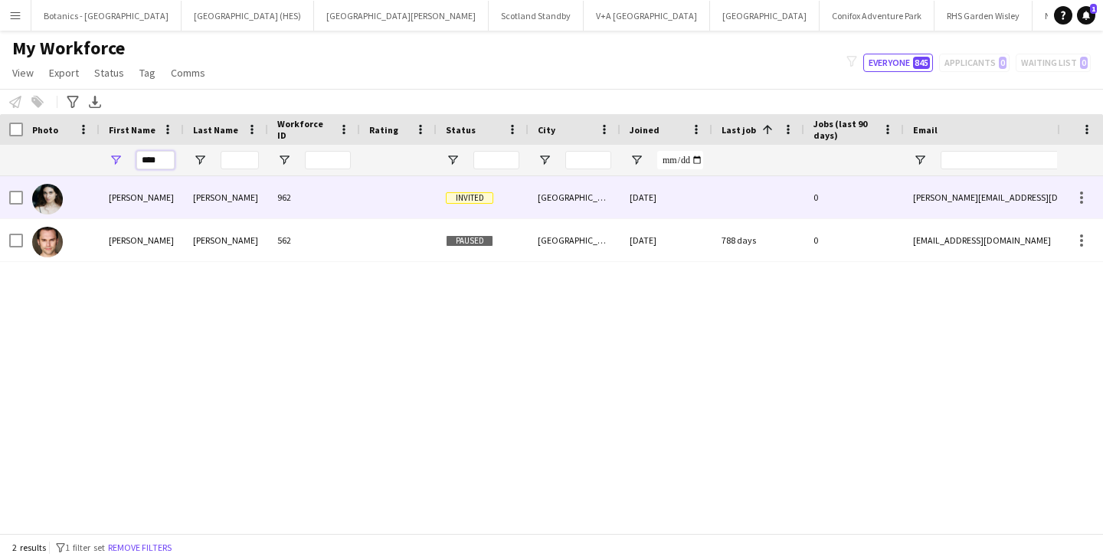
type input "****"
click at [152, 210] on div "[PERSON_NAME]" at bounding box center [142, 197] width 84 height 42
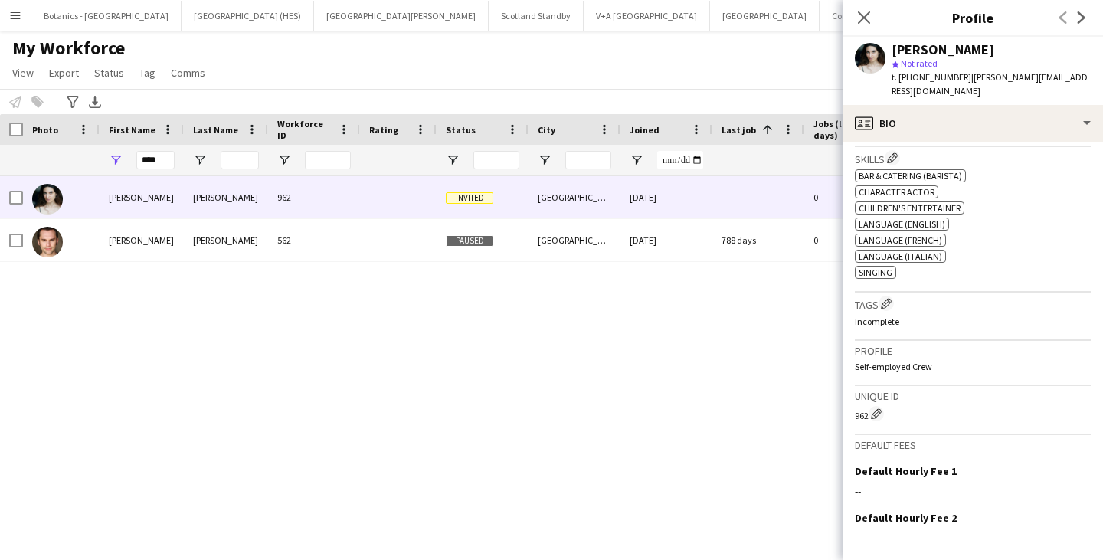
scroll to position [764, 0]
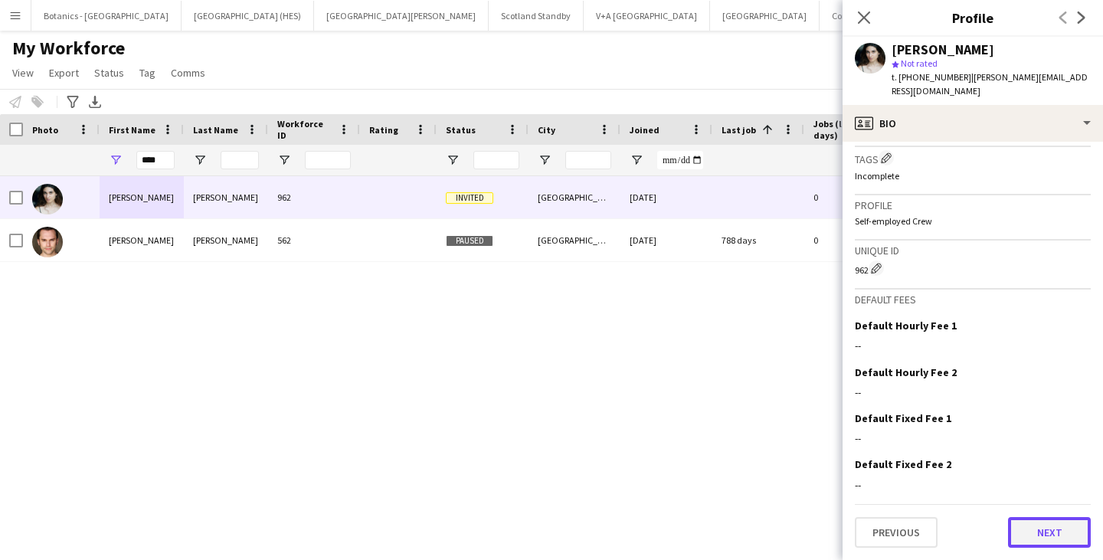
click at [1057, 532] on button "Next" at bounding box center [1049, 532] width 83 height 31
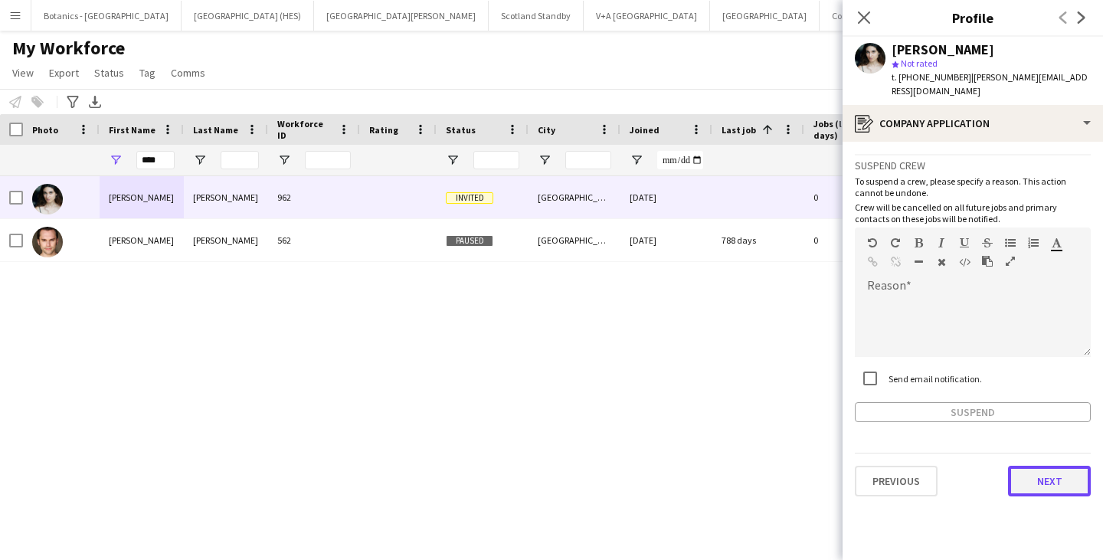
click at [1055, 479] on button "Next" at bounding box center [1049, 481] width 83 height 31
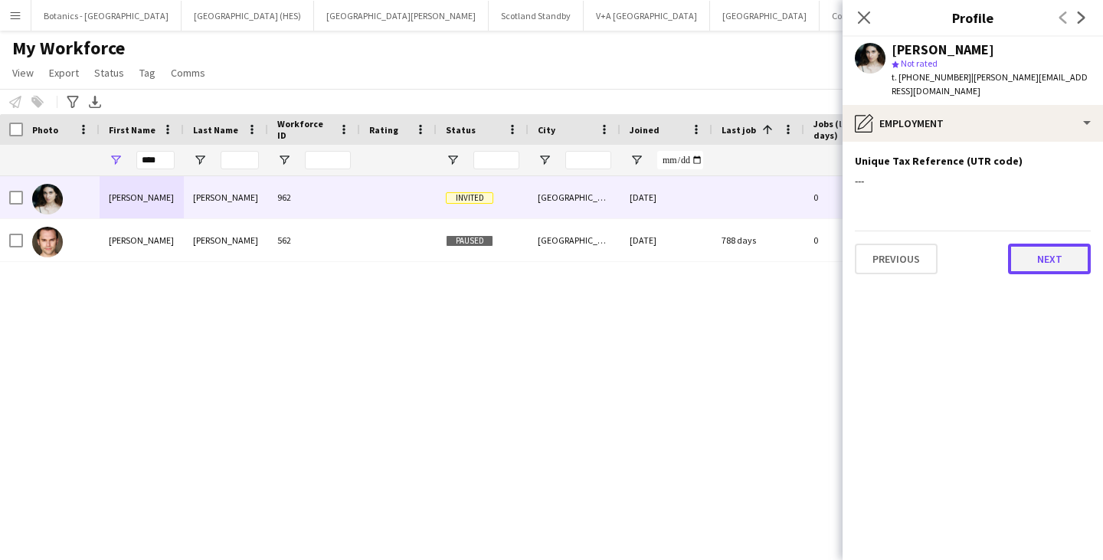
click at [1046, 270] on button "Next" at bounding box center [1049, 259] width 83 height 31
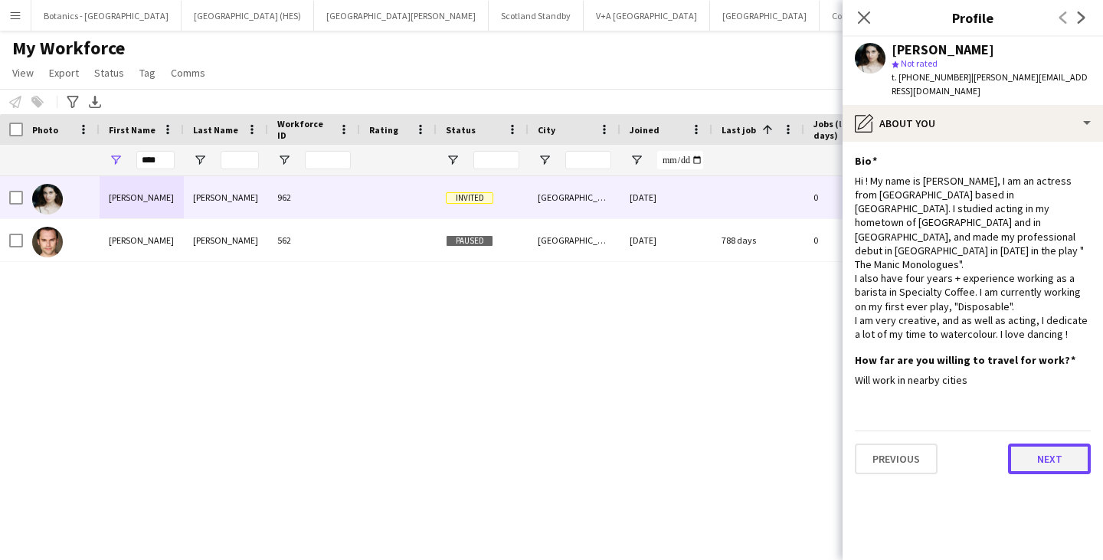
click at [1065, 443] on button "Next" at bounding box center [1049, 458] width 83 height 31
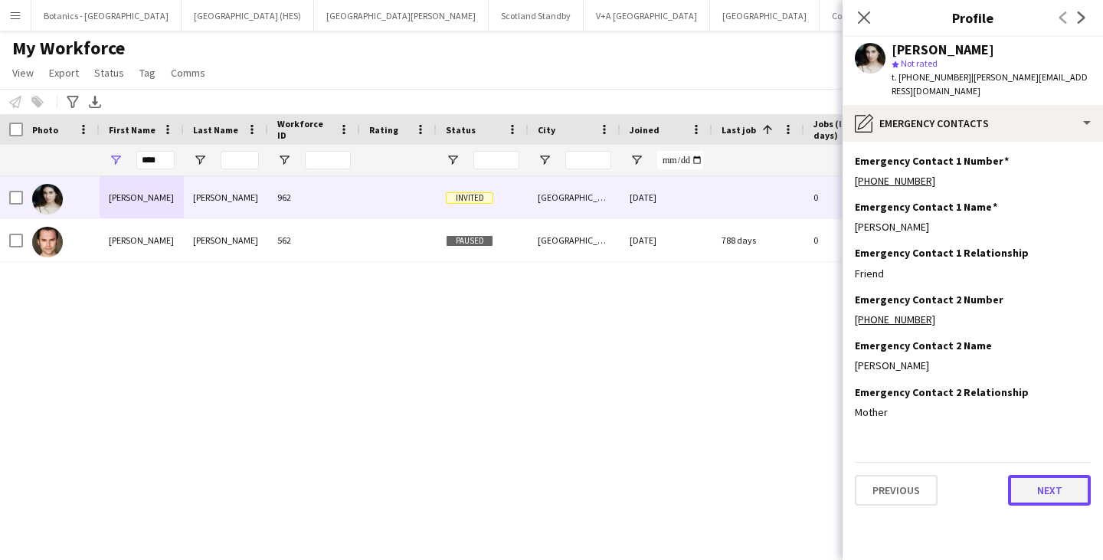
click at [1054, 487] on button "Next" at bounding box center [1049, 490] width 83 height 31
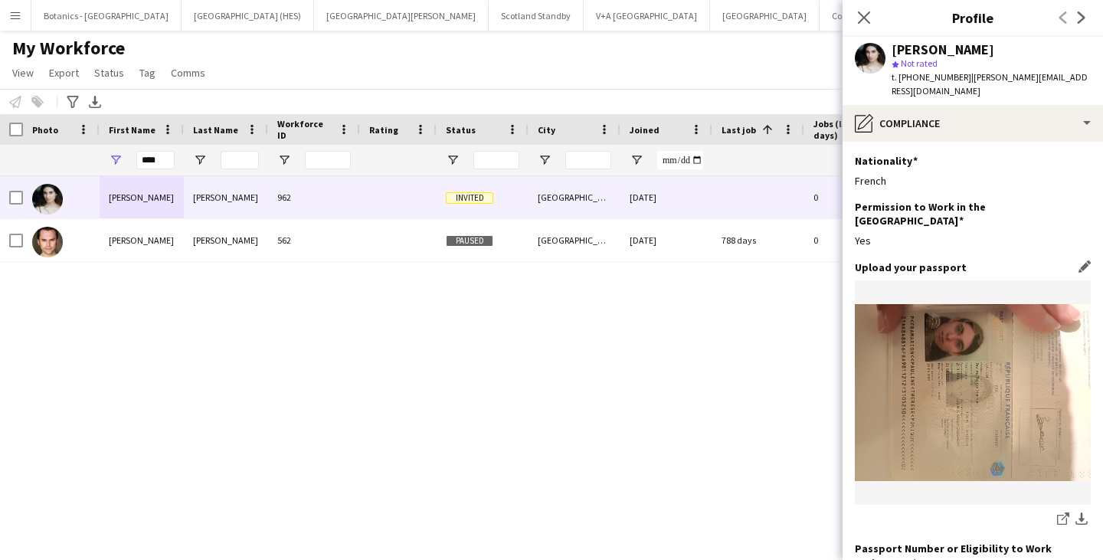
scroll to position [253, 0]
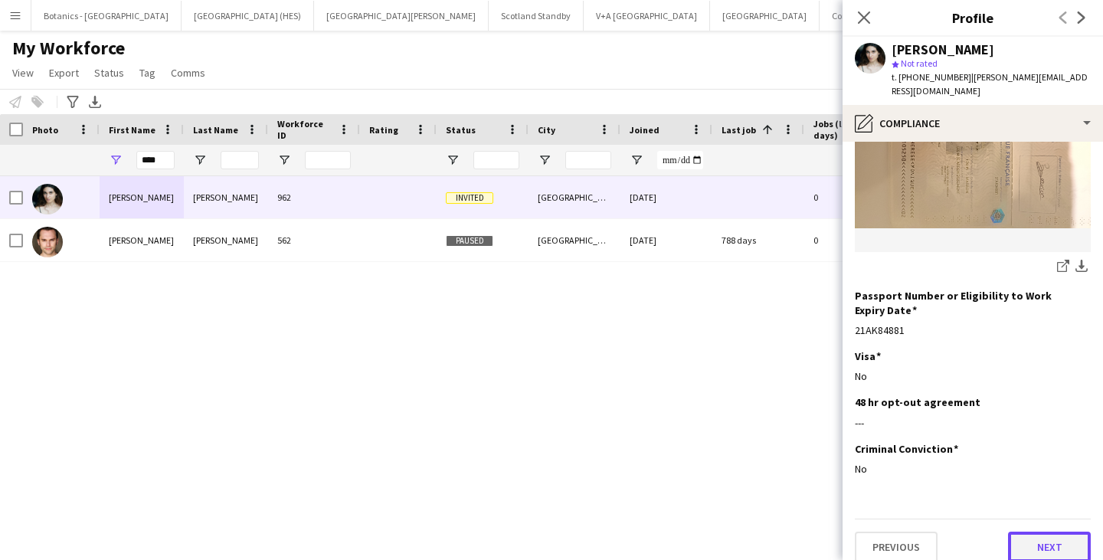
click at [1042, 542] on button "Next" at bounding box center [1049, 546] width 83 height 31
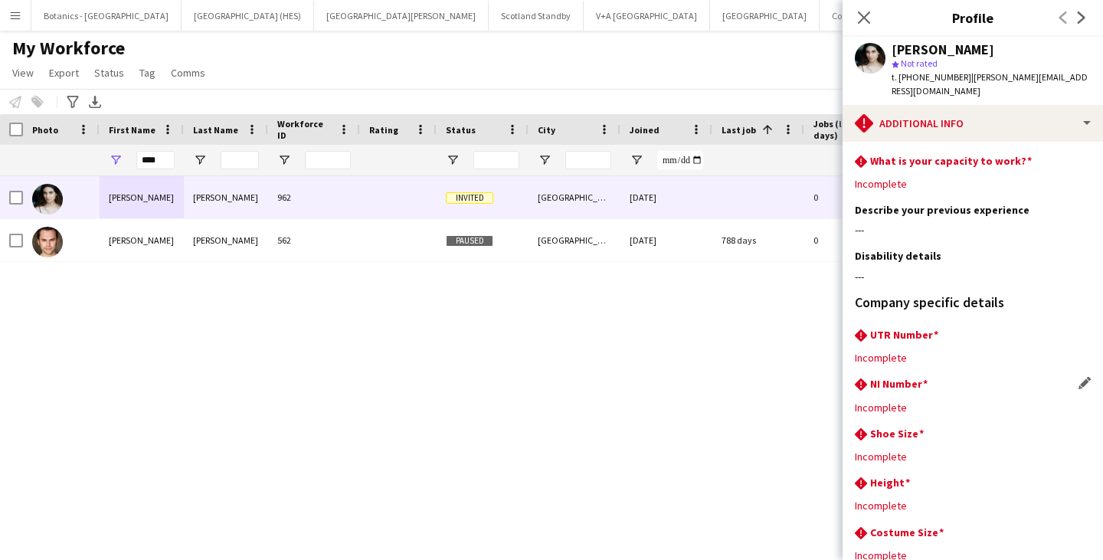
scroll to position [101, 0]
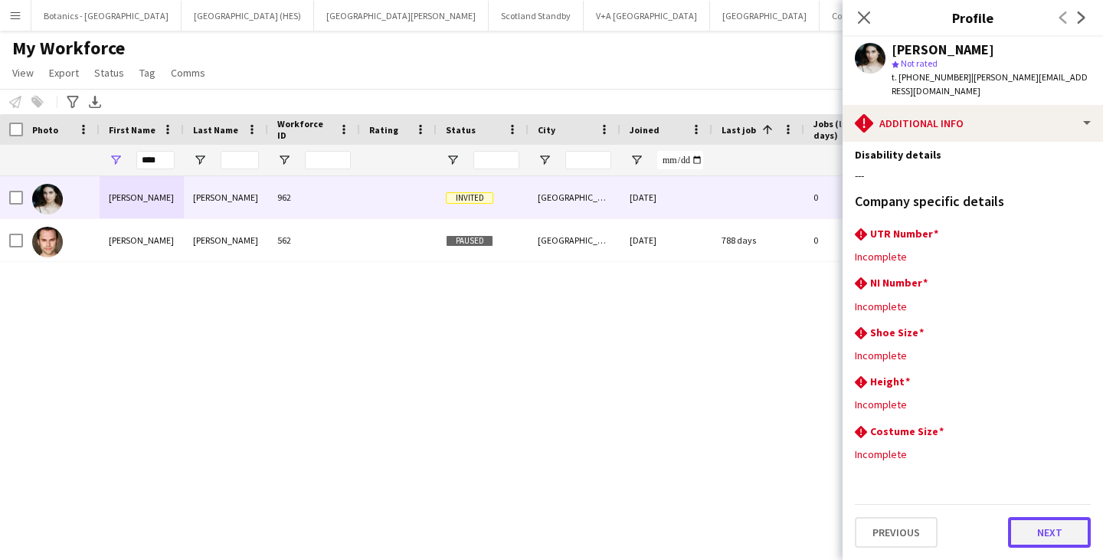
click at [1048, 531] on button "Next" at bounding box center [1049, 532] width 83 height 31
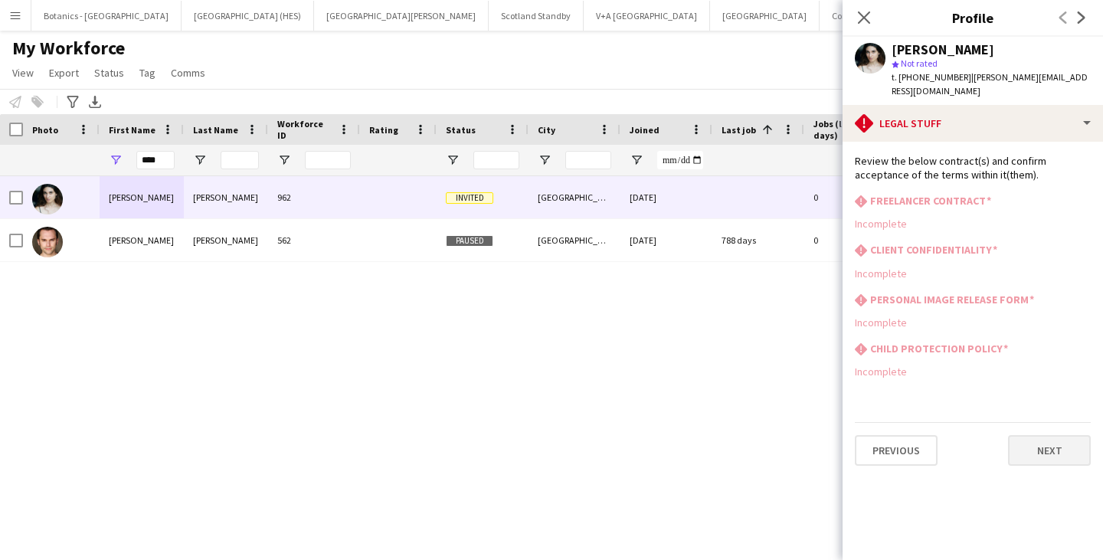
scroll to position [0, 0]
click at [1057, 448] on button "Next" at bounding box center [1049, 450] width 83 height 31
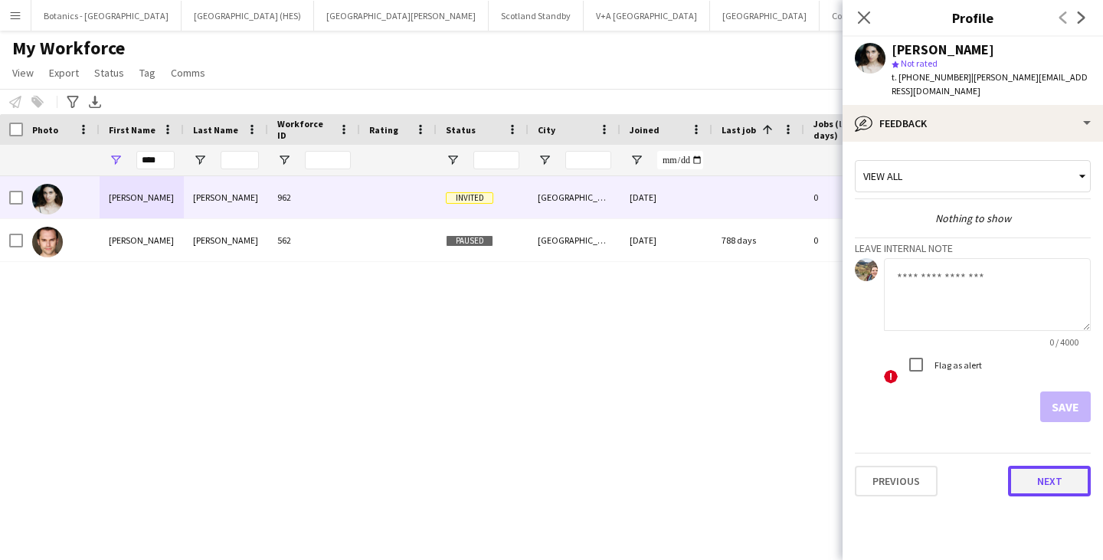
click at [1057, 487] on button "Next" at bounding box center [1049, 481] width 83 height 31
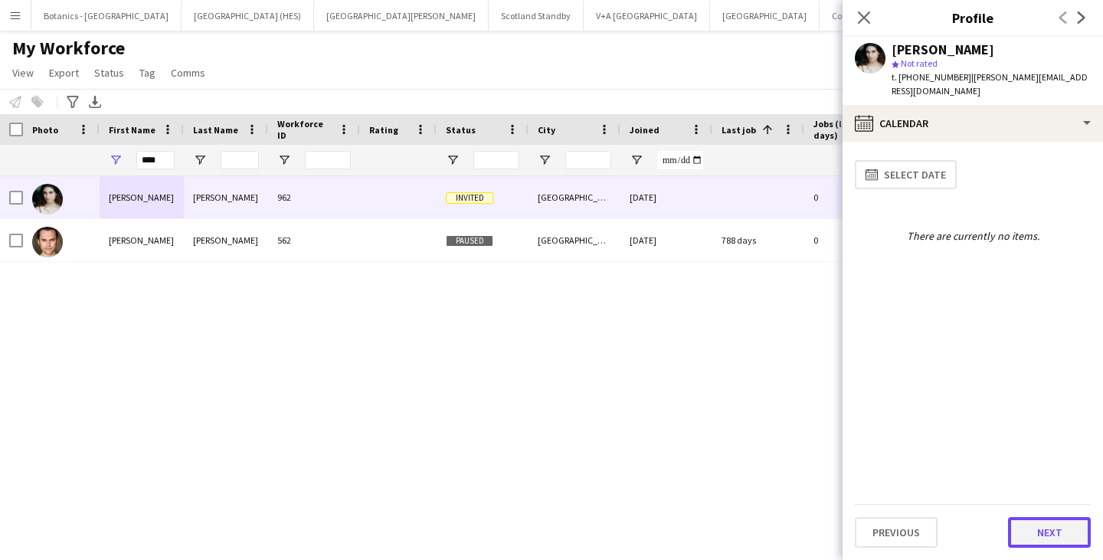
click at [1046, 534] on button "Next" at bounding box center [1049, 532] width 83 height 31
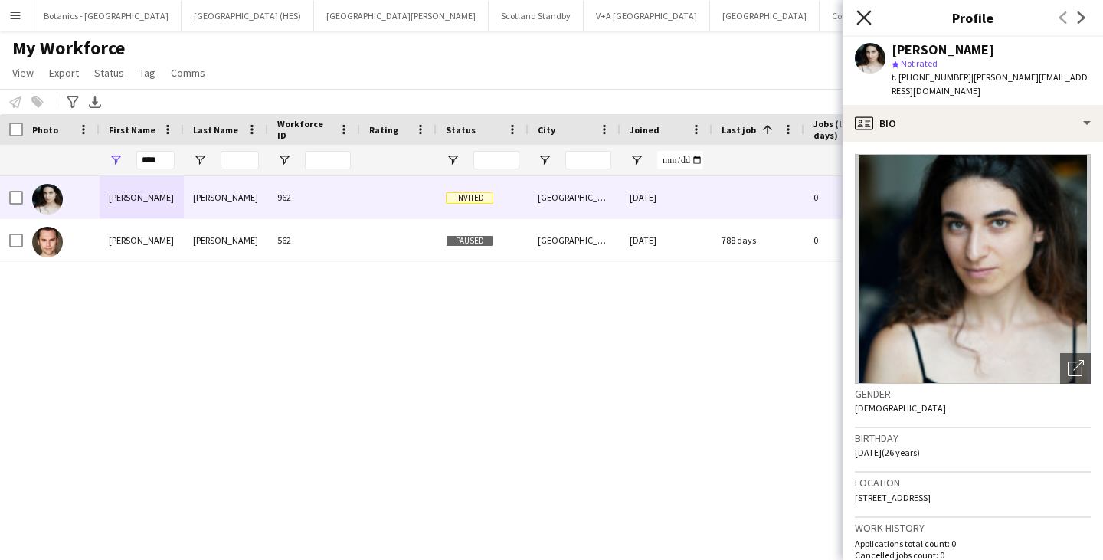
click at [868, 17] on icon "Close pop-in" at bounding box center [863, 17] width 15 height 15
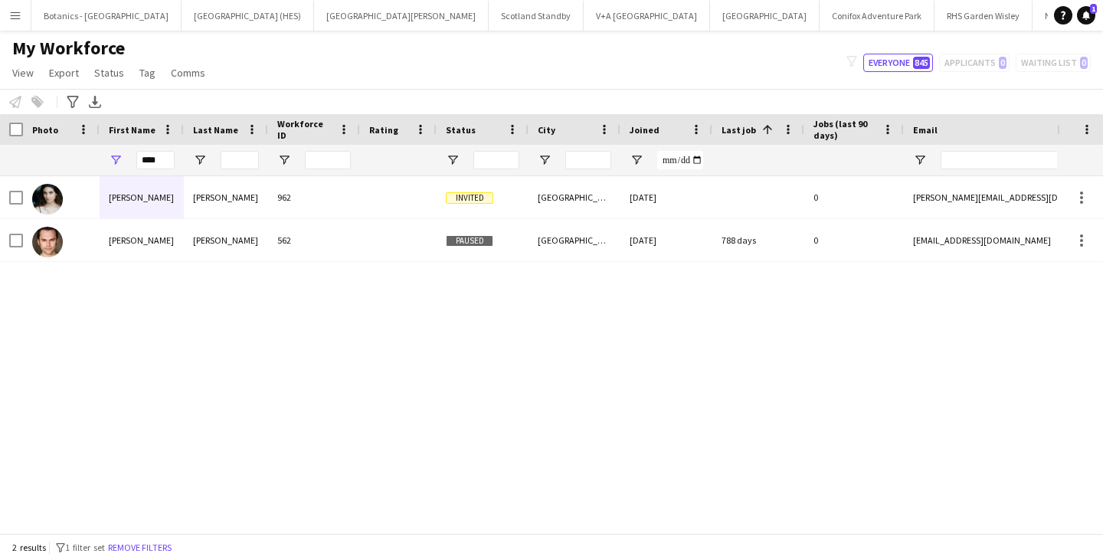
click at [757, 386] on div "[PERSON_NAME] 962 Invited [GEOGRAPHIC_DATA] [DATE] 0 [PERSON_NAME][EMAIL_ADDRES…" at bounding box center [528, 348] width 1057 height 345
click at [819, 16] on button "Conifox Adventure Park Close" at bounding box center [876, 16] width 115 height 30
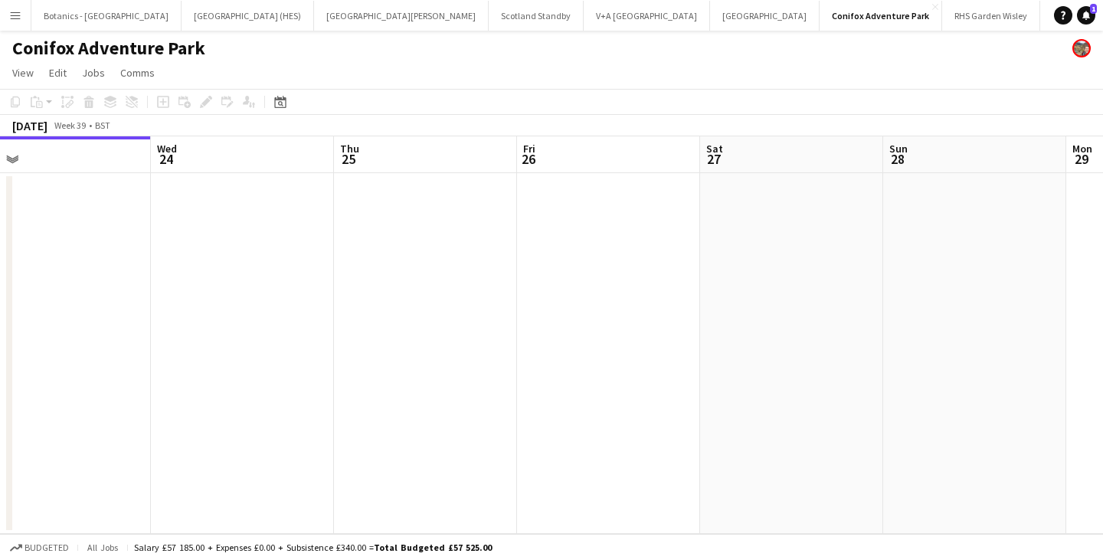
drag, startPoint x: 899, startPoint y: 358, endPoint x: 133, endPoint y: 397, distance: 766.8
click at [133, 396] on app-calendar-viewport "Sat 20 Sun 21 Mon 22 Tue 23 Wed 24 Thu 25 Fri 26 Sat 27 Sun 28 Mon 29 Tue 30" at bounding box center [551, 334] width 1103 height 397
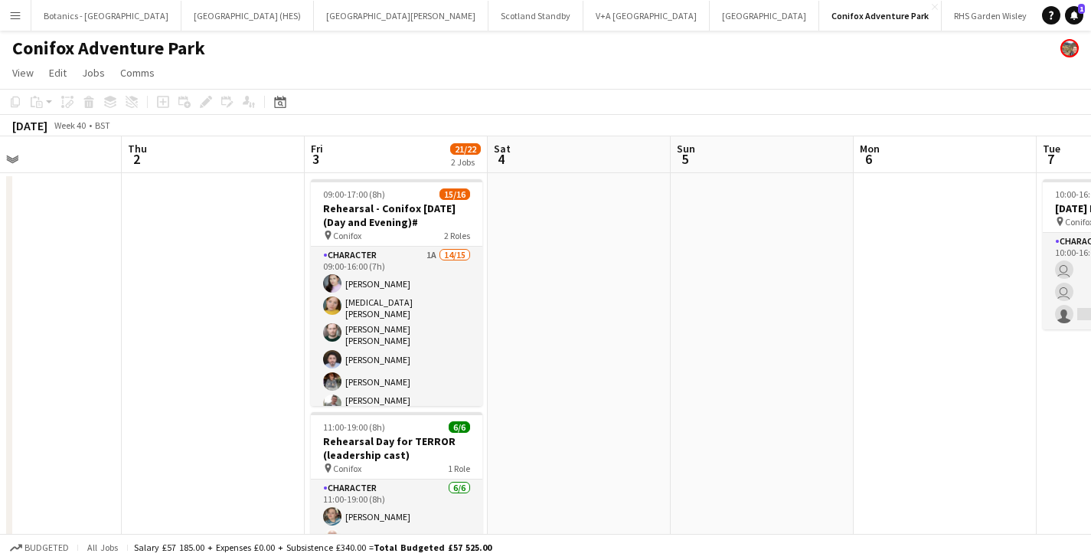
drag, startPoint x: 777, startPoint y: 386, endPoint x: 0, endPoint y: 408, distance: 776.8
click at [0, 408] on app-calendar-viewport "Sun 28 Mon 29 Tue 30 Wed 1 Thu 2 Fri 3 21/22 2 Jobs Sat 4 Sun 5 Mon 6 Tue 7 2/3…" at bounding box center [545, 402] width 1091 height 533
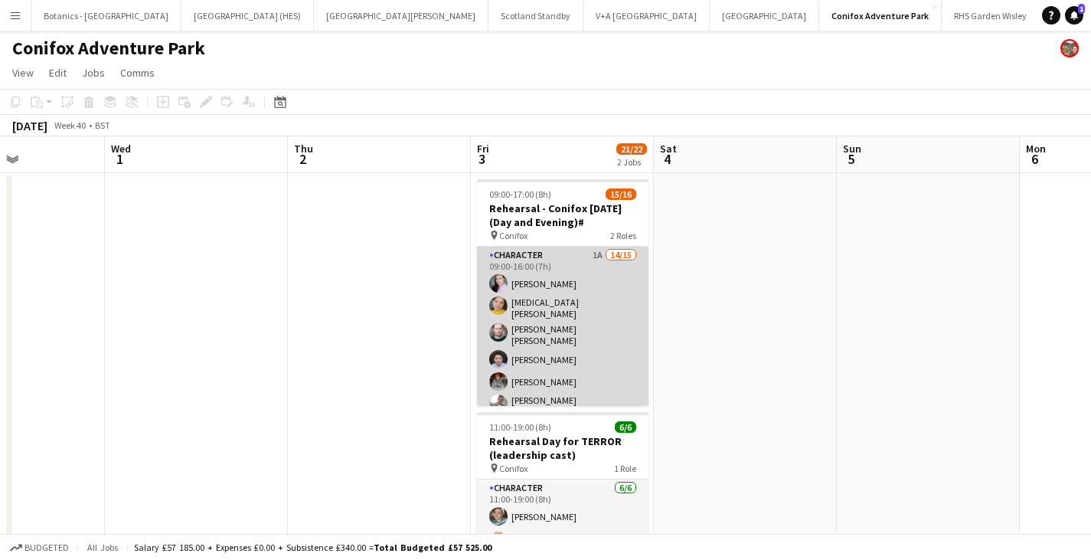
click at [548, 373] on app-card-role "Character 1A 14/15 09:00-16:00 (7h) [PERSON_NAME] [MEDICAL_DATA][PERSON_NAME] […" at bounding box center [563, 435] width 172 height 377
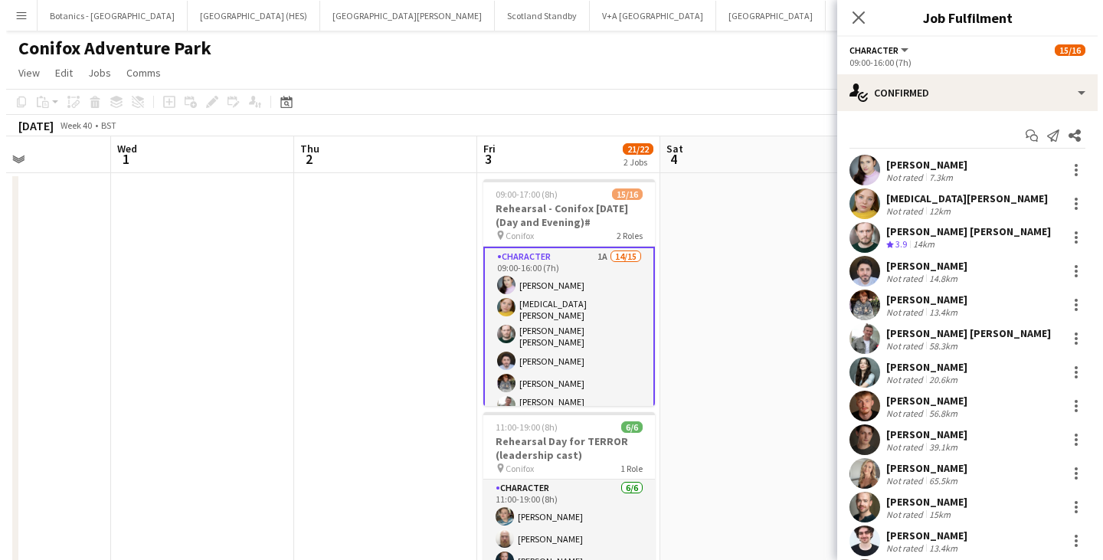
scroll to position [142, 0]
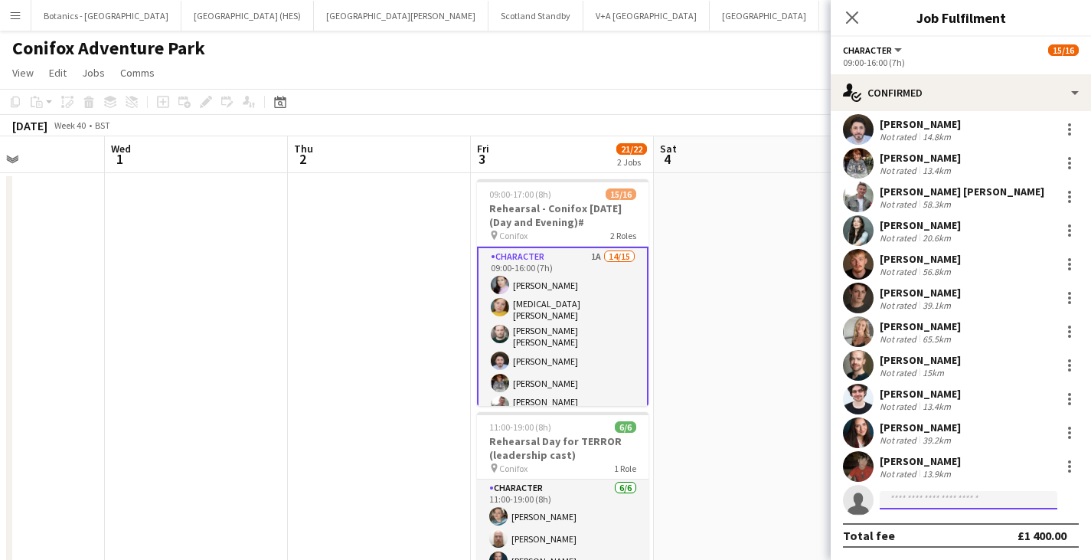
click at [919, 501] on input at bounding box center [969, 500] width 178 height 18
type input "****"
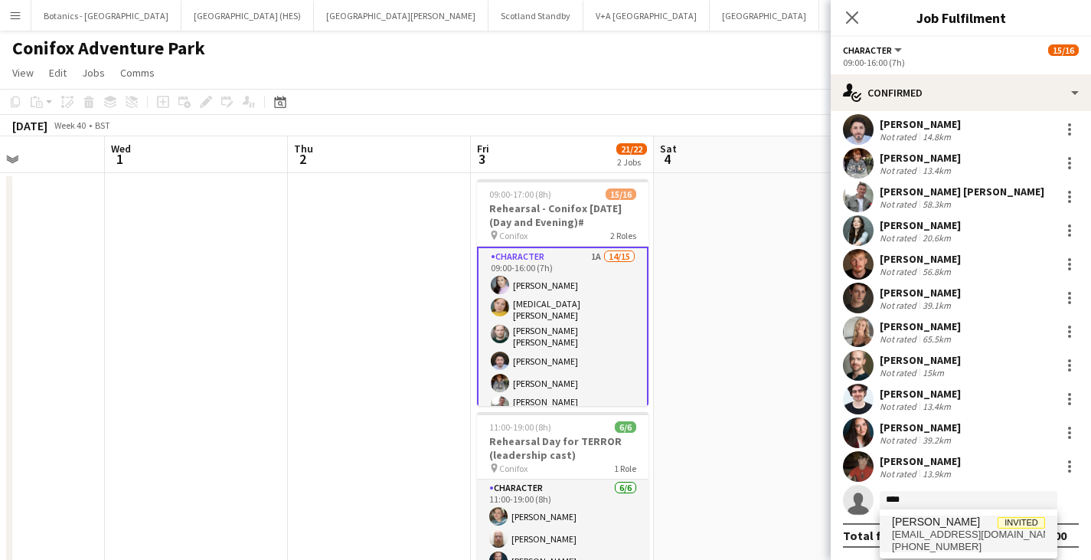
click at [928, 529] on span "[EMAIL_ADDRESS][DOMAIN_NAME]" at bounding box center [968, 534] width 153 height 12
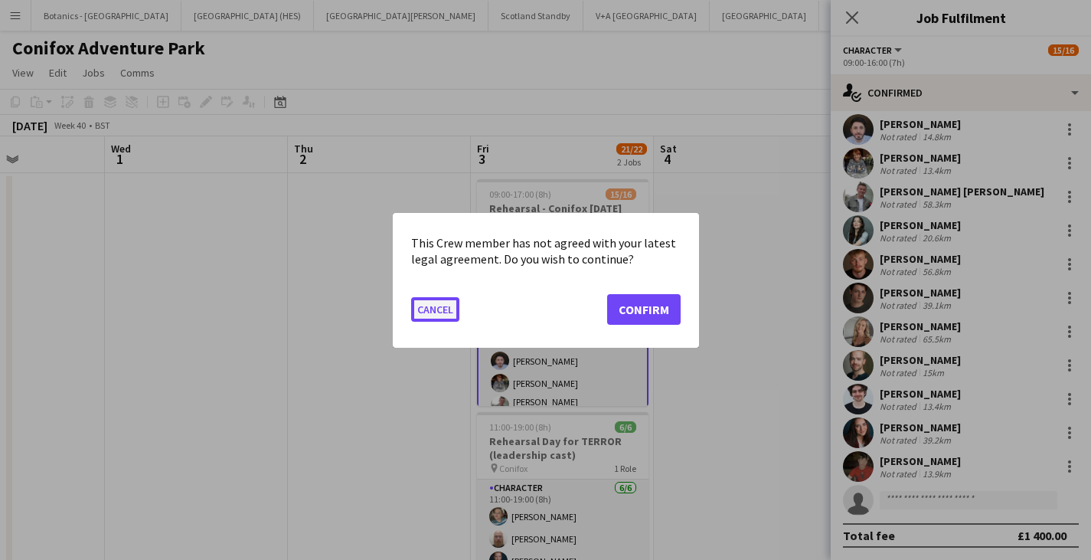
click at [437, 306] on button "Cancel" at bounding box center [435, 308] width 48 height 25
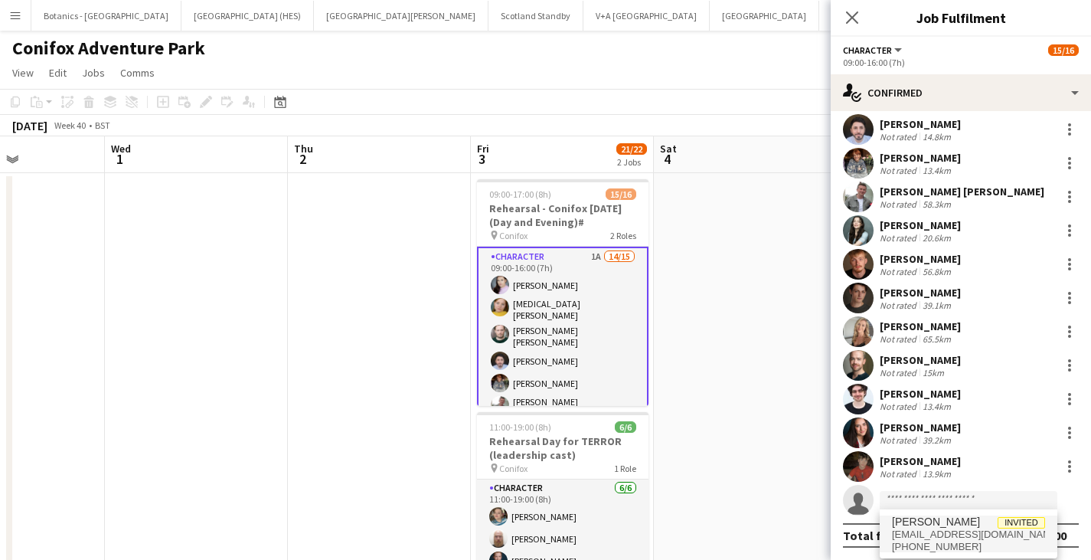
click at [26, 10] on button "Menu" at bounding box center [15, 15] width 31 height 31
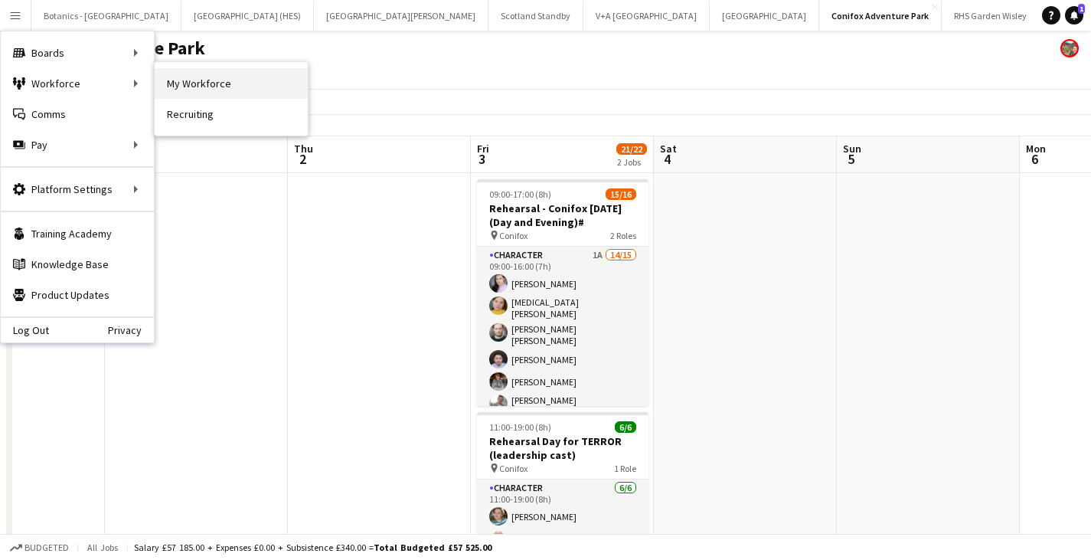
click at [263, 83] on link "My Workforce" at bounding box center [231, 83] width 153 height 31
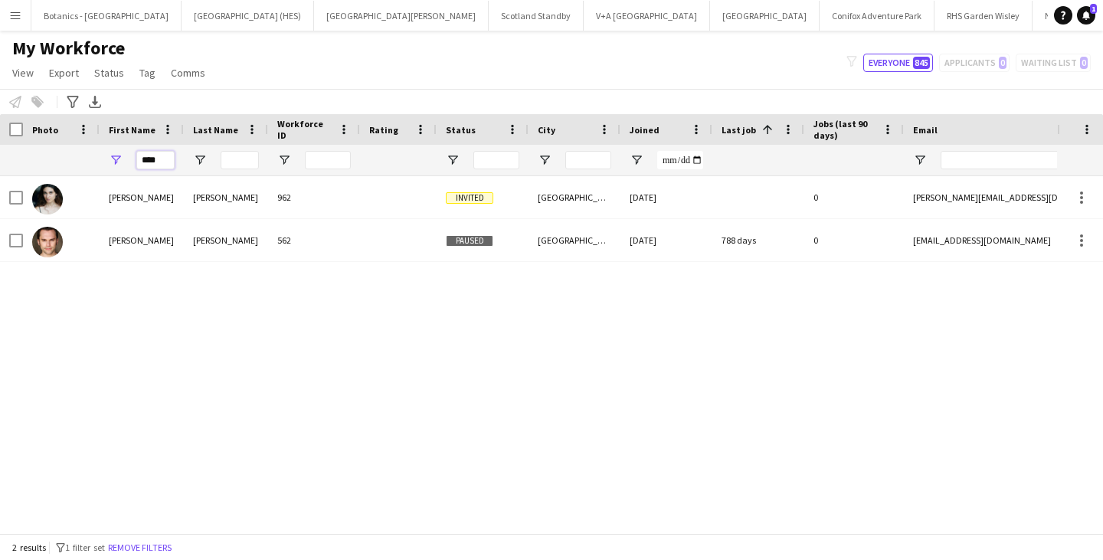
drag, startPoint x: 162, startPoint y: 156, endPoint x: 70, endPoint y: 162, distance: 92.8
click at [70, 162] on div "****" at bounding box center [830, 160] width 1660 height 31
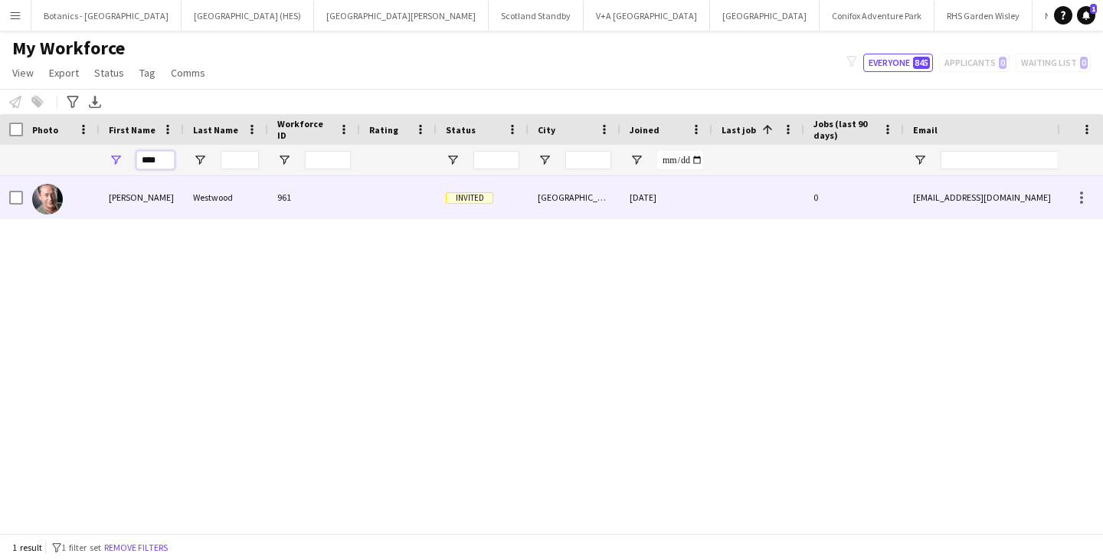
type input "****"
click at [162, 194] on div "[PERSON_NAME]" at bounding box center [142, 197] width 84 height 42
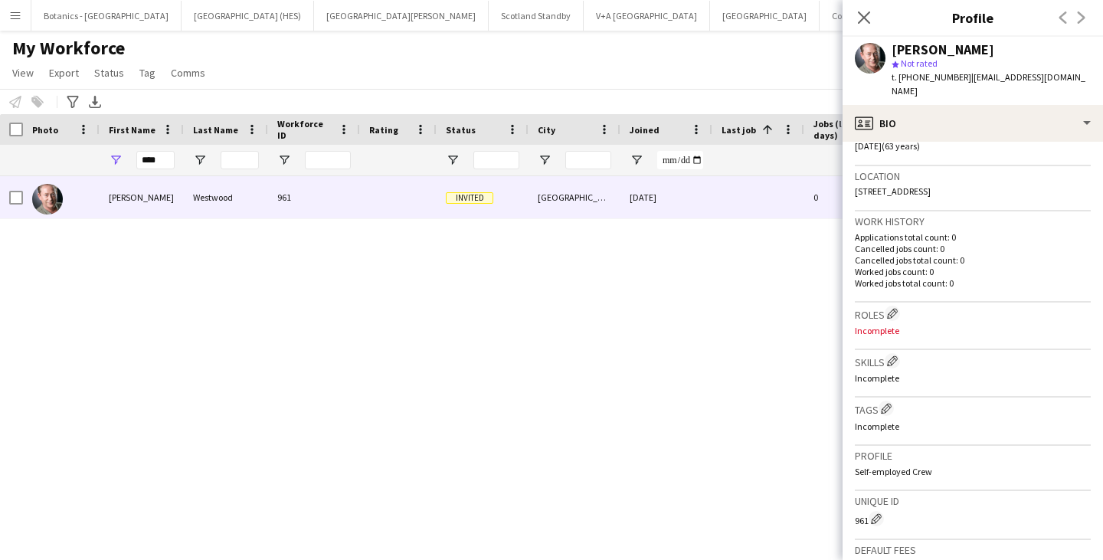
scroll to position [543, 0]
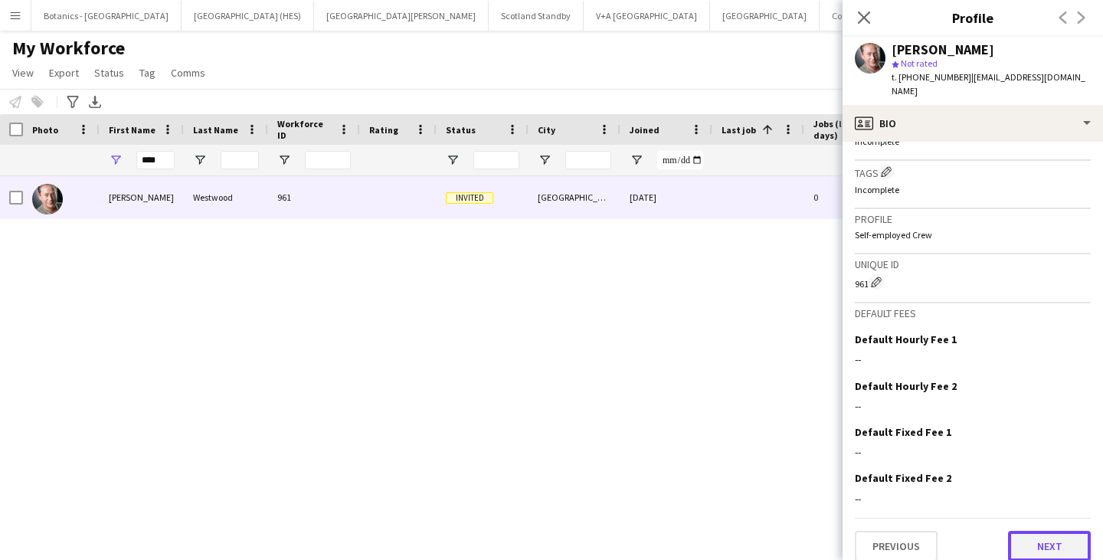
click at [1043, 535] on button "Next" at bounding box center [1049, 546] width 83 height 31
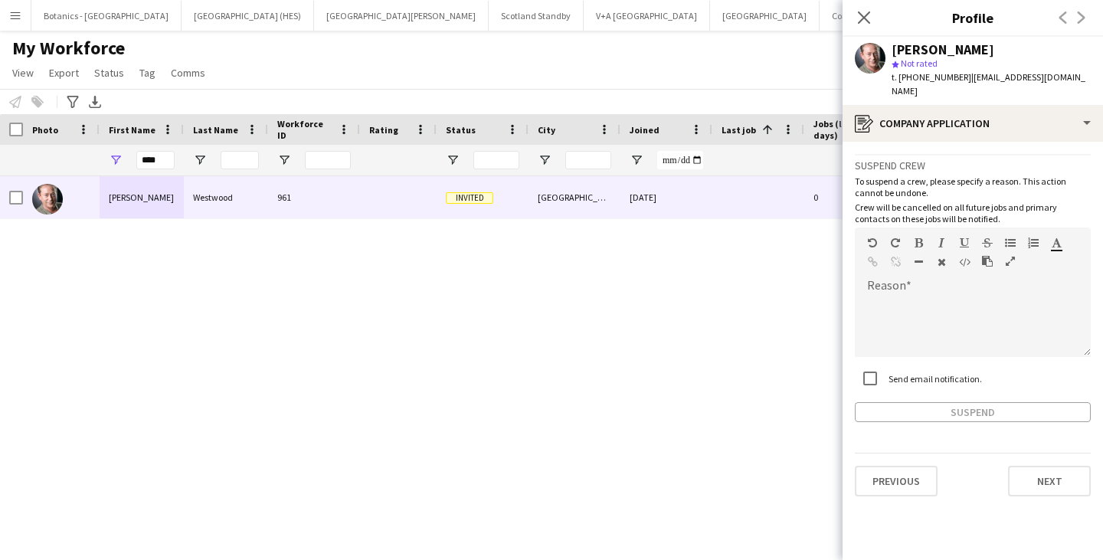
click at [1043, 535] on app-crew-profile-application "Suspend crew To suspend a crew, please specify a reason. This action cannot be …" at bounding box center [972, 351] width 260 height 418
click at [1042, 466] on button "Next" at bounding box center [1049, 481] width 83 height 31
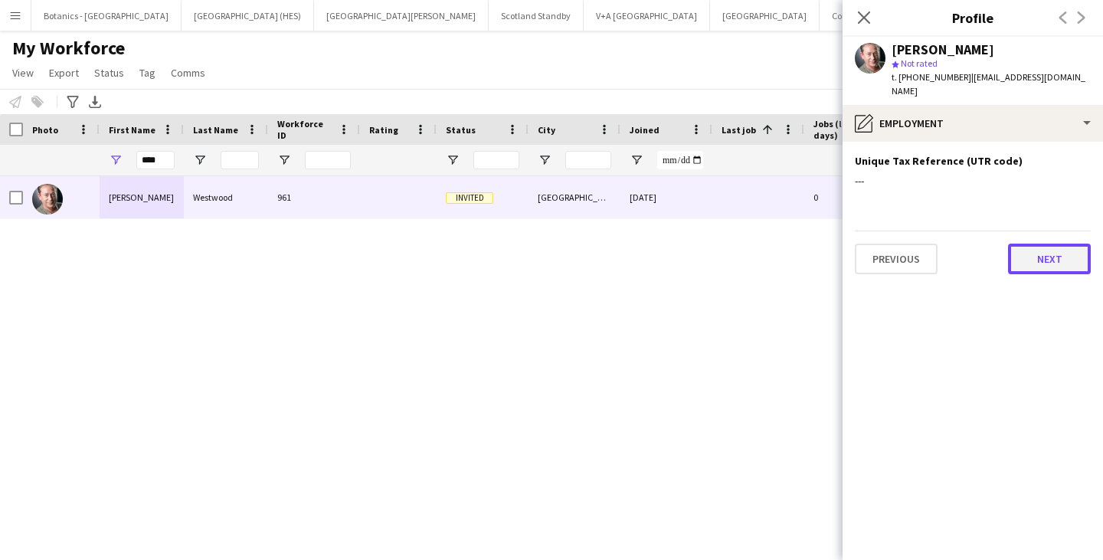
click at [1041, 251] on button "Next" at bounding box center [1049, 259] width 83 height 31
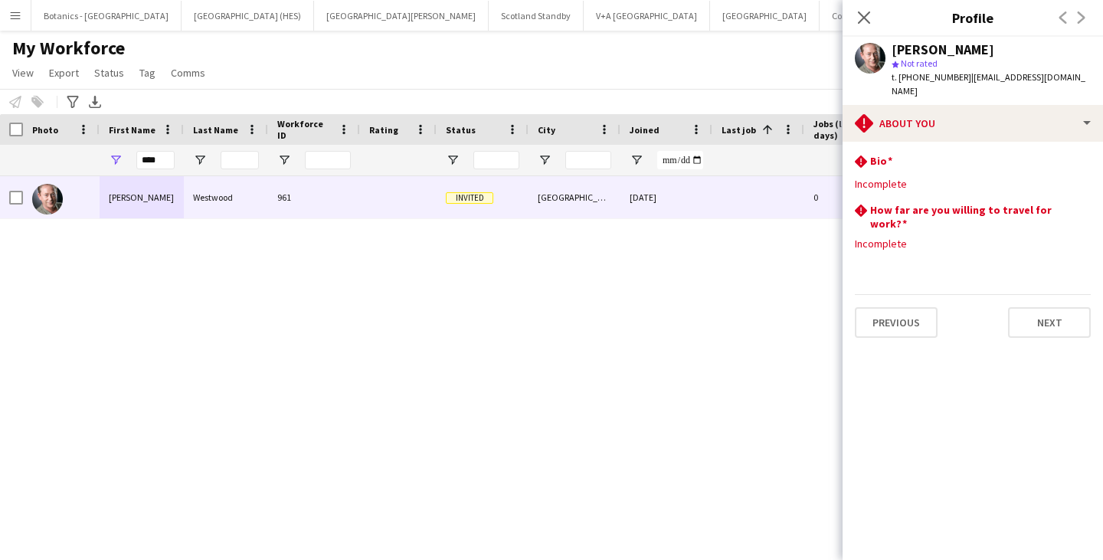
click at [1061, 294] on div "Previous Next" at bounding box center [973, 316] width 236 height 44
click at [1062, 314] on app-section-data-types "rhombus-alert Bio Edit this field Incomplete rhombus-alert How far are you will…" at bounding box center [972, 351] width 260 height 418
click at [1035, 307] on button "Next" at bounding box center [1049, 322] width 83 height 31
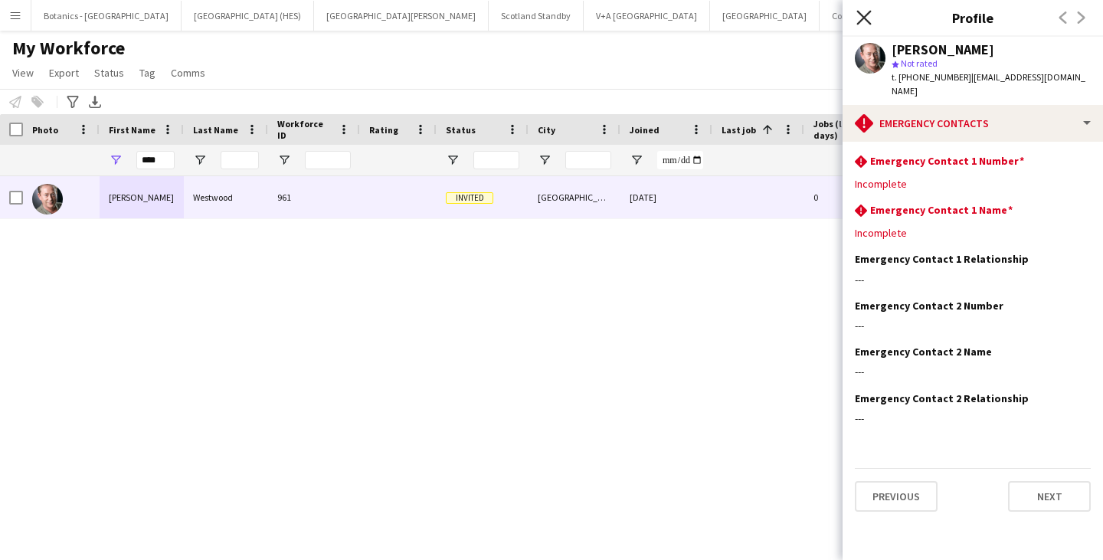
click at [863, 13] on icon "Close pop-in" at bounding box center [863, 17] width 15 height 15
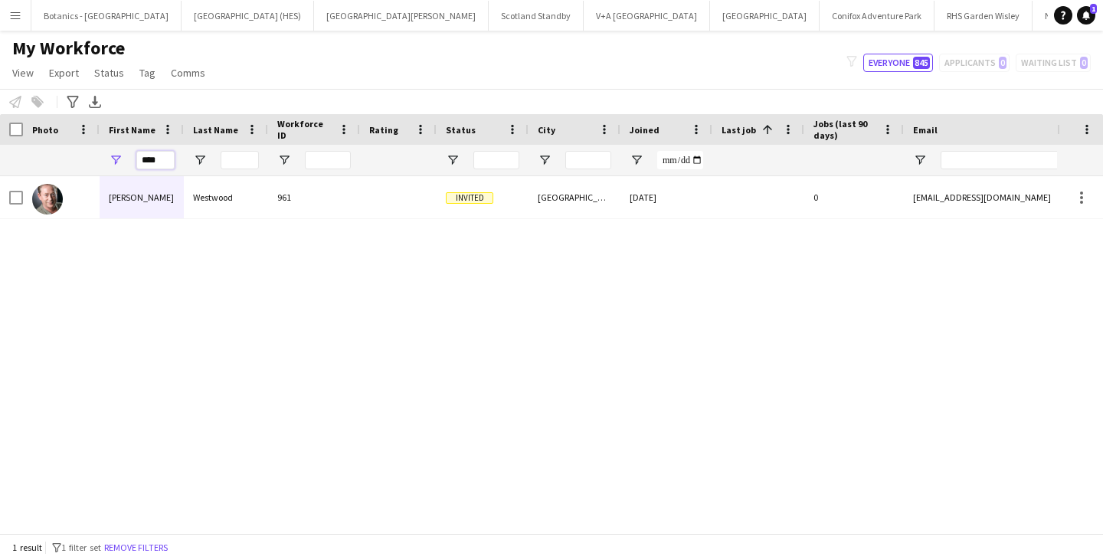
drag, startPoint x: 162, startPoint y: 153, endPoint x: 110, endPoint y: 160, distance: 52.5
click at [110, 160] on div "****" at bounding box center [142, 160] width 84 height 31
type input "*"
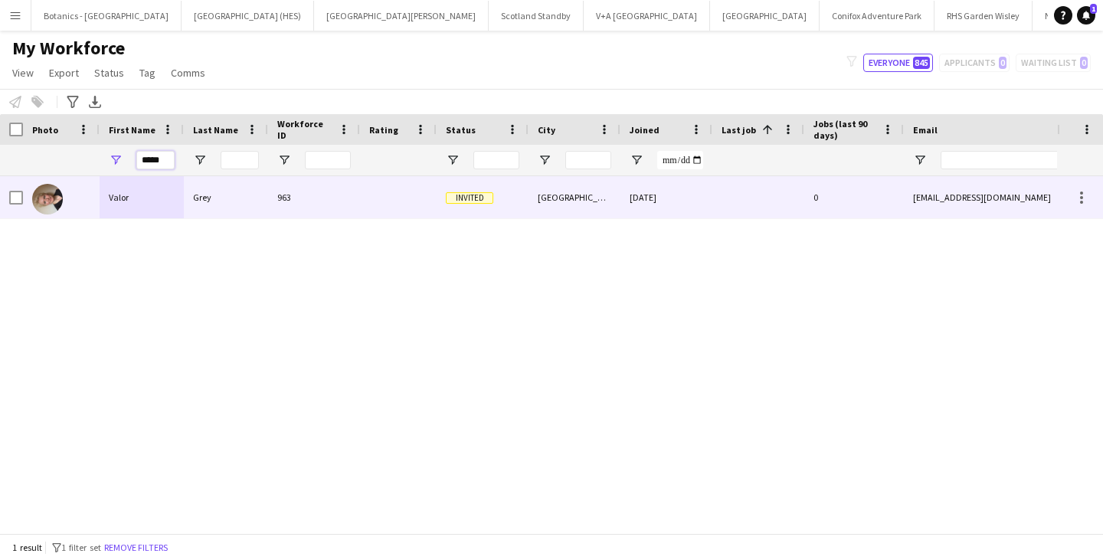
type input "*****"
click at [155, 191] on div "Valor" at bounding box center [142, 197] width 84 height 42
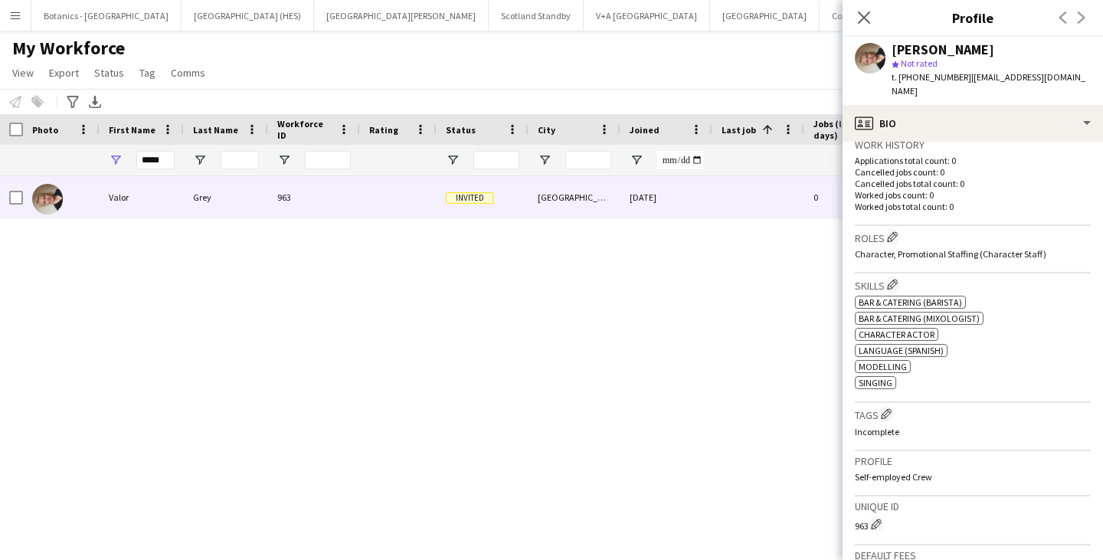
scroll to position [629, 0]
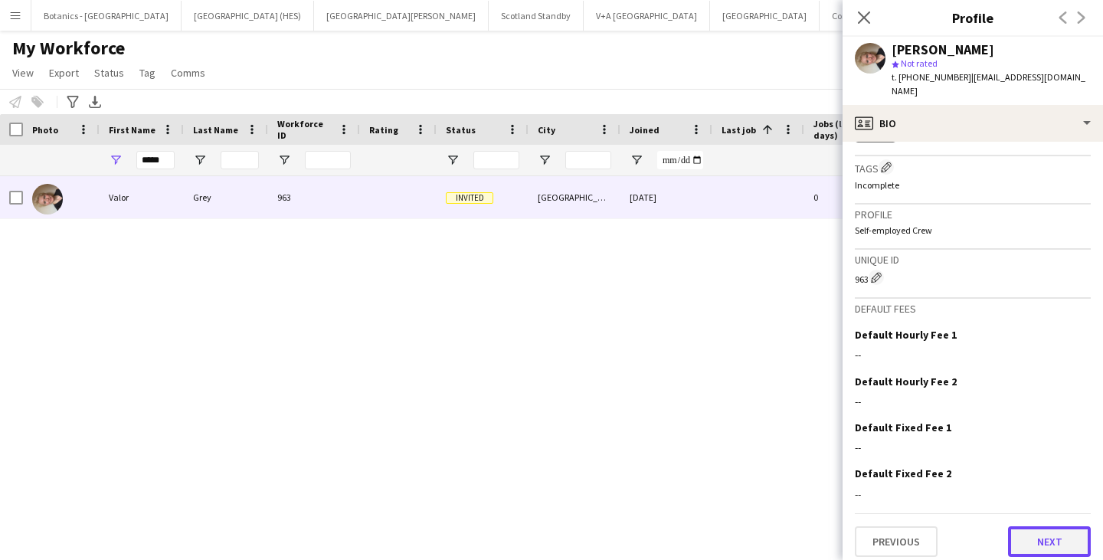
click at [1049, 535] on button "Next" at bounding box center [1049, 541] width 83 height 31
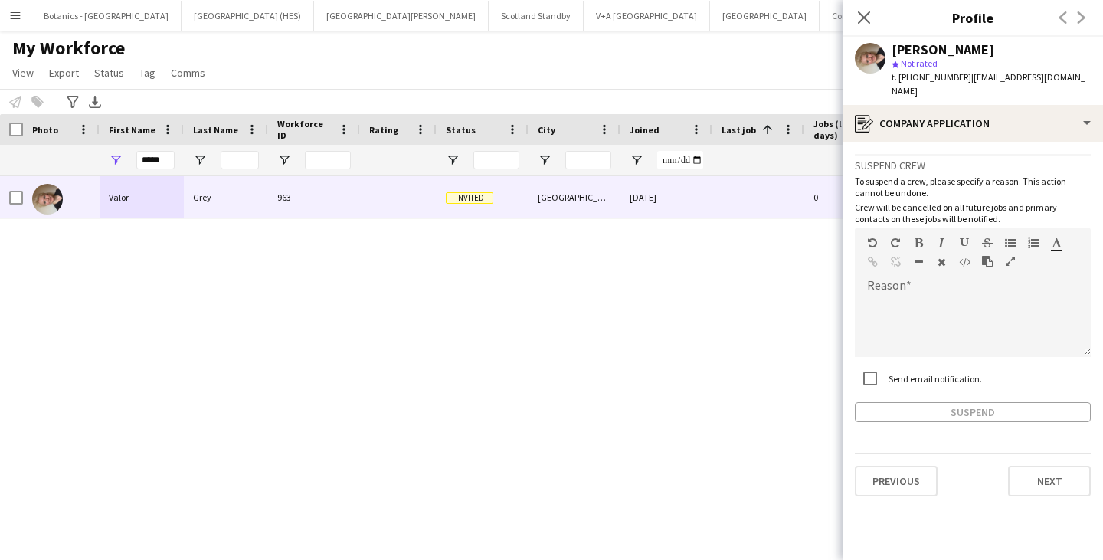
click at [1049, 535] on app-crew-profile-application "Suspend crew To suspend a crew, please specify a reason. This action cannot be …" at bounding box center [972, 351] width 260 height 418
click at [1048, 517] on app-crew-profile-application "Suspend crew To suspend a crew, please specify a reason. This action cannot be …" at bounding box center [972, 351] width 260 height 418
click at [1059, 466] on button "Next" at bounding box center [1049, 481] width 83 height 31
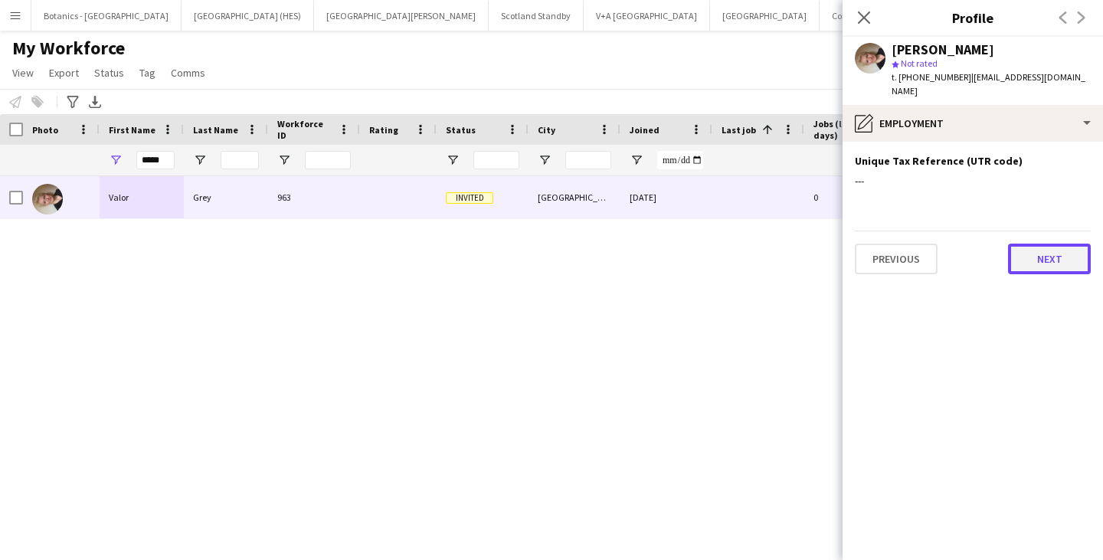
click at [1054, 244] on button "Next" at bounding box center [1049, 259] width 83 height 31
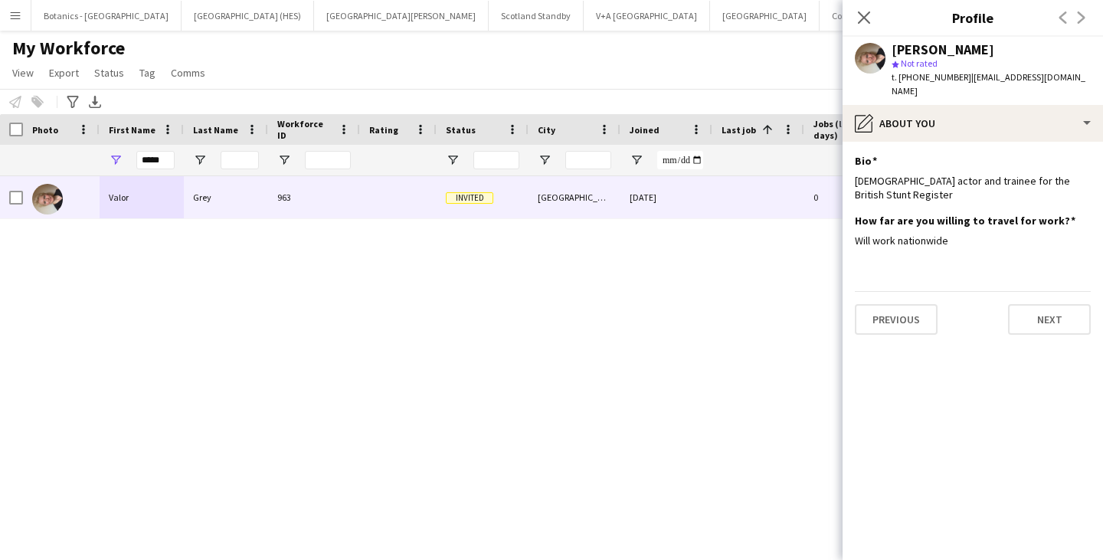
click at [1050, 291] on div "Previous Next" at bounding box center [973, 313] width 236 height 44
click at [1061, 309] on button "Next" at bounding box center [1049, 319] width 83 height 31
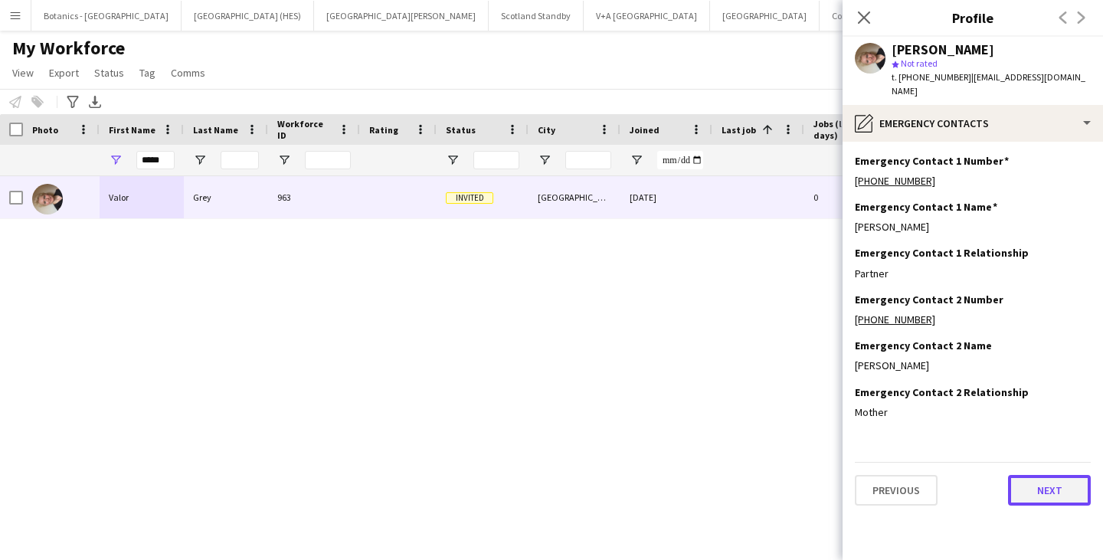
click at [1065, 475] on button "Next" at bounding box center [1049, 490] width 83 height 31
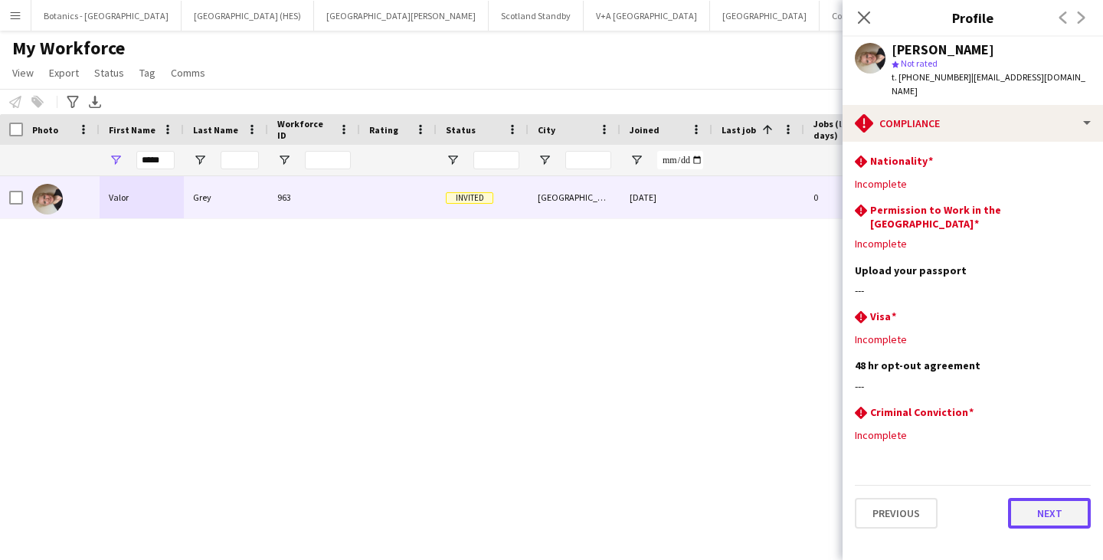
click at [1066, 502] on button "Next" at bounding box center [1049, 513] width 83 height 31
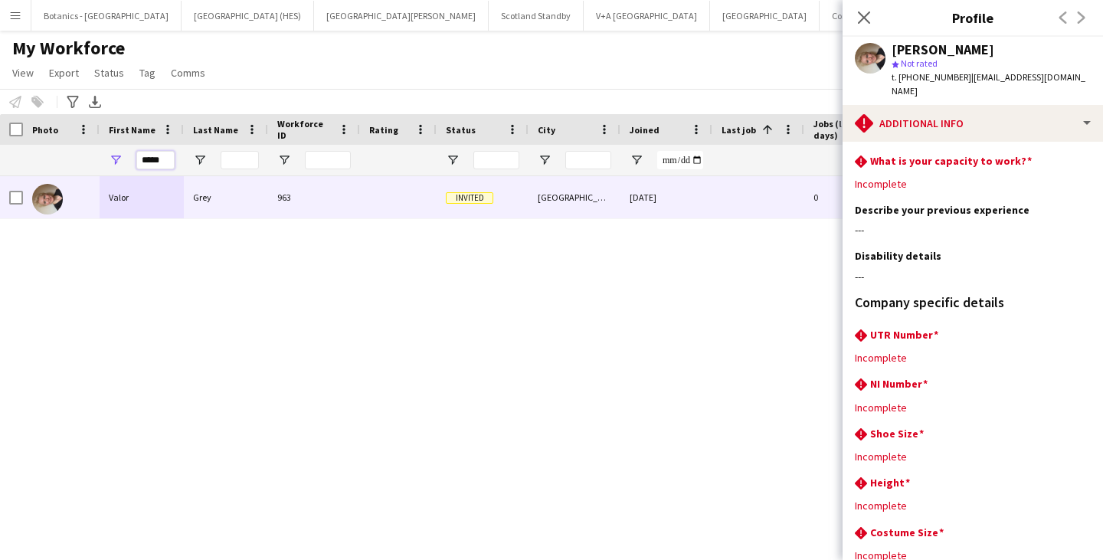
drag, startPoint x: 169, startPoint y: 157, endPoint x: 89, endPoint y: 157, distance: 80.4
click at [89, 157] on div "*****" at bounding box center [830, 160] width 1660 height 31
